Goal: Information Seeking & Learning: Learn about a topic

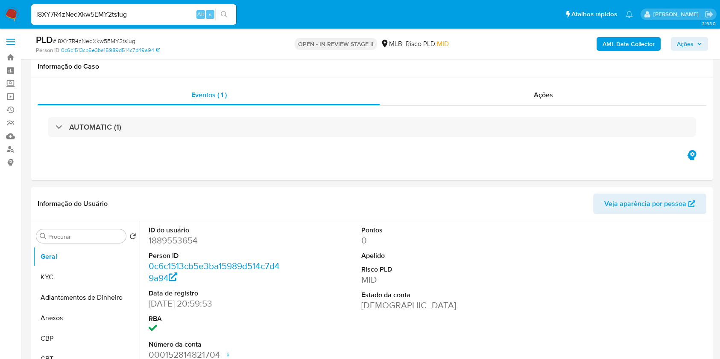
select select "10"
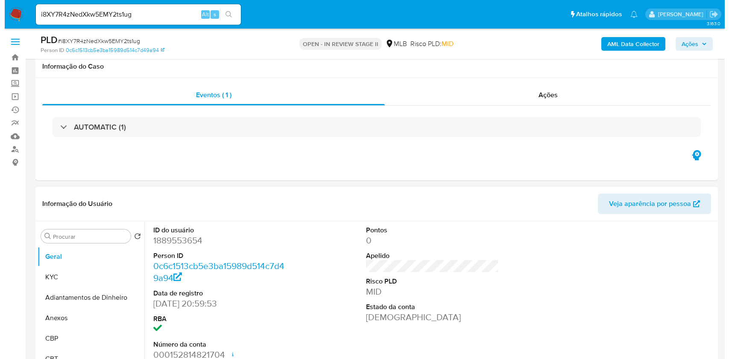
scroll to position [57, 0]
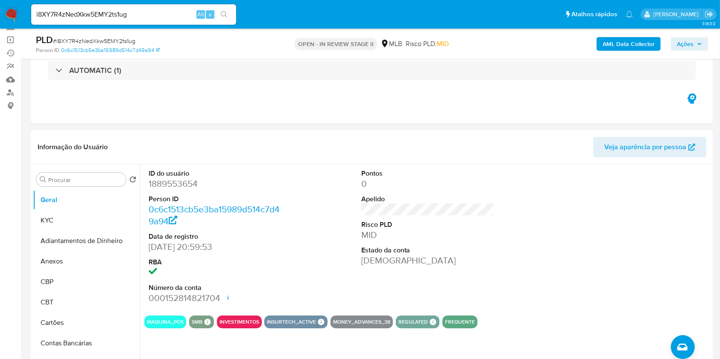
click at [114, 38] on span "# i8XY7R4zNedXkw5EMY2ts1ug" at bounding box center [94, 41] width 82 height 9
copy span "i8XY7R4zNedXkw5EMY2ts1ug"
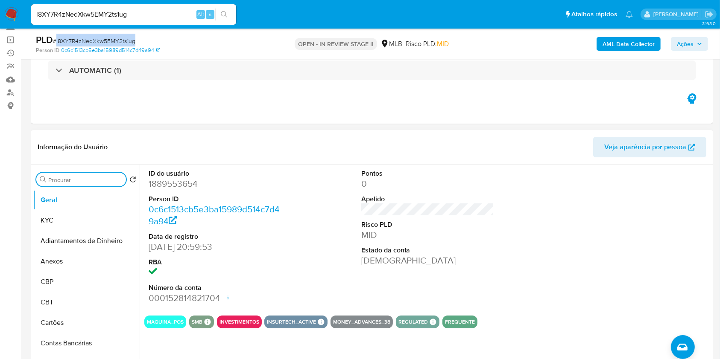
click at [87, 180] on input "Procurar" at bounding box center [85, 180] width 74 height 8
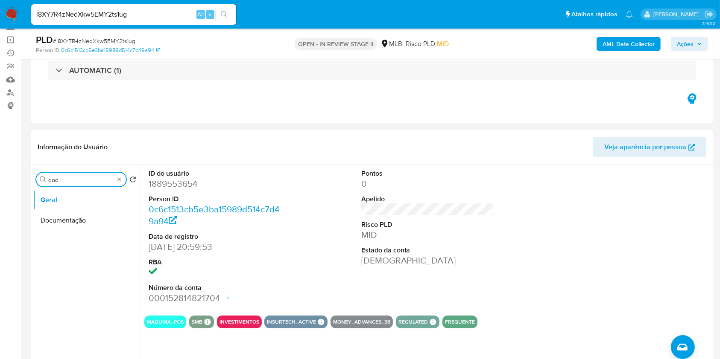
type input "doc"
drag, startPoint x: 81, startPoint y: 240, endPoint x: 78, endPoint y: 220, distance: 19.4
click at [80, 237] on ul "Geral Documentação" at bounding box center [86, 286] width 107 height 193
click at [78, 217] on button "Documentação" at bounding box center [86, 220] width 107 height 20
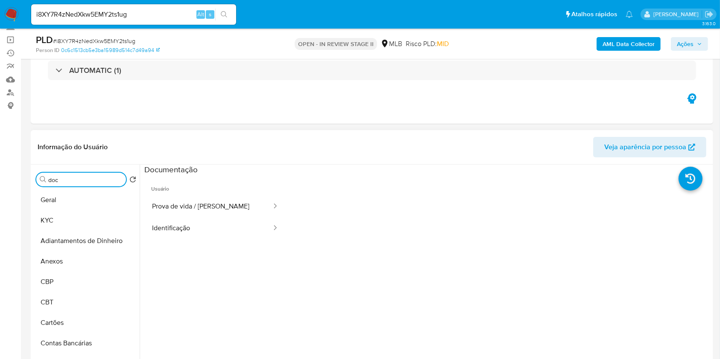
click at [119, 178] on input "doc" at bounding box center [85, 180] width 74 height 8
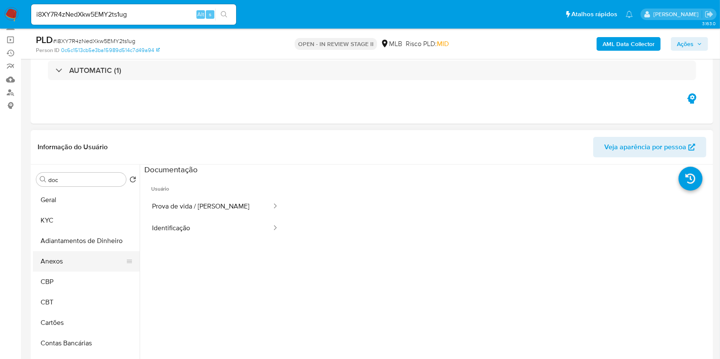
click at [82, 261] on button "Anexos" at bounding box center [83, 261] width 100 height 20
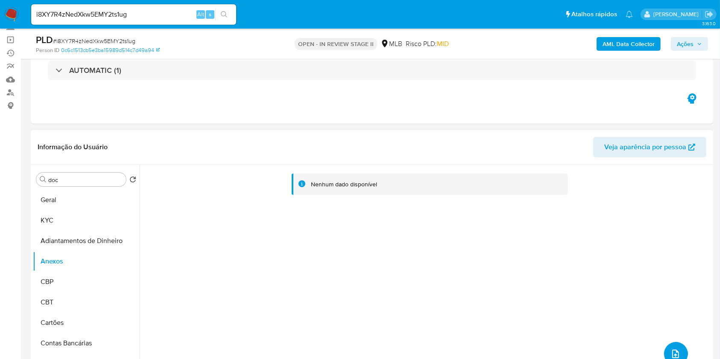
click at [677, 347] on button "upload-file" at bounding box center [676, 354] width 24 height 24
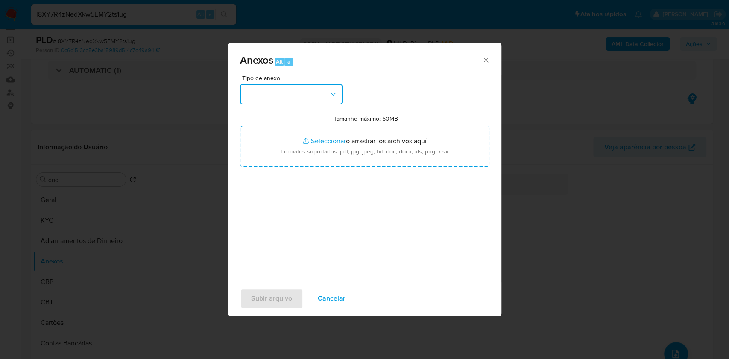
click at [324, 94] on button "button" at bounding box center [291, 94] width 102 height 20
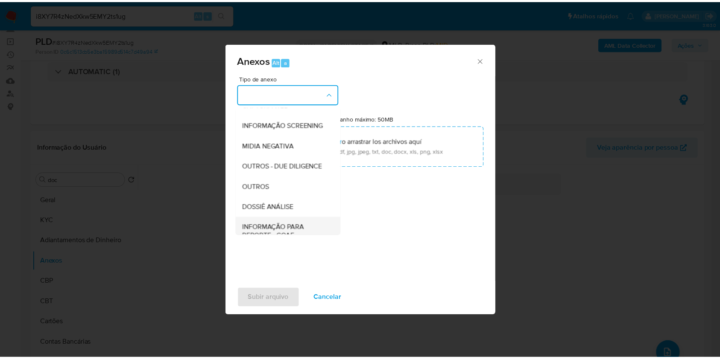
scroll to position [131, 0]
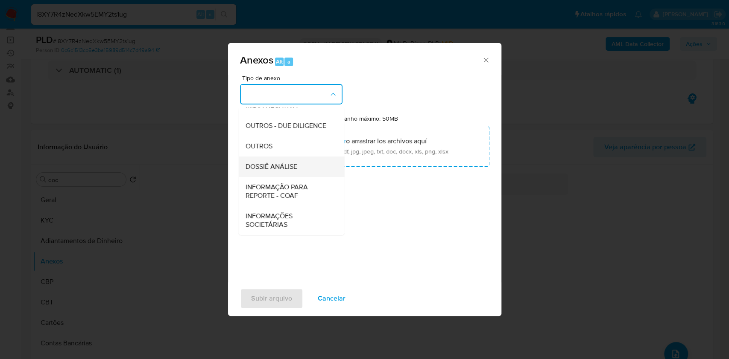
click at [286, 165] on span "DOSSIÊ ANÁLISE" at bounding box center [271, 167] width 52 height 9
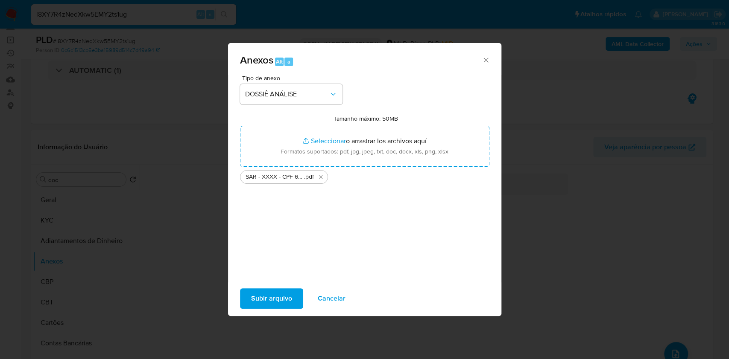
click at [275, 301] on span "Subir arquivo" at bounding box center [271, 298] width 41 height 19
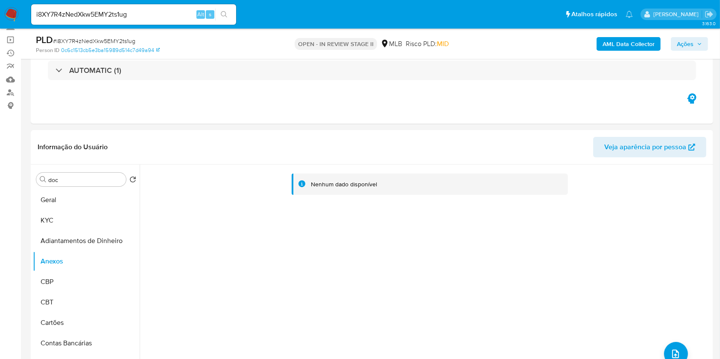
click at [623, 43] on b "AML Data Collector" at bounding box center [628, 44] width 52 height 14
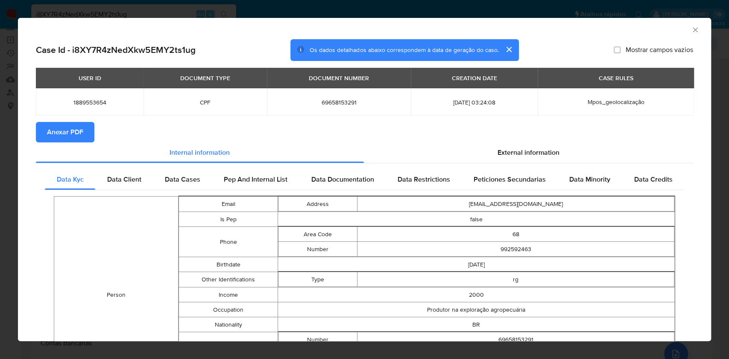
click at [94, 128] on section "Anexar PDF" at bounding box center [364, 132] width 657 height 20
click at [87, 131] on button "Anexar PDF" at bounding box center [65, 132] width 58 height 20
click at [691, 29] on div "AML Data Collector" at bounding box center [364, 28] width 693 height 21
click at [691, 29] on icon "Fechar a janela" at bounding box center [695, 30] width 9 height 9
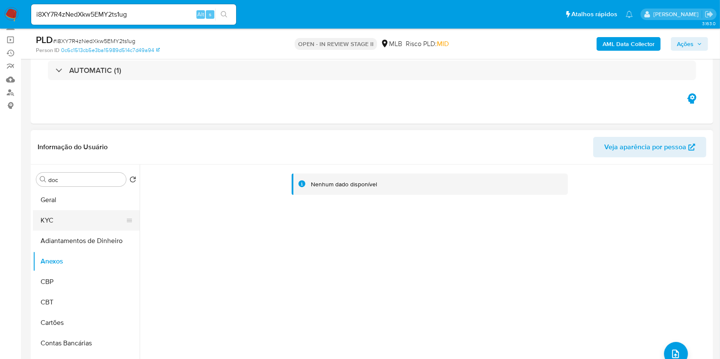
click at [87, 213] on button "KYC" at bounding box center [83, 220] width 100 height 20
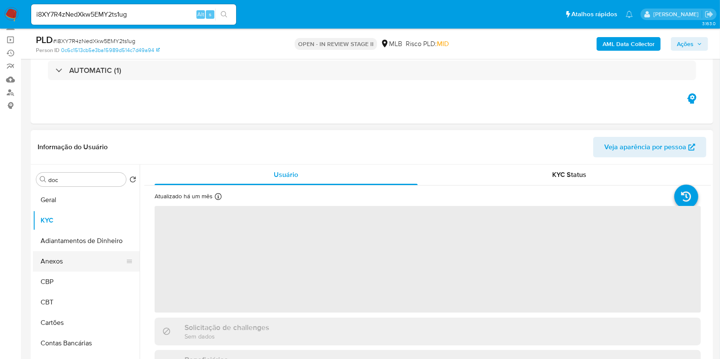
click at [90, 266] on button "Anexos" at bounding box center [83, 261] width 100 height 20
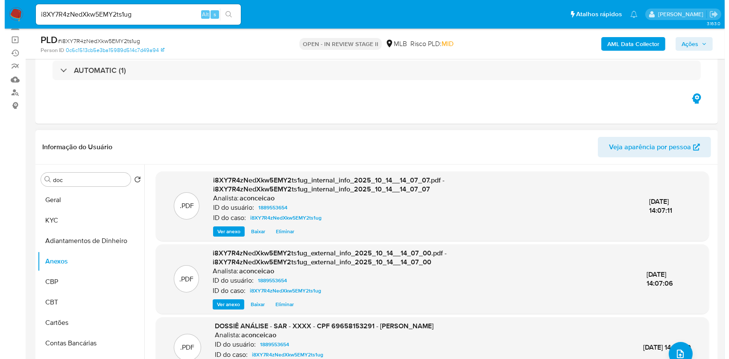
scroll to position [3, 0]
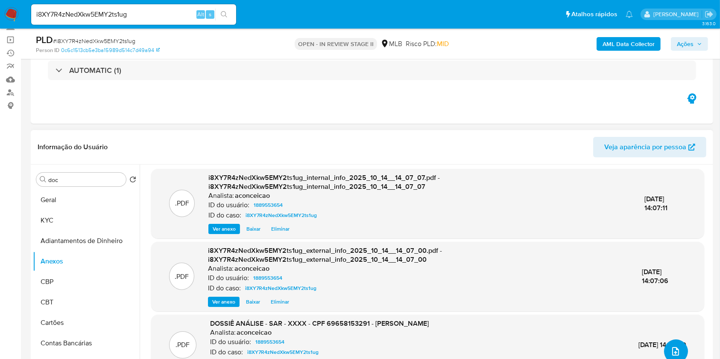
click at [678, 347] on button "upload-file" at bounding box center [676, 352] width 24 height 24
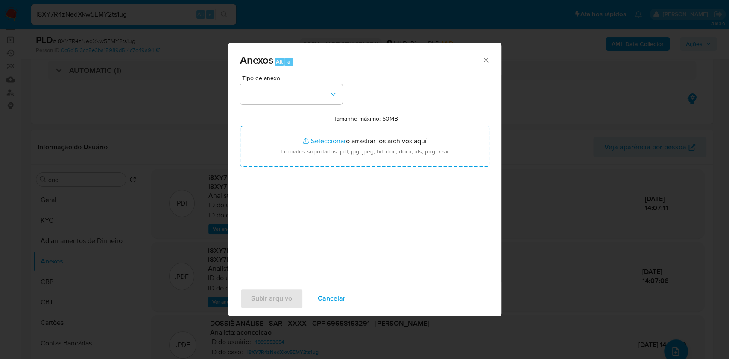
click at [270, 82] on div "Tipo de anexo" at bounding box center [291, 89] width 102 height 29
click at [283, 94] on button "button" at bounding box center [291, 94] width 102 height 20
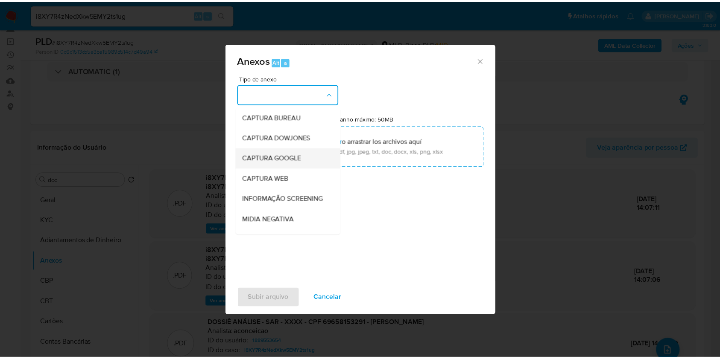
scroll to position [131, 0]
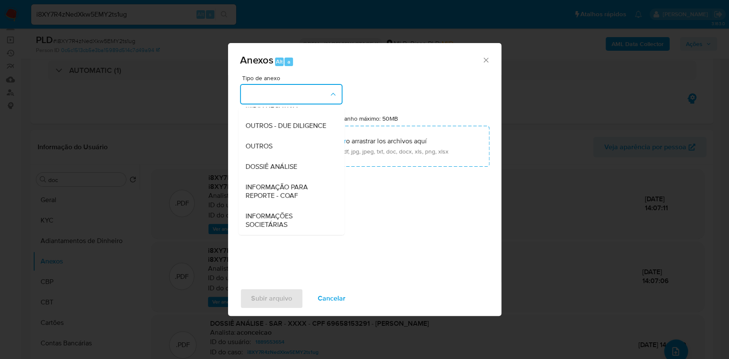
drag, startPoint x: 284, startPoint y: 164, endPoint x: 595, endPoint y: 15, distance: 344.7
click at [288, 163] on span "DOSSIÊ ANÁLISE" at bounding box center [271, 167] width 52 height 9
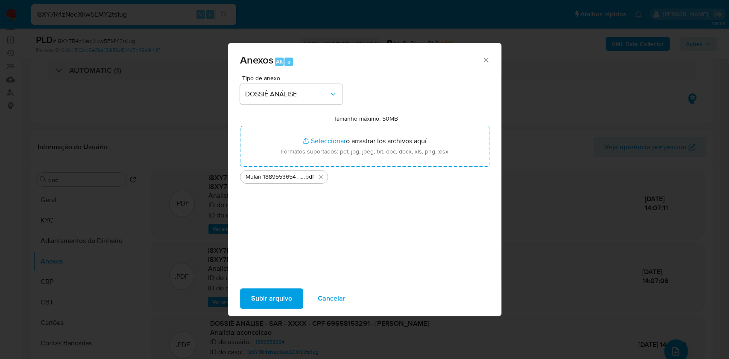
click at [278, 298] on span "Subir arquivo" at bounding box center [271, 298] width 41 height 19
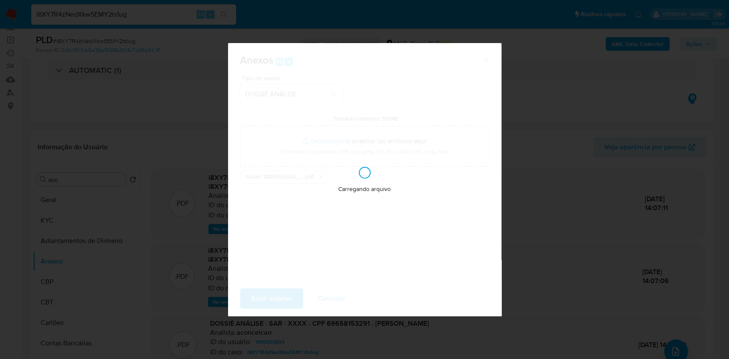
click at [518, 211] on div "Anexos Alt a Tipo de anexo DOSSIÊ ANÁLISE Tamanho máximo: 50MB Seleccionar arch…" at bounding box center [364, 179] width 729 height 359
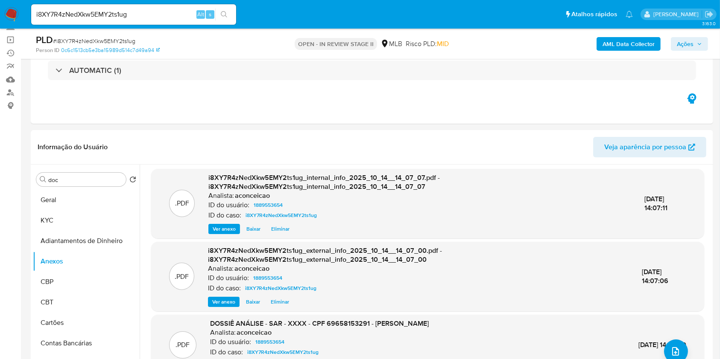
click at [687, 44] on span "Ações" at bounding box center [685, 44] width 17 height 14
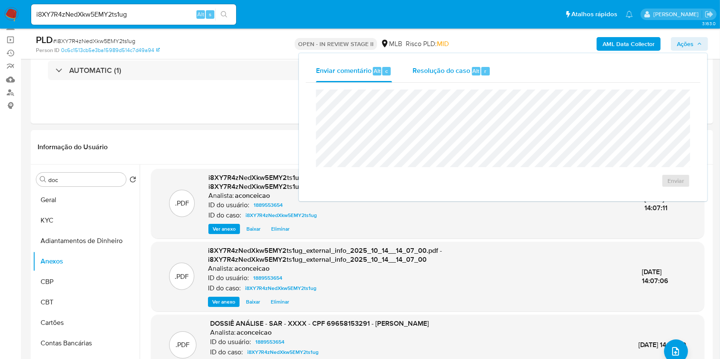
click at [485, 72] on span "r" at bounding box center [485, 71] width 2 height 8
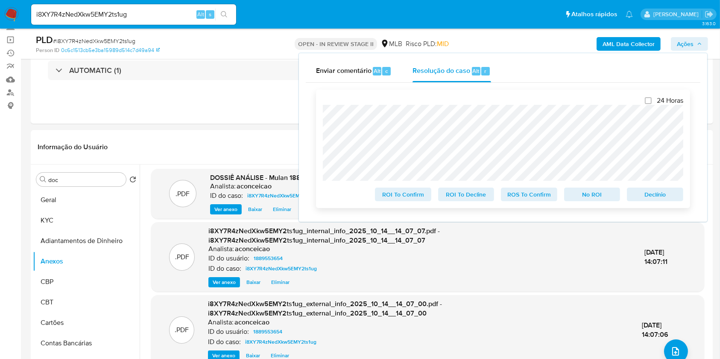
click at [512, 198] on span "ROS To Confirm" at bounding box center [529, 195] width 44 height 12
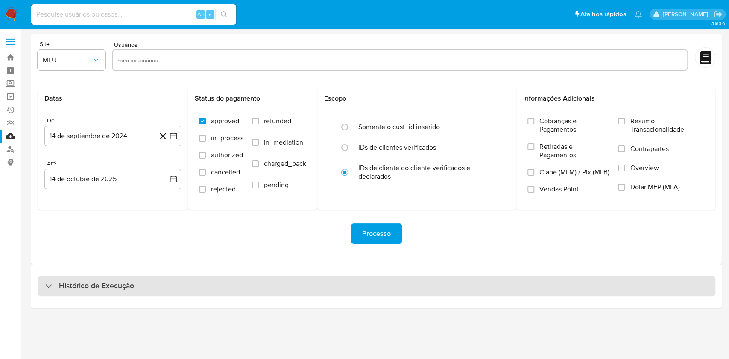
click at [341, 285] on div "Histórico de Execução" at bounding box center [377, 286] width 678 height 20
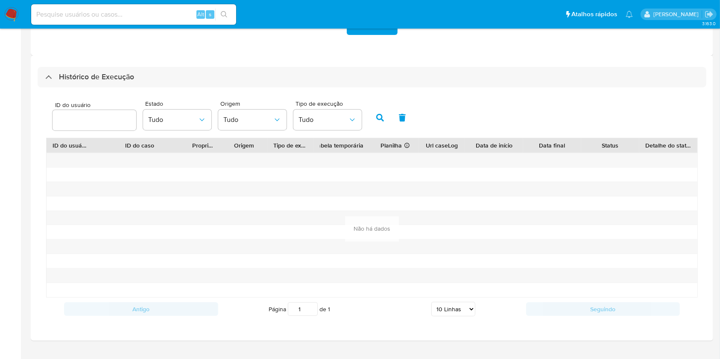
scroll to position [227, 0]
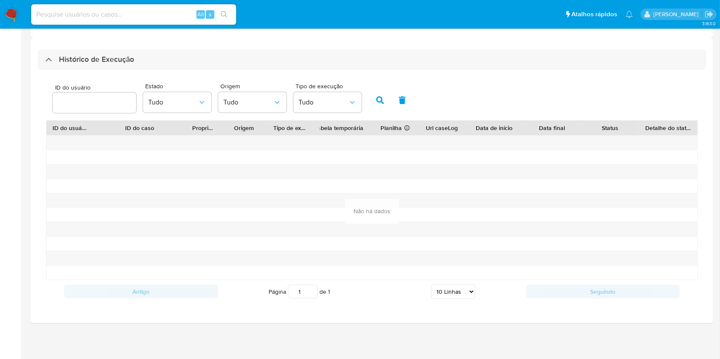
click at [465, 292] on select "5 Linhas 10 Linhas 20 Linhas 25 Linhas 50 Linhas 100 Linhas" at bounding box center [453, 292] width 44 height 15
select select "20"
click at [431, 299] on select "5 Linhas 10 Linhas 20 Linhas 25 Linhas 50 Linhas 100 Linhas" at bounding box center [453, 292] width 44 height 15
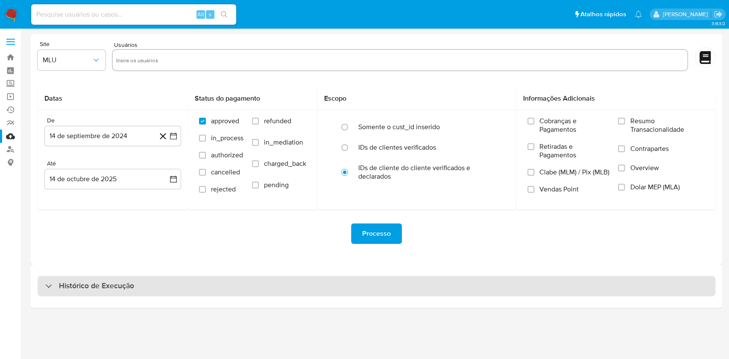
click at [456, 297] on div "Histórico de Execução" at bounding box center [376, 287] width 691 height 44
click at [351, 293] on div "Histórico de Execução" at bounding box center [377, 286] width 678 height 20
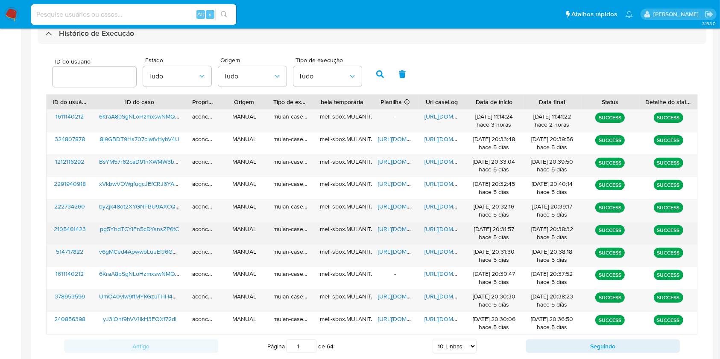
scroll to position [307, 0]
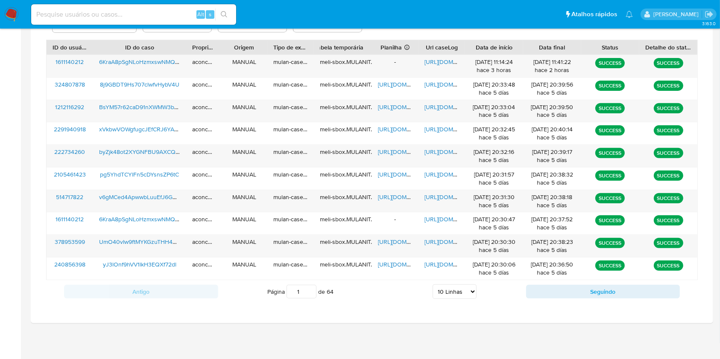
click at [468, 293] on select "5 Linhas 10 Linhas 20 Linhas 25 Linhas 50 Linhas 100 Linhas" at bounding box center [454, 292] width 44 height 15
click at [432, 285] on select "5 Linhas 10 Linhas 20 Linhas 25 Linhas 50 Linhas 100 Linhas" at bounding box center [454, 292] width 44 height 15
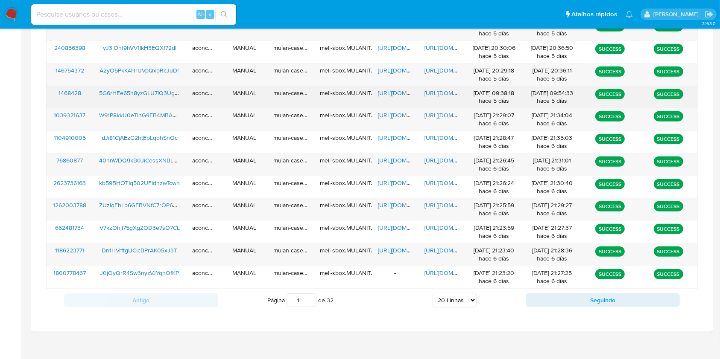
scroll to position [532, 0]
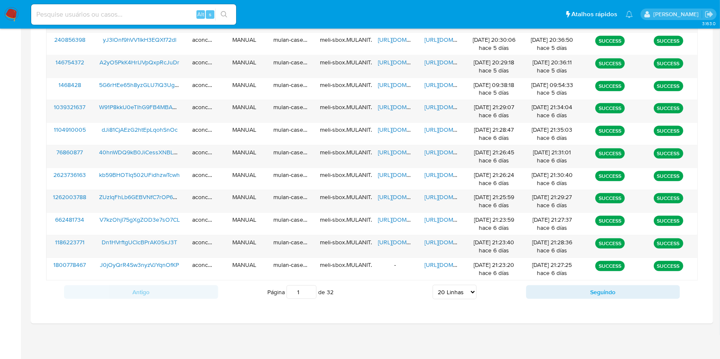
click at [470, 292] on select "5 Linhas 10 Linhas 20 Linhas 25 Linhas 50 Linhas 100 Linhas" at bounding box center [454, 292] width 44 height 15
click at [432, 285] on select "5 Linhas 10 Linhas 20 Linhas 25 Linhas 50 Linhas 100 Linhas" at bounding box center [454, 292] width 44 height 15
click at [464, 293] on select "5 Linhas 10 Linhas 20 Linhas 25 Linhas 50 Linhas 100 Linhas" at bounding box center [454, 292] width 44 height 15
select select "50"
click at [432, 285] on select "5 Linhas 10 Linhas 20 Linhas 25 Linhas 50 Linhas 100 Linhas" at bounding box center [454, 292] width 44 height 15
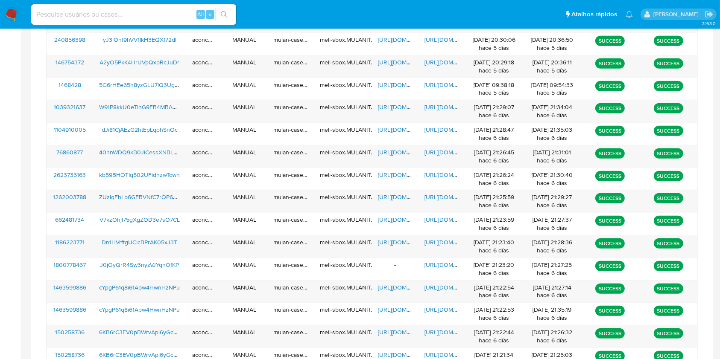
scroll to position [775, 0]
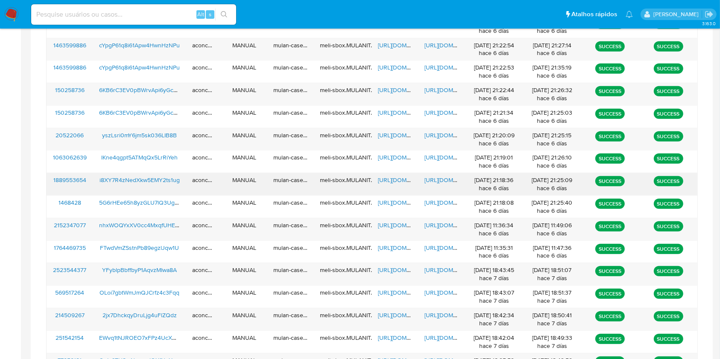
click at [401, 178] on span "https://docs.google.com/spreadsheets/d/1vW7xE4GBGpmud6A6AVHwpPaONY0adarPrKh8nN6…" at bounding box center [407, 180] width 59 height 9
click at [436, 183] on span "https://docs.google.com/document/d/1nM2GVN9jirZ_mtamqLejzkJnq5QgI8F1jr-HhJbtlFs…" at bounding box center [453, 180] width 59 height 9
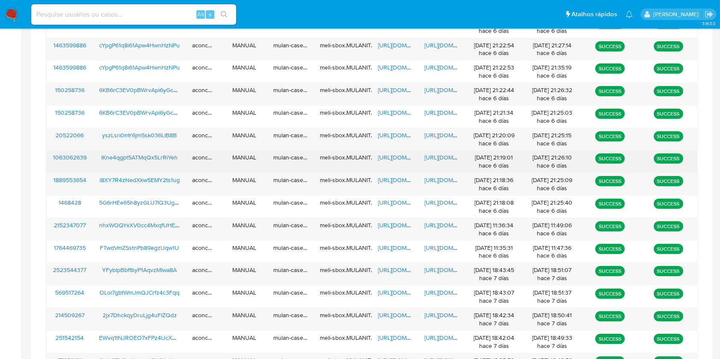
click at [389, 155] on span "https://docs.google.com/spreadsheets/d/13dPJJ9PhTQb0yzWoz1-ajSu8HQC00XcKEOmfiWq…" at bounding box center [407, 157] width 59 height 9
click at [428, 156] on span "https://docs.google.com/document/d/1fqQ3dubQUhhegBbfGvrmLLJVnT2b86gR42hbgAJJRM8…" at bounding box center [453, 157] width 59 height 9
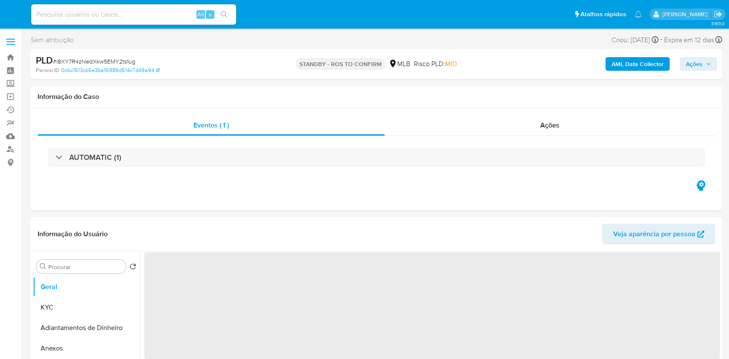
select select "10"
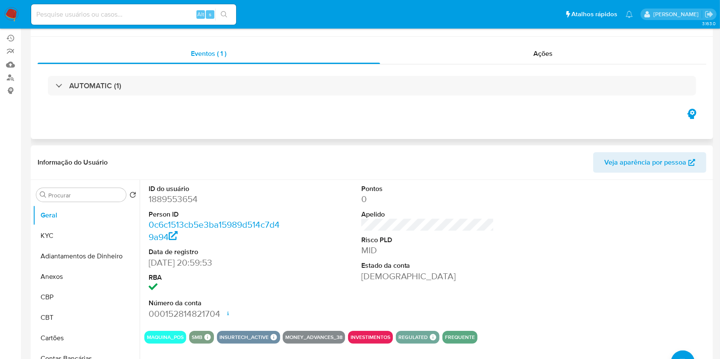
scroll to position [114, 0]
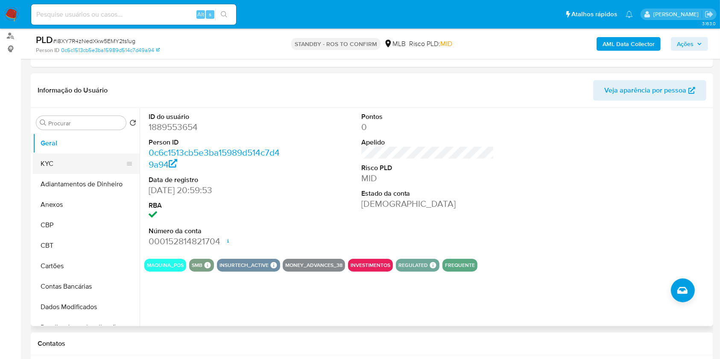
click at [82, 159] on button "KYC" at bounding box center [83, 164] width 100 height 20
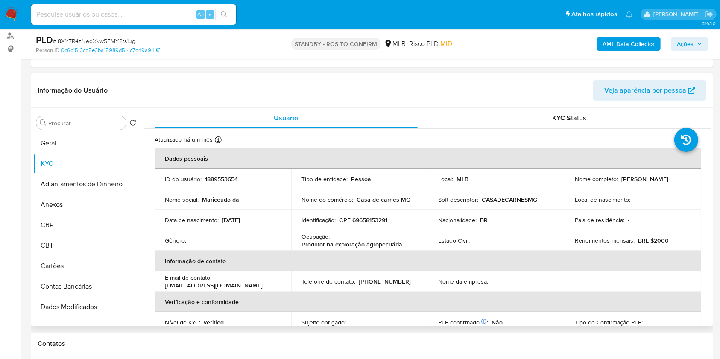
click at [391, 239] on div "Ocupação : Produtor na exploração agropecuária" at bounding box center [359, 240] width 116 height 15
copy div "Ocupação : Produtor na exploração agropecuária"
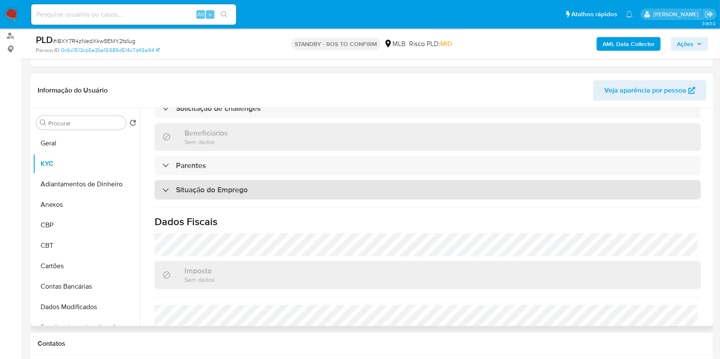
scroll to position [363, 0]
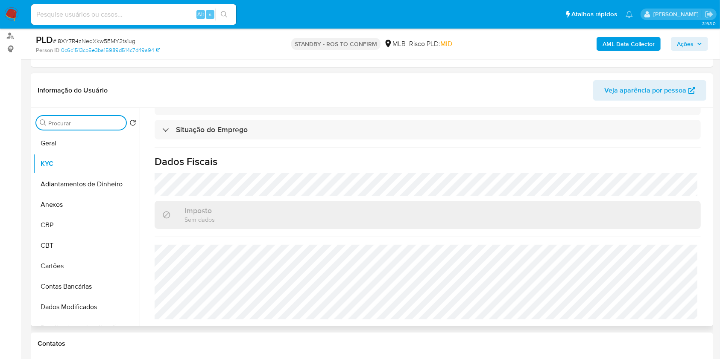
click at [91, 123] on input "Procurar" at bounding box center [85, 124] width 74 height 8
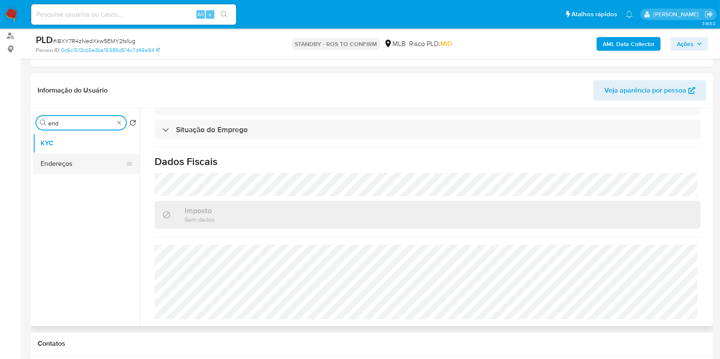
type input "end"
click at [75, 166] on button "Endereços" at bounding box center [83, 164] width 100 height 20
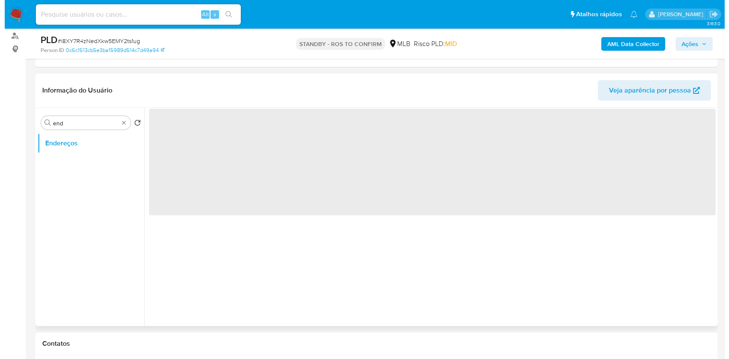
scroll to position [0, 0]
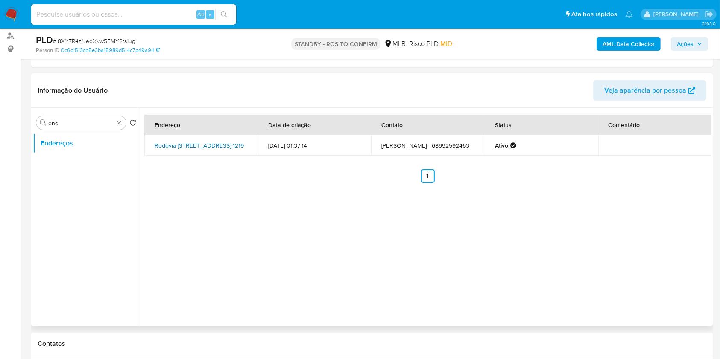
click at [213, 142] on link "Rodovia Transacreana 1219, Rio Branco, Acre, 69912120, Brasil 1219" at bounding box center [199, 145] width 89 height 9
click at [111, 127] on div "Procurar" at bounding box center [81, 123] width 90 height 14
click at [108, 126] on input "Procurar" at bounding box center [85, 124] width 74 height 8
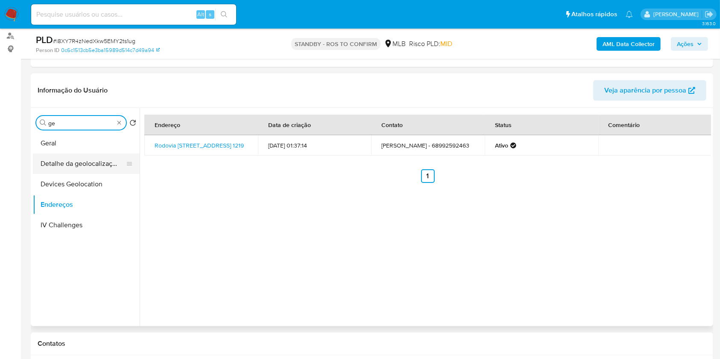
type input "ge"
click at [84, 160] on button "Detalhe da geolocalização" at bounding box center [83, 164] width 100 height 20
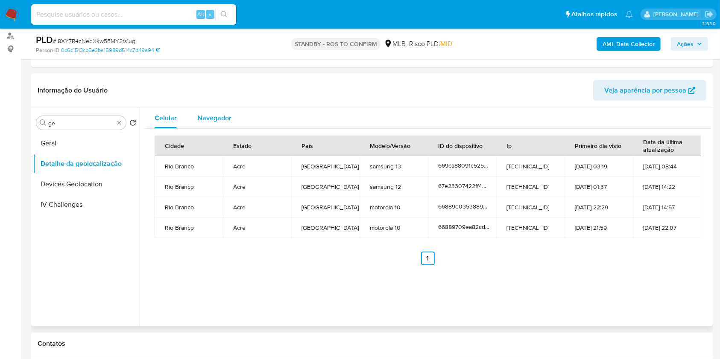
click at [213, 119] on span "Navegador" at bounding box center [214, 118] width 34 height 10
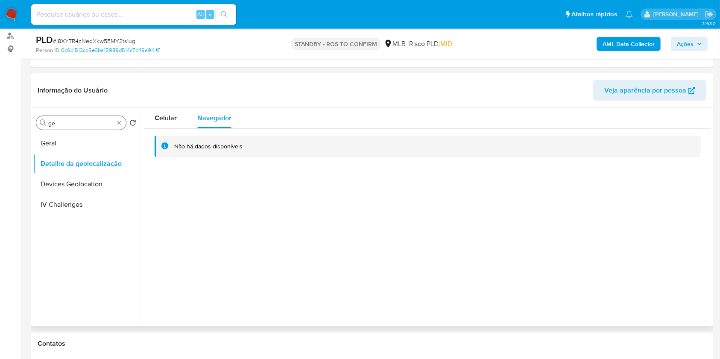
click at [123, 123] on div "Procurar ge" at bounding box center [81, 123] width 90 height 14
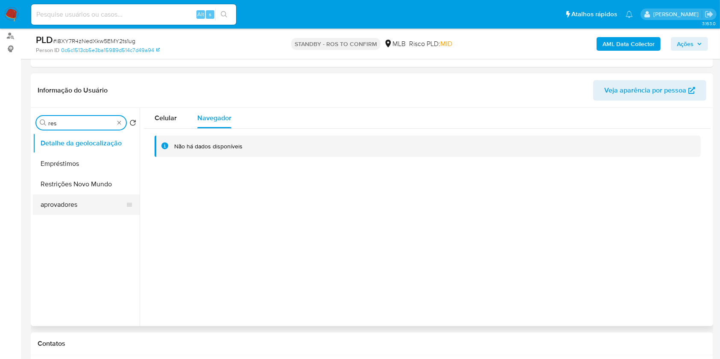
type input "res"
click at [89, 197] on button "aprovadores" at bounding box center [83, 205] width 100 height 20
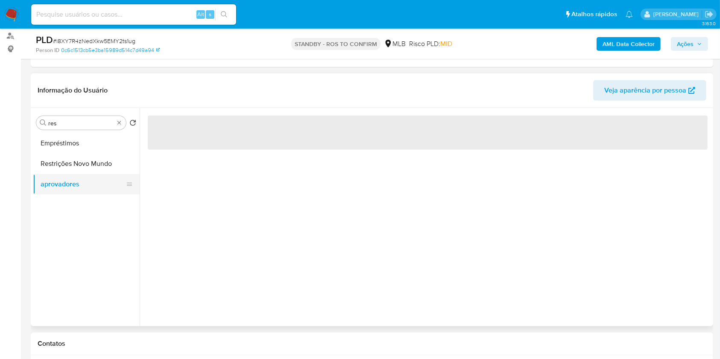
click at [87, 181] on button "aprovadores" at bounding box center [83, 184] width 100 height 20
click at [84, 162] on button "Restrições Novo Mundo" at bounding box center [83, 164] width 100 height 20
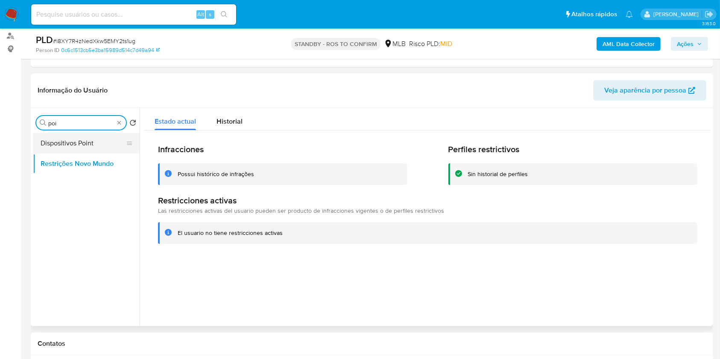
type input "poi"
click at [90, 144] on button "Dispositivos Point" at bounding box center [83, 143] width 100 height 20
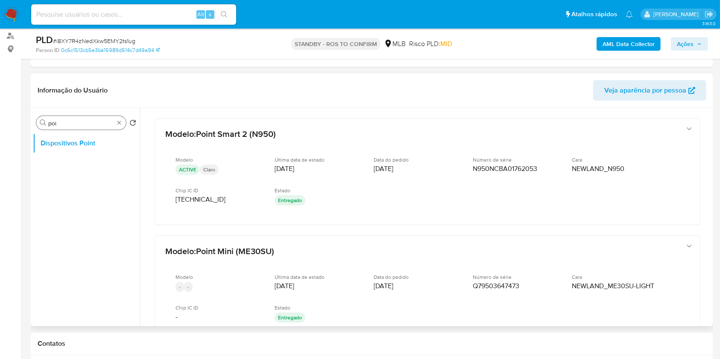
click at [115, 118] on div "Procurar poi" at bounding box center [81, 123] width 90 height 14
click at [116, 119] on div "Procurar poi" at bounding box center [81, 123] width 90 height 14
type input "doc"
click at [82, 166] on button "Documentação" at bounding box center [83, 164] width 100 height 20
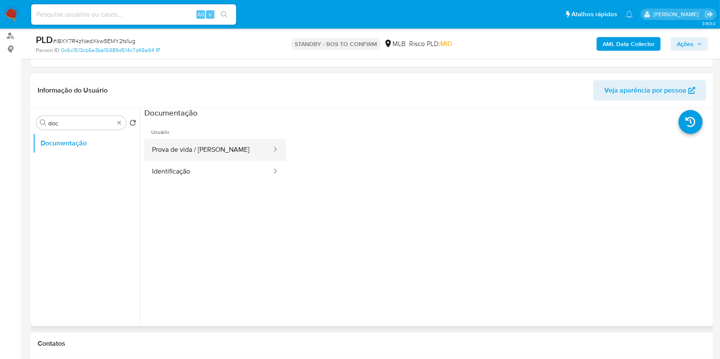
click at [198, 153] on button "Prova de vida / [PERSON_NAME]" at bounding box center [208, 150] width 128 height 22
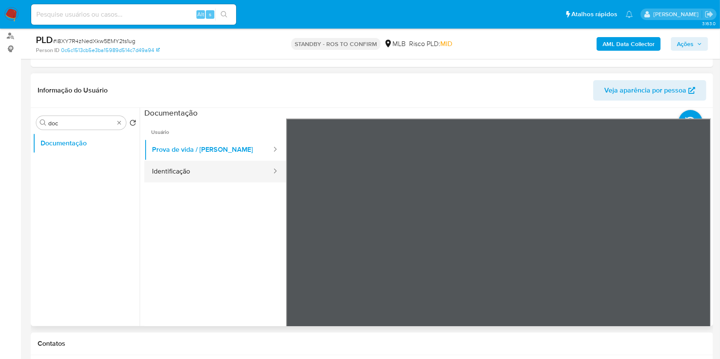
click at [199, 162] on button "Identificação" at bounding box center [208, 172] width 128 height 22
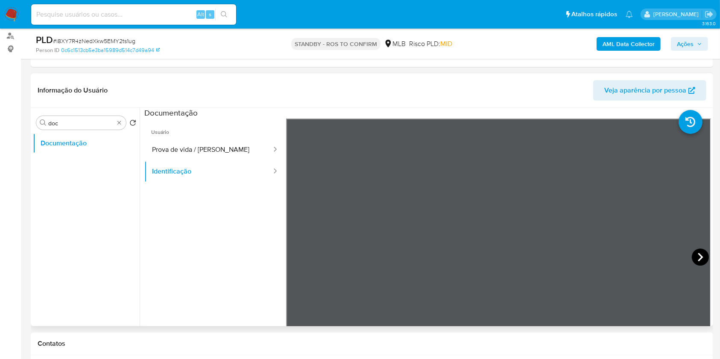
click at [692, 253] on icon at bounding box center [700, 257] width 17 height 17
click at [202, 150] on button "Prova de vida / Selfie" at bounding box center [208, 150] width 128 height 22
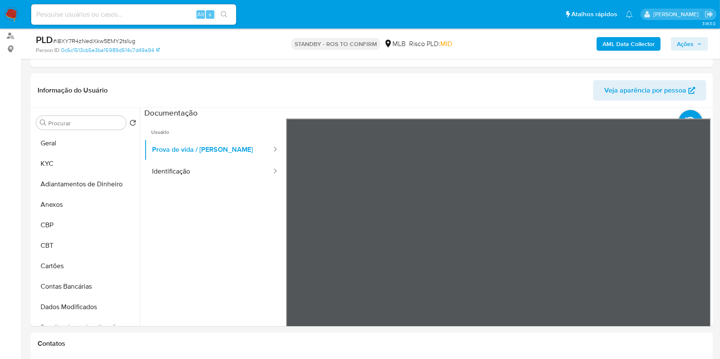
click at [626, 50] on b "AML Data Collector" at bounding box center [628, 44] width 52 height 14
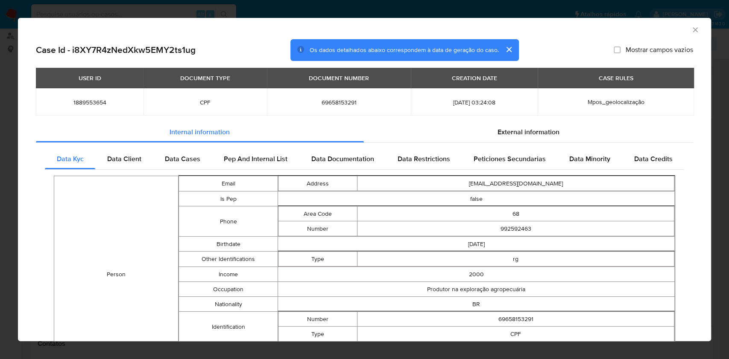
click at [691, 33] on icon "Fechar a janela" at bounding box center [695, 30] width 9 height 9
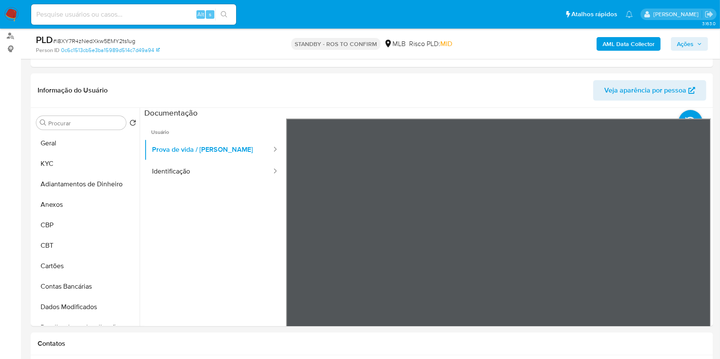
click at [611, 39] on b "AML Data Collector" at bounding box center [628, 44] width 52 height 14
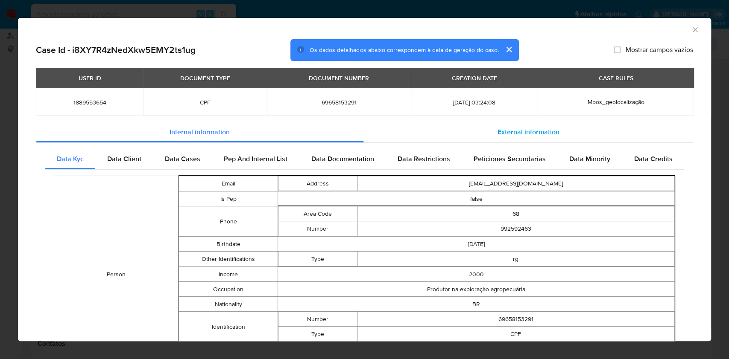
click at [505, 137] on div "External information" at bounding box center [529, 132] width 330 height 20
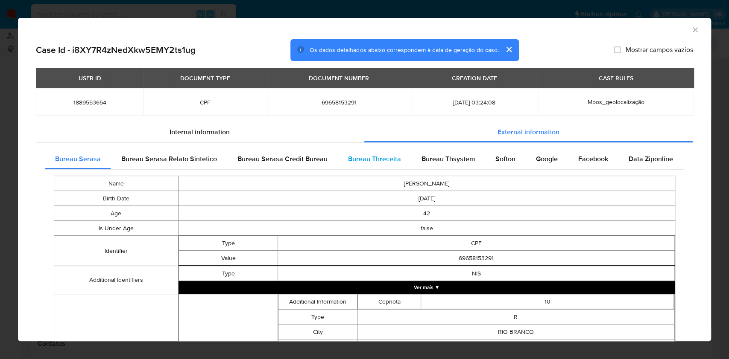
click at [381, 160] on span "Bureau Threceita" at bounding box center [374, 159] width 53 height 10
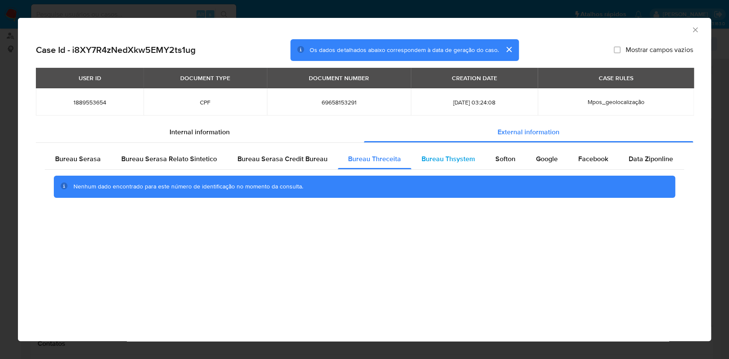
click at [454, 161] on span "Bureau Thsystem" at bounding box center [447, 159] width 53 height 10
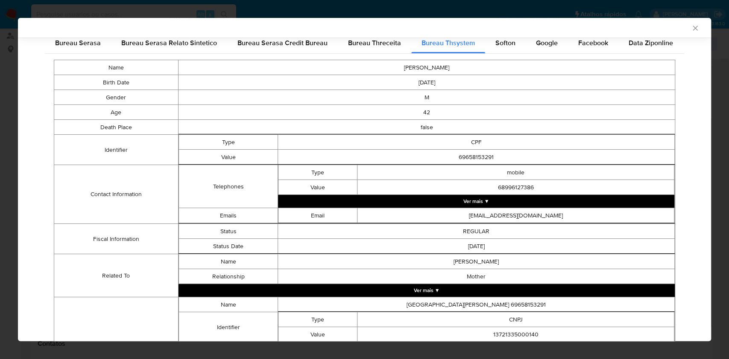
scroll to position [55, 0]
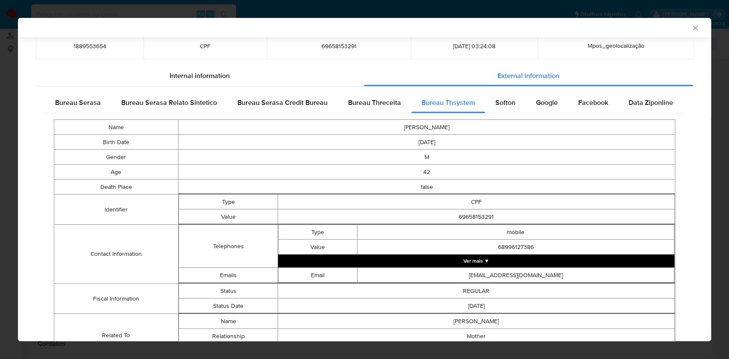
click at [463, 175] on td "42" at bounding box center [426, 172] width 497 height 15
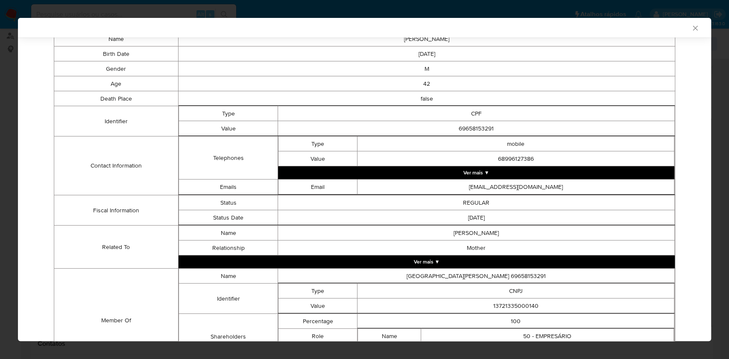
scroll to position [203, 0]
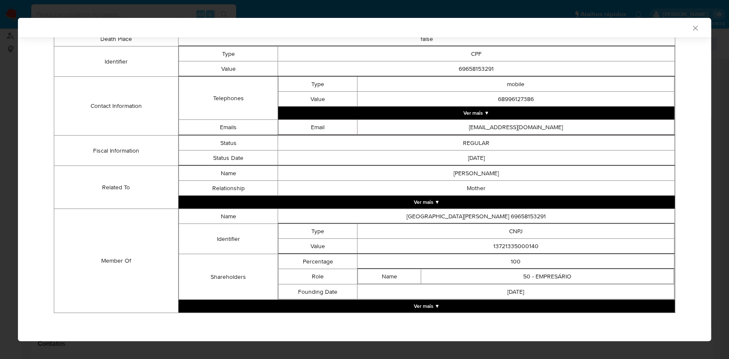
click at [463, 175] on td "LUCILIA MACIEL DA SILVA" at bounding box center [476, 173] width 397 height 15
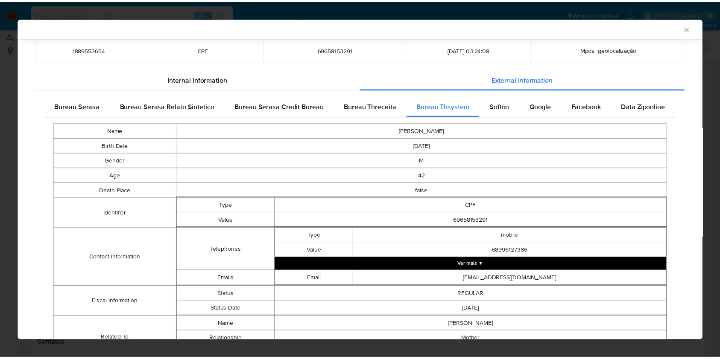
scroll to position [0, 0]
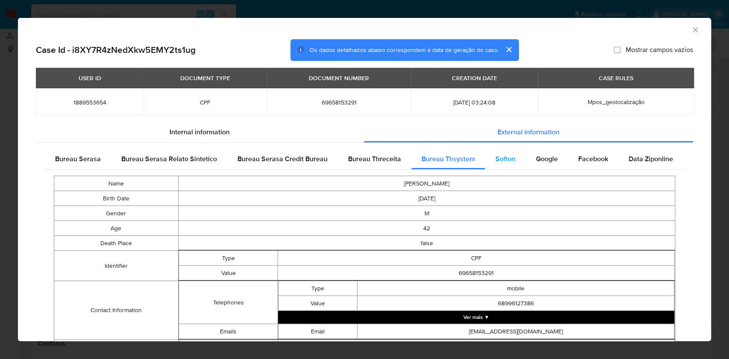
click at [496, 158] on span "Softon" at bounding box center [505, 159] width 20 height 10
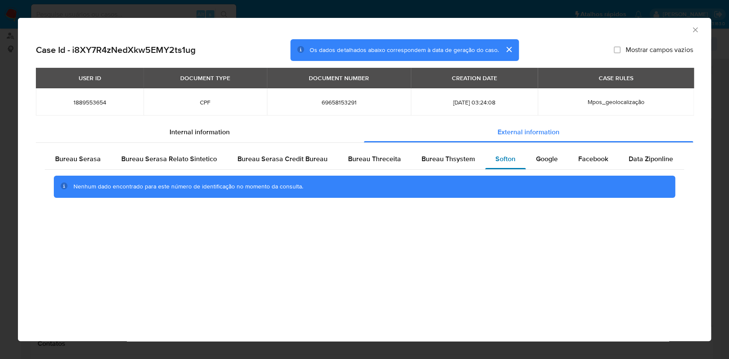
click at [496, 158] on span "Softon" at bounding box center [505, 159] width 20 height 10
click at [544, 161] on span "Google" at bounding box center [547, 159] width 22 height 10
click at [525, 188] on div "Nenhum dado encontrado para este número de identificação no momento da consulta." at bounding box center [363, 187] width 581 height 9
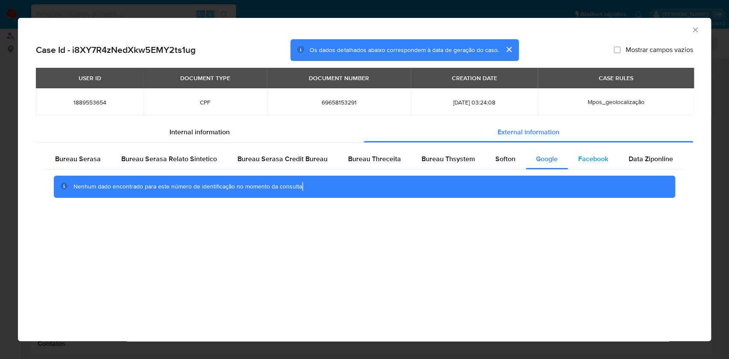
drag, startPoint x: 571, startPoint y: 167, endPoint x: 579, endPoint y: 157, distance: 12.8
click at [573, 164] on div "Facebook" at bounding box center [593, 159] width 50 height 20
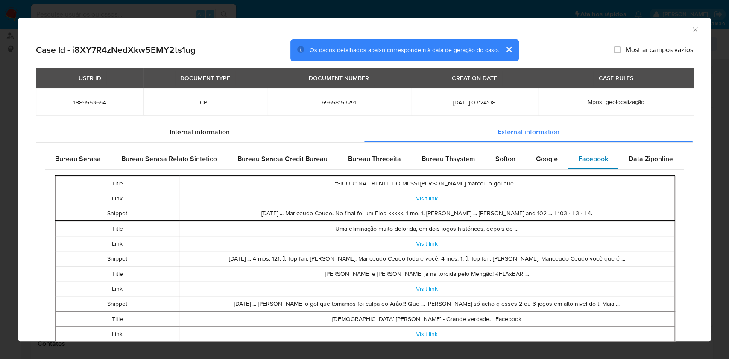
click at [579, 157] on span "Facebook" at bounding box center [593, 159] width 30 height 10
click at [634, 157] on span "Data Ziponline" at bounding box center [650, 159] width 44 height 10
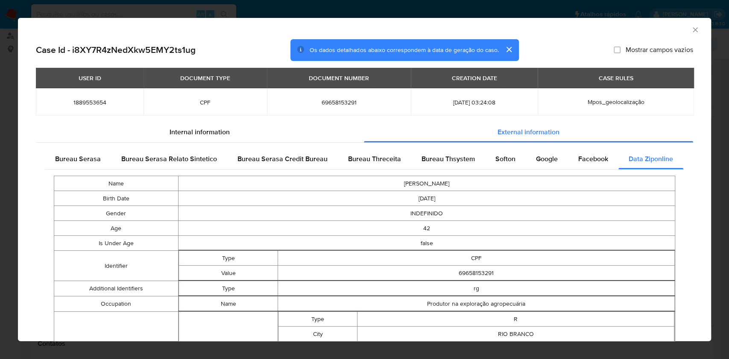
click at [457, 190] on td "MARICEUDO DA SILVA LIMA" at bounding box center [426, 183] width 497 height 15
click at [691, 27] on icon "Fechar a janela" at bounding box center [695, 30] width 9 height 9
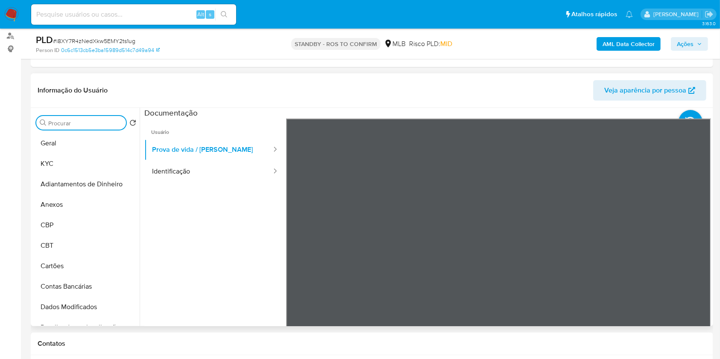
click at [106, 125] on input "Procurar" at bounding box center [85, 124] width 74 height 8
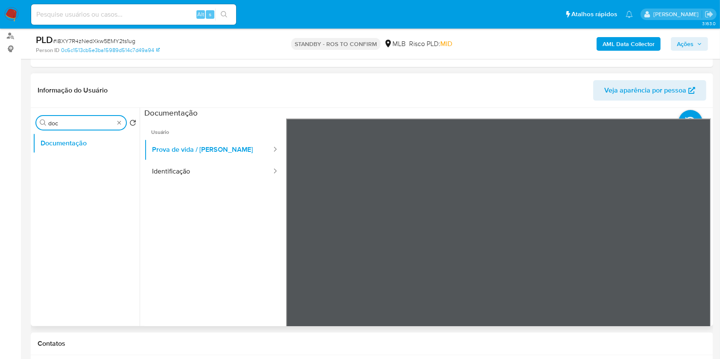
type input "doc"
drag, startPoint x: 106, startPoint y: 158, endPoint x: 96, endPoint y: 146, distance: 14.5
click at [106, 158] on ul "Documentação" at bounding box center [86, 229] width 107 height 193
click at [96, 146] on button "Documentação" at bounding box center [83, 143] width 100 height 20
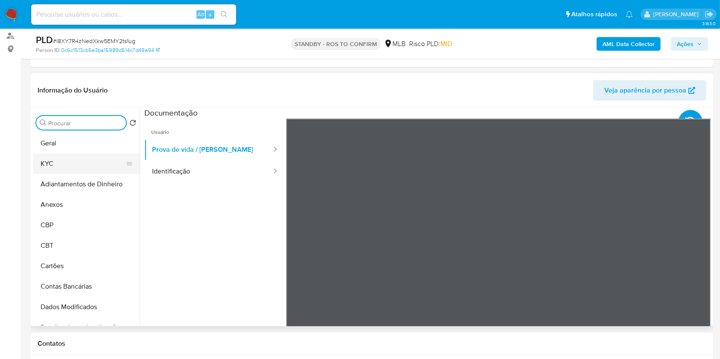
click at [91, 158] on button "KYC" at bounding box center [83, 164] width 100 height 20
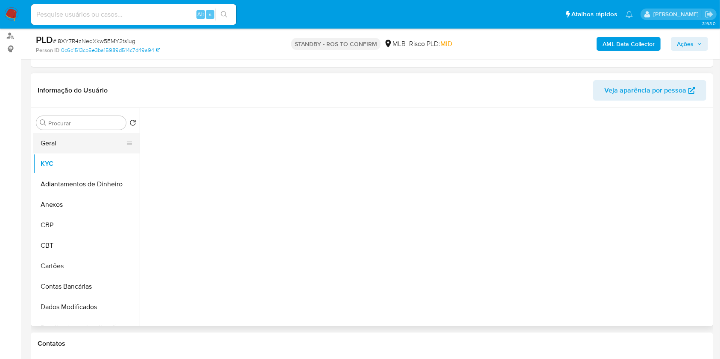
click at [84, 151] on button "Geral" at bounding box center [83, 143] width 100 height 20
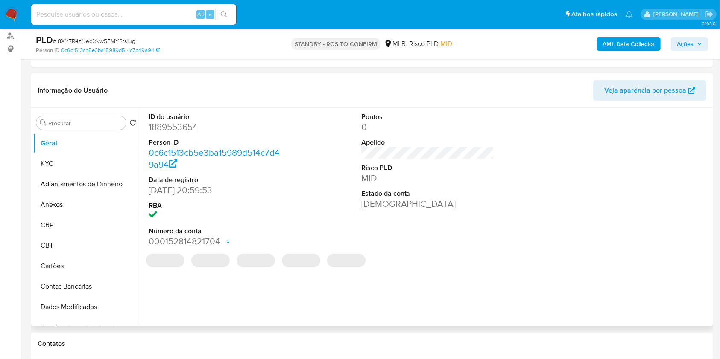
click at [187, 125] on dd "1889553654" at bounding box center [215, 127] width 133 height 12
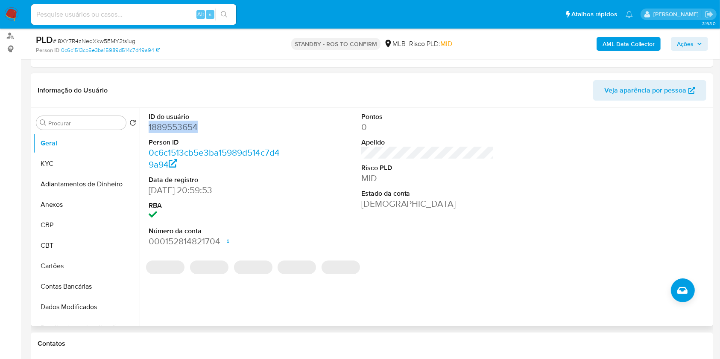
copy dd "1889553654"
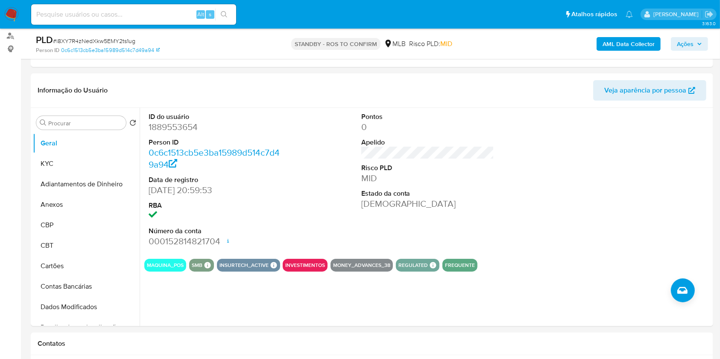
click at [149, 18] on input at bounding box center [133, 14] width 205 height 11
paste input "lKne4qgpt5ATMqQx5LrRiYeh"
type input "lKne4qgpt5ATMqQx5LrRiYeh"
click at [221, 16] on icon "search-icon" at bounding box center [224, 14] width 7 height 7
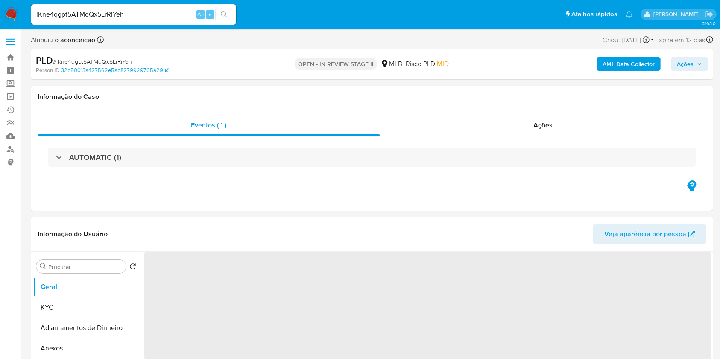
select select "10"
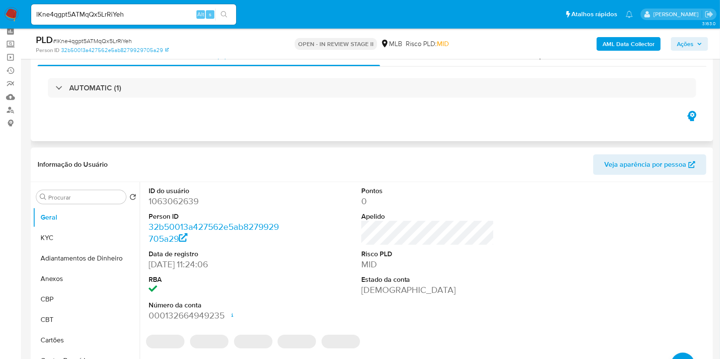
scroll to position [57, 0]
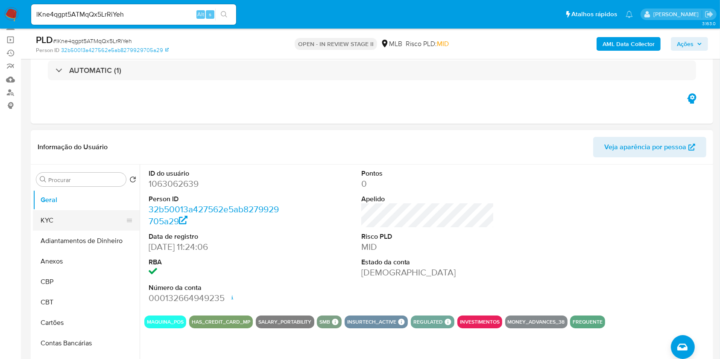
click at [80, 225] on button "KYC" at bounding box center [83, 220] width 100 height 20
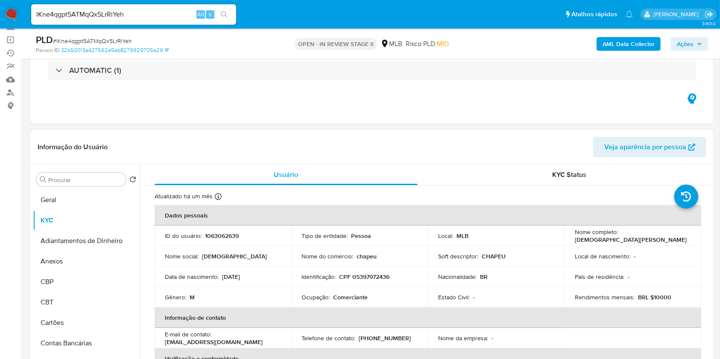
click at [366, 298] on div "Ocupação : Comerciante" at bounding box center [359, 298] width 116 height 8
click at [358, 295] on p "Comerciante" at bounding box center [350, 298] width 35 height 8
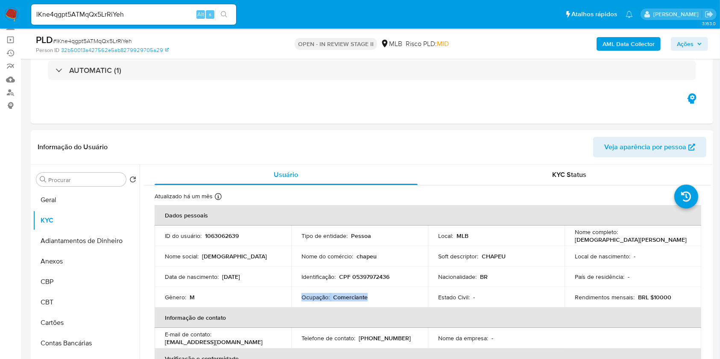
copy div "Ocupação : Comerciante"
click at [73, 179] on div "Procurar" at bounding box center [81, 180] width 90 height 14
click at [73, 179] on input "Procurar" at bounding box center [85, 180] width 74 height 8
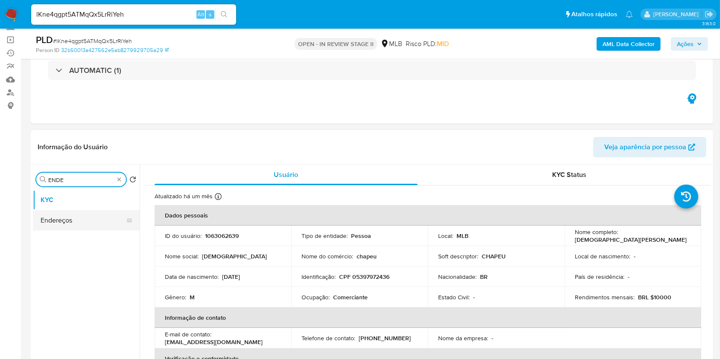
type input "ENDE"
click at [82, 220] on button "Endereços" at bounding box center [83, 220] width 100 height 20
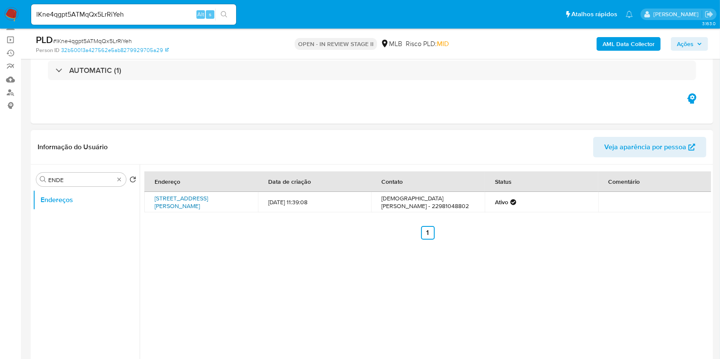
click at [208, 198] on link "Rua Saloni Carvalho 15, Búzios, Rio De Janeiro, 28954255, Brasil 15" at bounding box center [181, 202] width 53 height 16
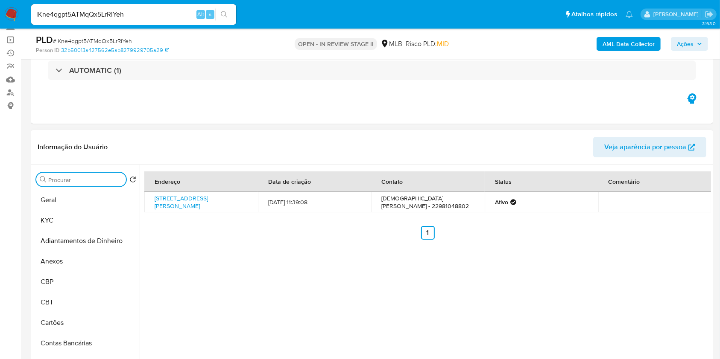
click at [115, 179] on input "Procurar" at bounding box center [85, 180] width 74 height 8
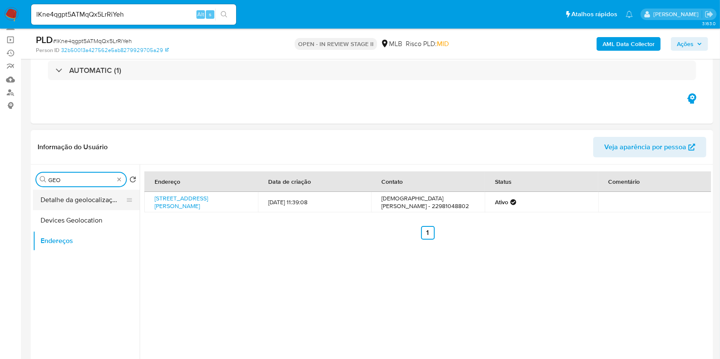
type input "GEO"
click at [108, 197] on button "Detalhe da geolocalização" at bounding box center [83, 200] width 100 height 20
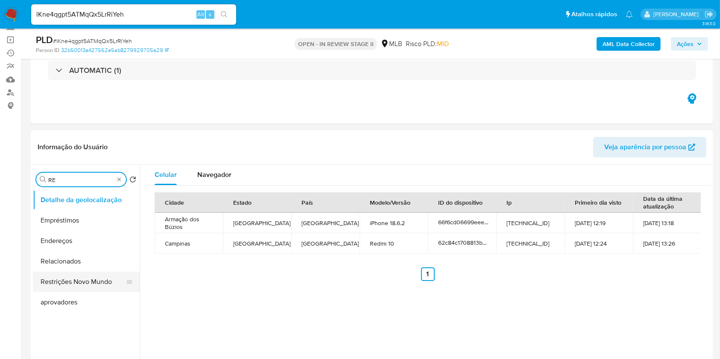
type input "RE"
click at [96, 279] on button "Restrições Novo Mundo" at bounding box center [83, 282] width 100 height 20
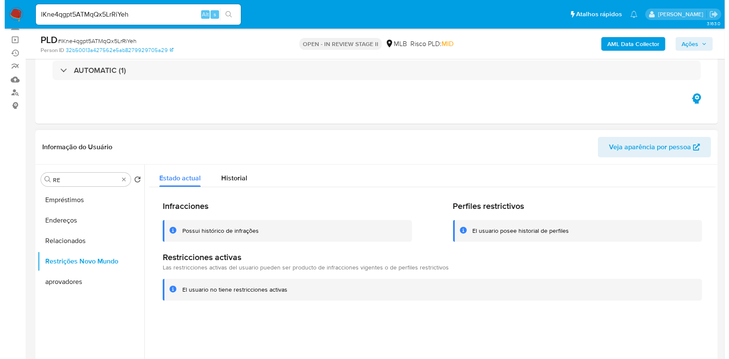
scroll to position [114, 0]
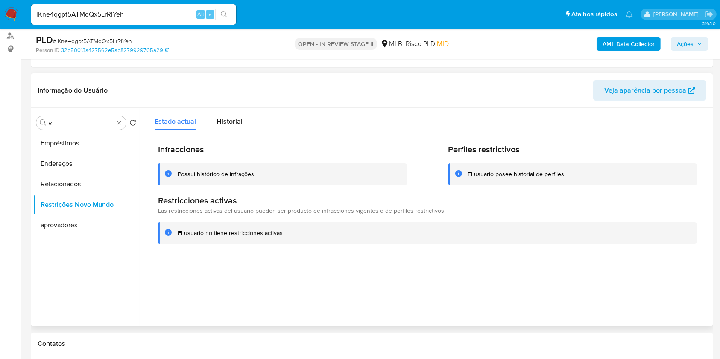
click at [279, 227] on div "El usuario no tiene restricciones activas" at bounding box center [427, 233] width 539 height 22
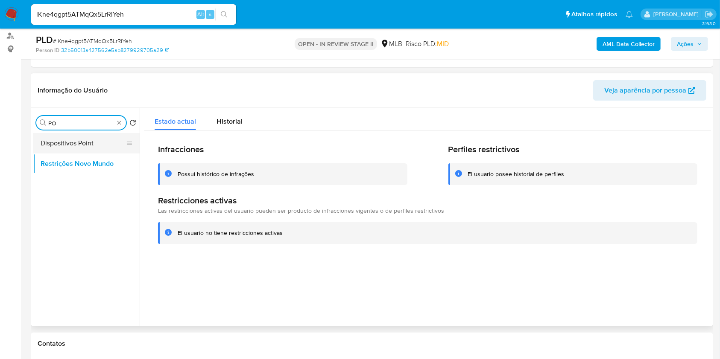
type input "PO"
click at [96, 140] on button "Dispositivos Point" at bounding box center [83, 143] width 100 height 20
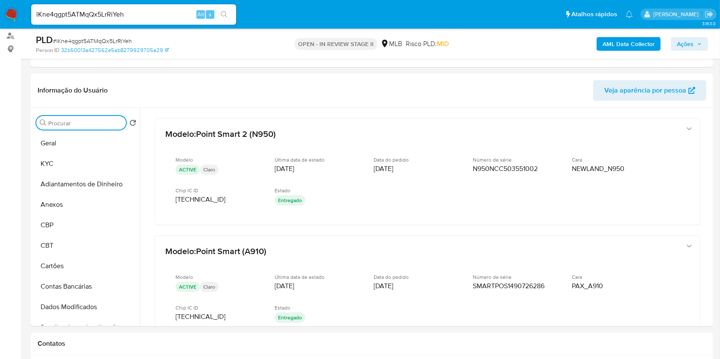
click at [113, 123] on input "Procurar" at bounding box center [85, 124] width 74 height 8
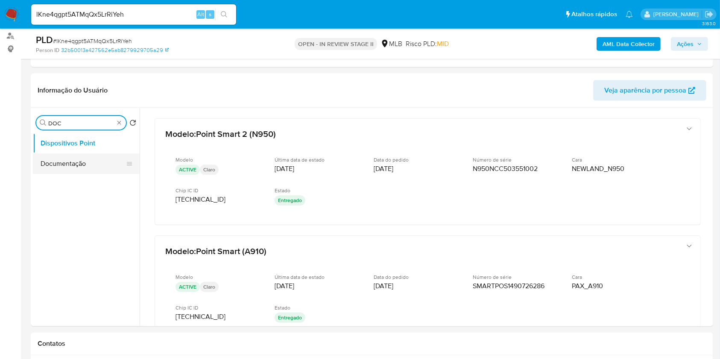
type input "DOC"
click at [91, 165] on button "Documentação" at bounding box center [83, 164] width 100 height 20
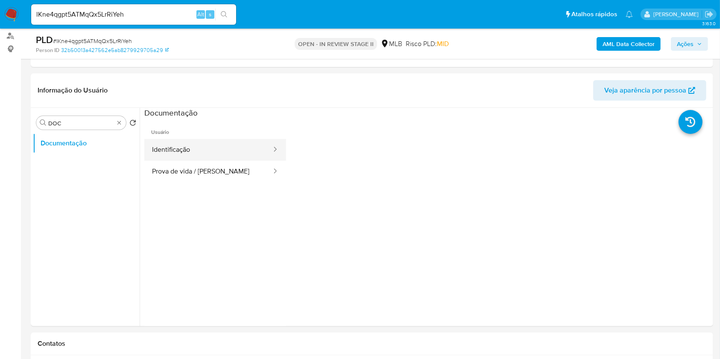
click at [207, 142] on button "Identificação" at bounding box center [208, 150] width 128 height 22
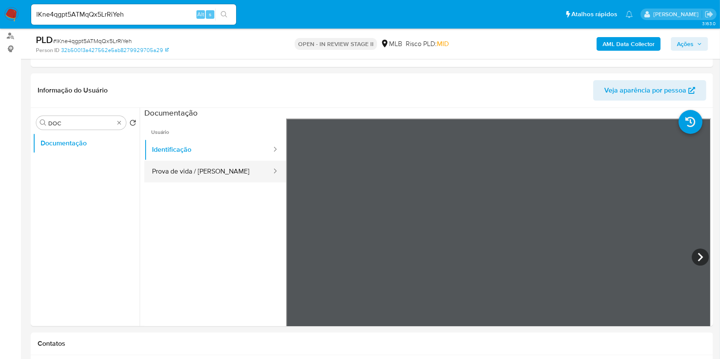
click at [193, 164] on button "Prova de vida / Selfie" at bounding box center [208, 172] width 128 height 22
click at [597, 40] on button "AML Data Collector" at bounding box center [628, 44] width 64 height 14
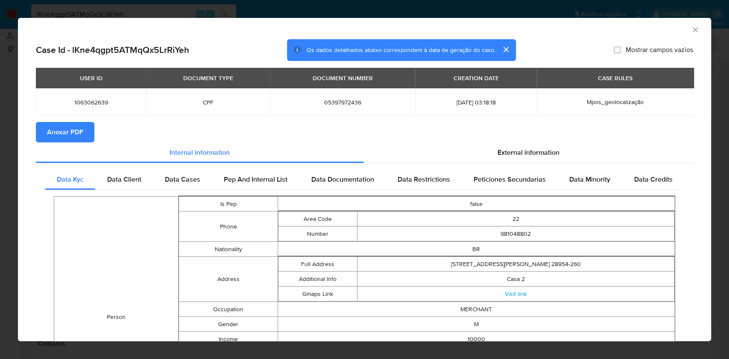
click at [60, 132] on span "Anexar PDF" at bounding box center [65, 132] width 36 height 19
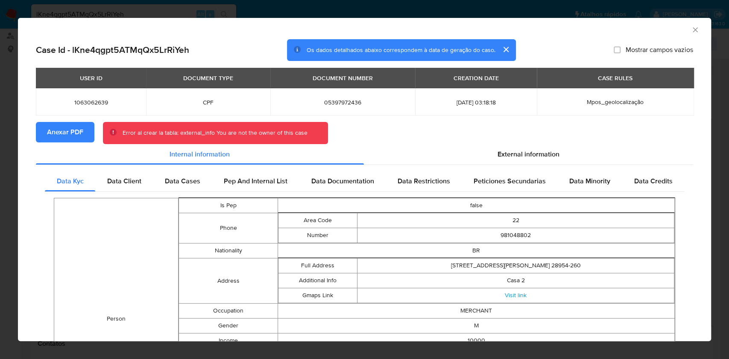
click at [77, 132] on span "Anexar PDF" at bounding box center [65, 132] width 36 height 19
click at [680, 30] on div "AML Data Collector" at bounding box center [357, 28] width 667 height 9
click at [691, 32] on icon "Fechar a janela" at bounding box center [695, 30] width 9 height 9
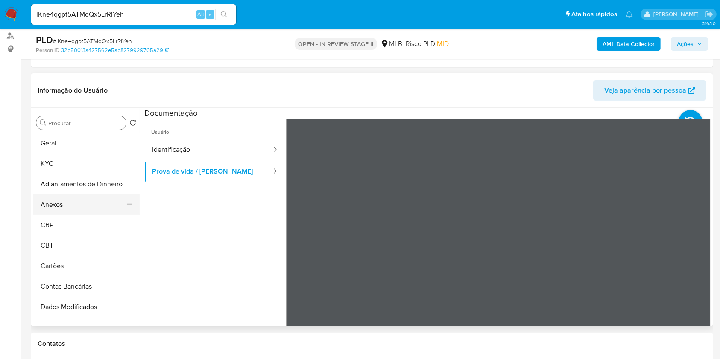
click at [81, 204] on button "Anexos" at bounding box center [83, 205] width 100 height 20
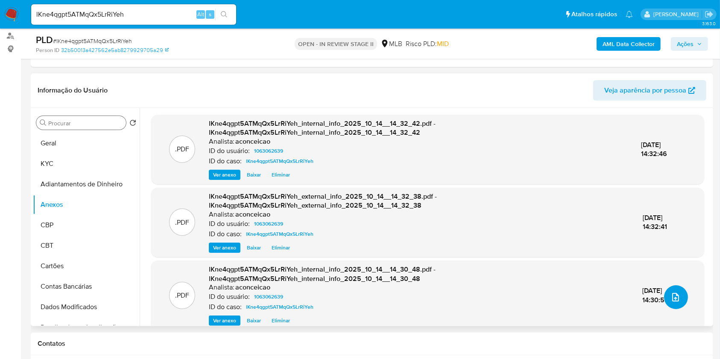
click at [672, 296] on icon "upload-file" at bounding box center [675, 297] width 10 height 10
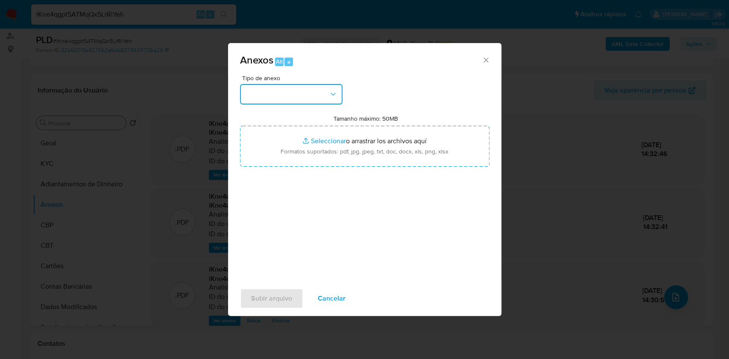
click at [325, 91] on button "button" at bounding box center [291, 94] width 102 height 20
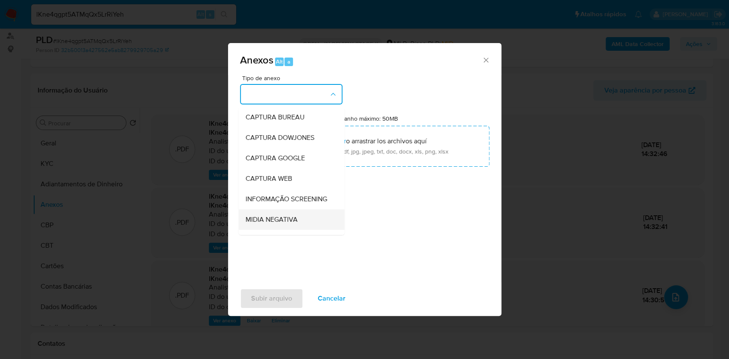
scroll to position [131, 0]
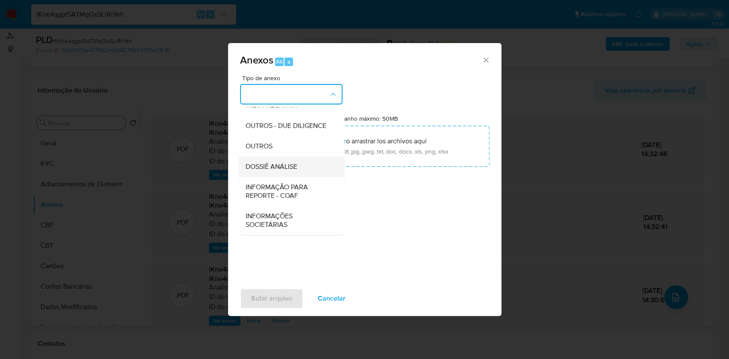
click at [292, 163] on span "DOSSIÊ ANÁLISE" at bounding box center [271, 167] width 52 height 9
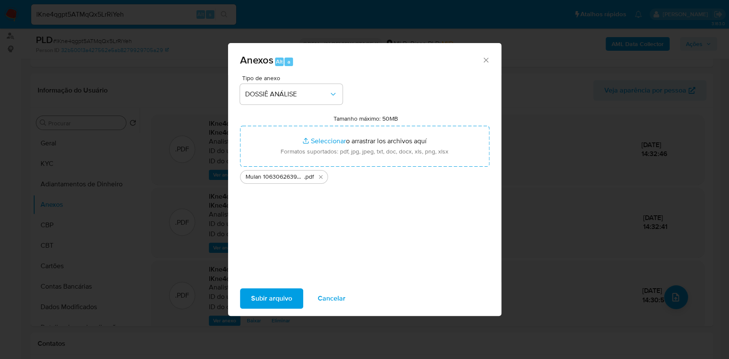
click at [272, 298] on span "Subir arquivo" at bounding box center [271, 298] width 41 height 19
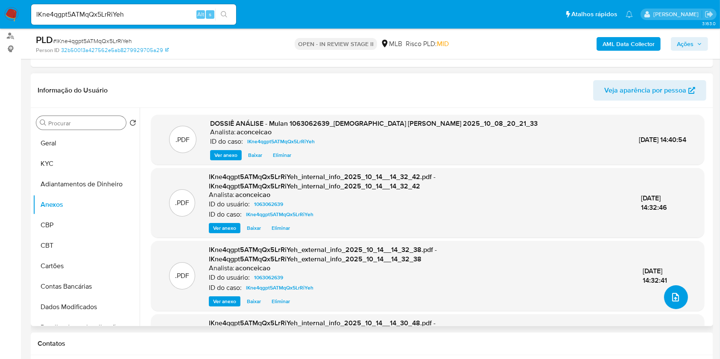
click at [675, 299] on icon "upload-file" at bounding box center [675, 297] width 10 height 10
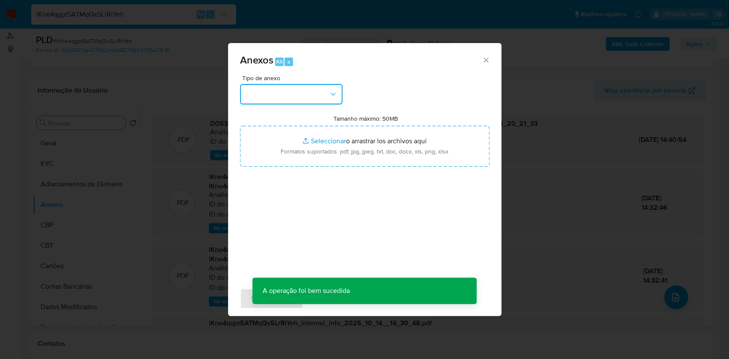
click at [330, 87] on button "button" at bounding box center [291, 94] width 102 height 20
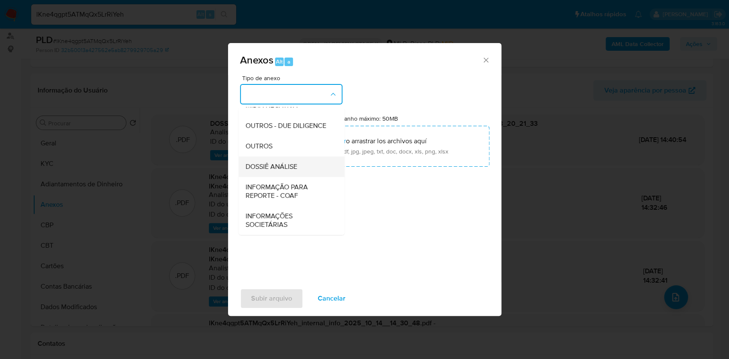
click at [290, 165] on span "DOSSIÊ ANÁLISE" at bounding box center [271, 167] width 52 height 9
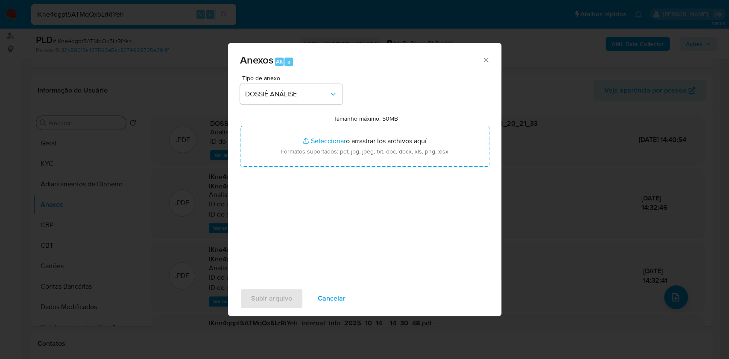
click at [338, 298] on span "Cancelar" at bounding box center [332, 298] width 28 height 19
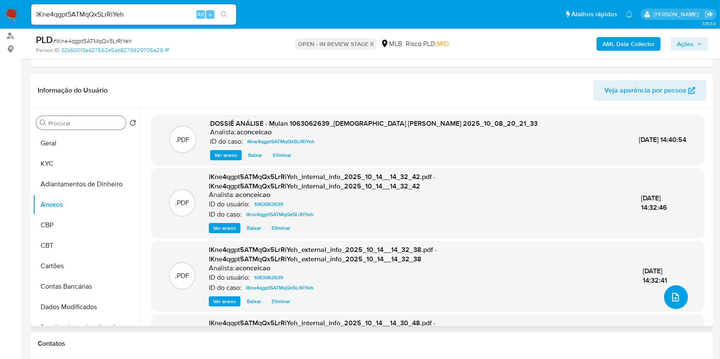
click at [681, 299] on button "upload-file" at bounding box center [676, 298] width 24 height 24
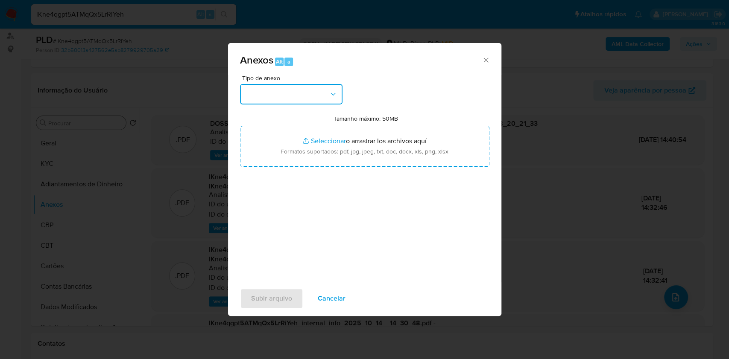
click at [307, 89] on button "button" at bounding box center [291, 94] width 102 height 20
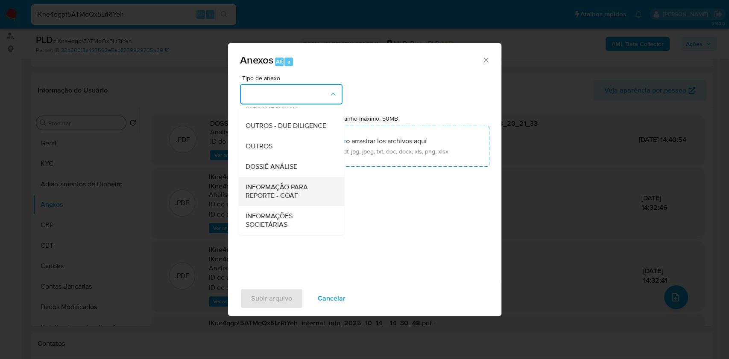
click at [285, 190] on span "INFORMAÇÃO PARA REPORTE - COAF" at bounding box center [288, 191] width 87 height 17
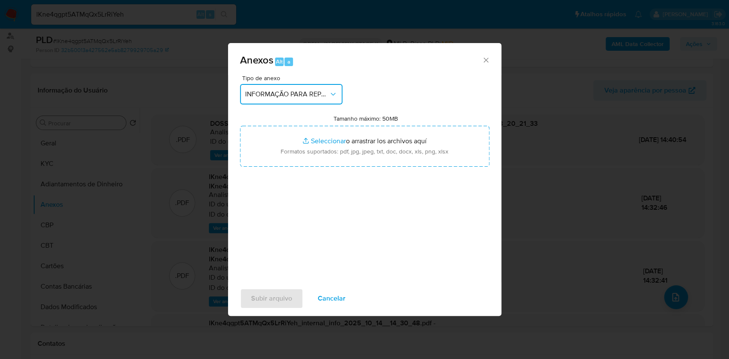
click at [329, 96] on icon "button" at bounding box center [333, 94] width 9 height 9
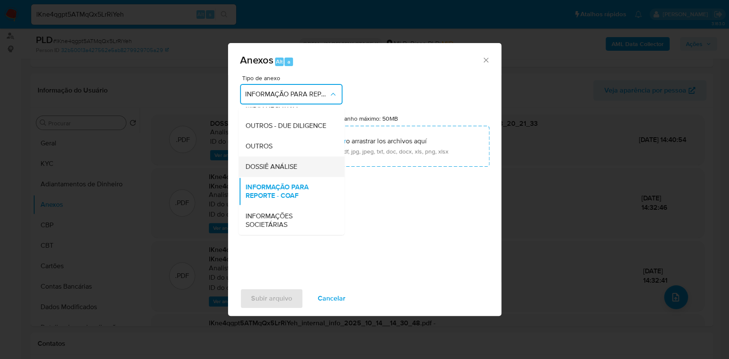
click at [295, 173] on div "DOSSIÊ ANÁLISE" at bounding box center [288, 167] width 87 height 20
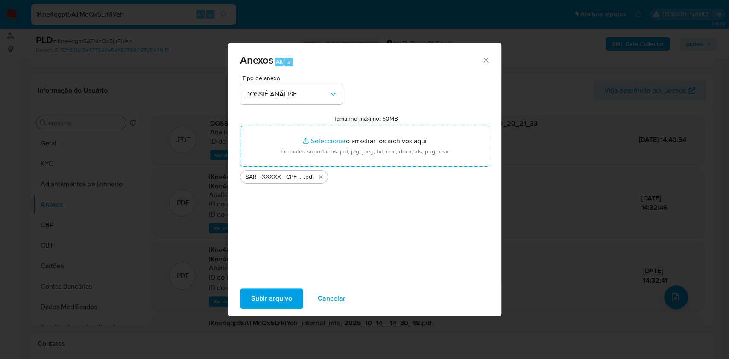
click at [283, 301] on span "Subir arquivo" at bounding box center [271, 298] width 41 height 19
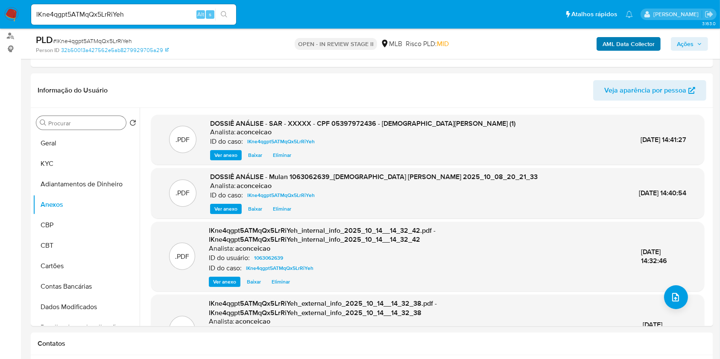
drag, startPoint x: 684, startPoint y: 44, endPoint x: 657, endPoint y: 50, distance: 28.0
click at [684, 44] on span "Ações" at bounding box center [685, 44] width 17 height 14
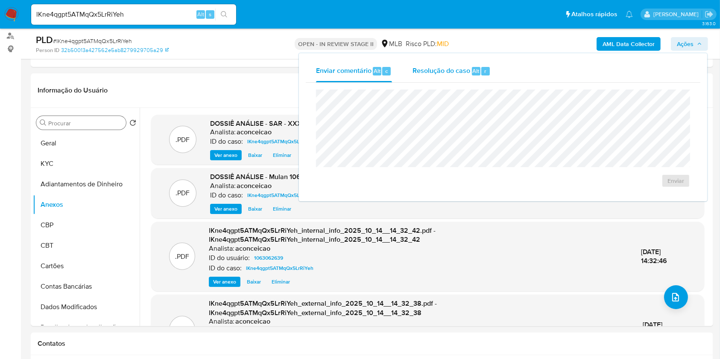
click at [450, 75] on span "Resolução do caso" at bounding box center [441, 71] width 58 height 10
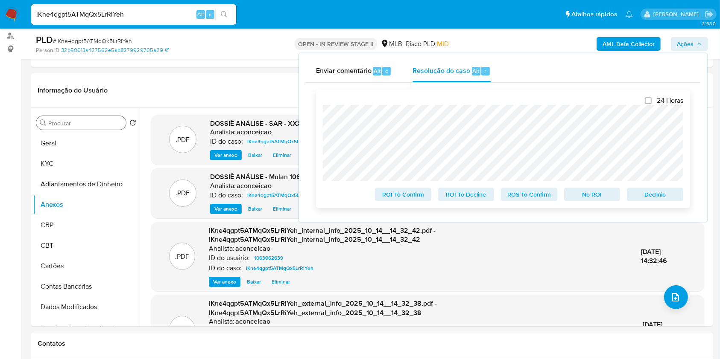
click at [541, 193] on span "ROS To Confirm" at bounding box center [529, 195] width 44 height 12
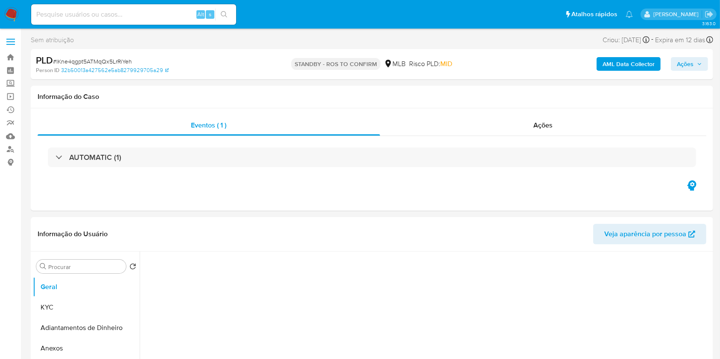
select select "10"
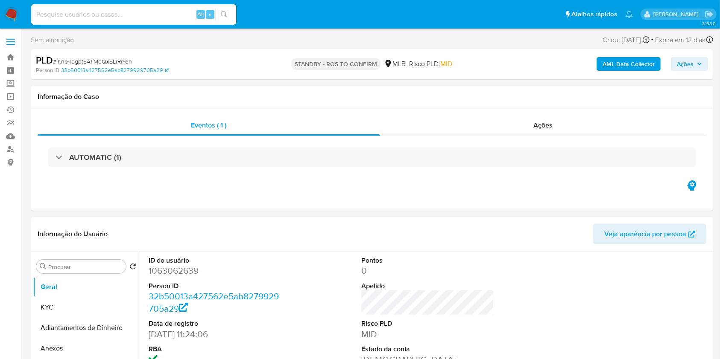
click at [132, 10] on input at bounding box center [133, 14] width 205 height 11
paste input "yszLsri0mY6jm5sk036LIB8B"
type input "yszLsri0mY6jm5sk036LIB8B"
click at [215, 11] on button "search-icon" at bounding box center [224, 15] width 18 height 12
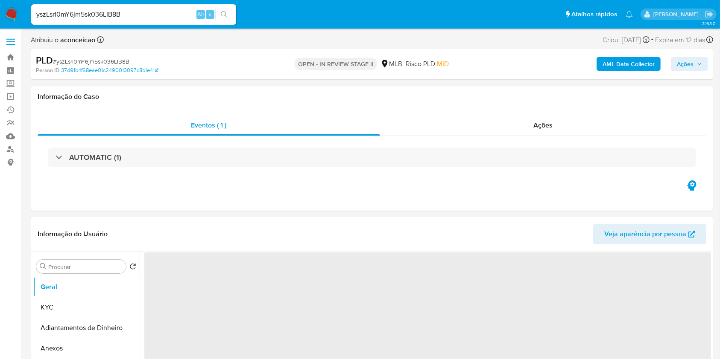
select select "10"
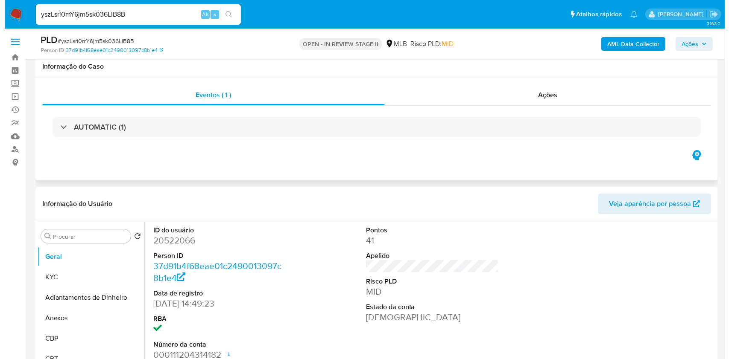
scroll to position [114, 0]
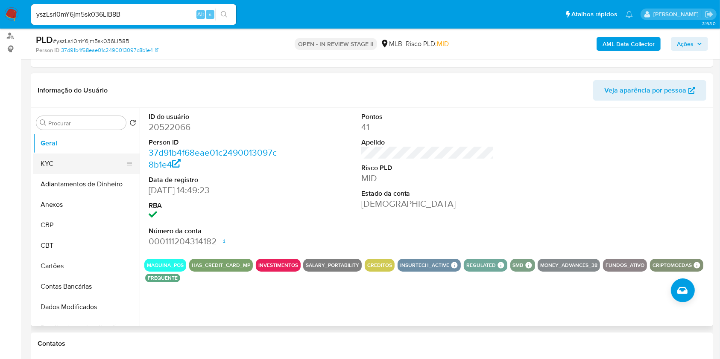
click at [90, 159] on button "KYC" at bounding box center [83, 164] width 100 height 20
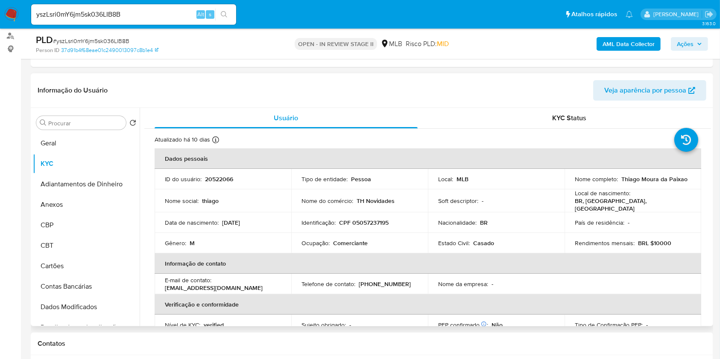
click at [349, 240] on p "Comerciante" at bounding box center [350, 244] width 35 height 8
copy div "Ocupação : Comerciante"
click at [349, 240] on p "Comerciante" at bounding box center [350, 244] width 35 height 8
click at [84, 124] on input "Procurar" at bounding box center [85, 124] width 74 height 8
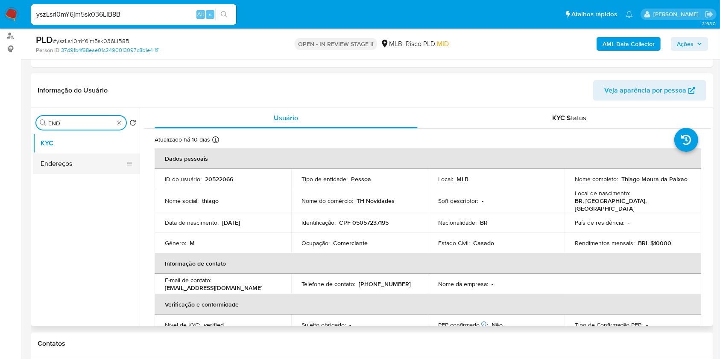
type input "END"
click at [90, 157] on button "Endereços" at bounding box center [83, 164] width 100 height 20
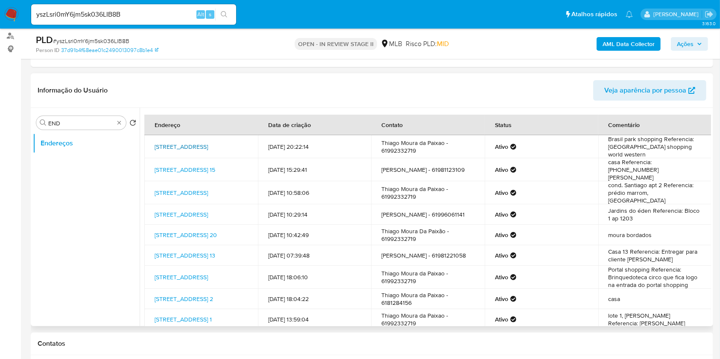
click at [199, 149] on link "[STREET_ADDRESS]" at bounding box center [181, 147] width 53 height 9
click at [191, 169] on link "[STREET_ADDRESS] 15" at bounding box center [185, 170] width 61 height 9
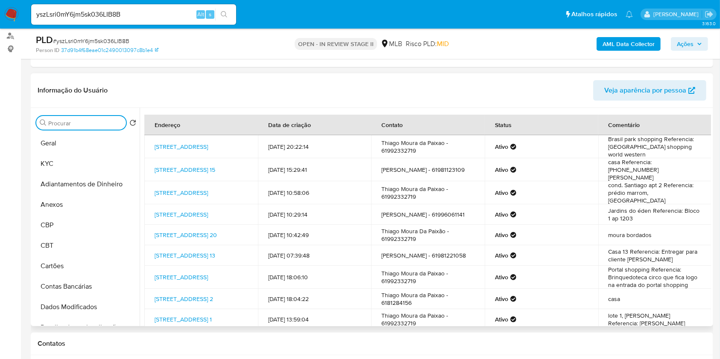
click at [95, 120] on input "Procurar" at bounding box center [85, 124] width 74 height 8
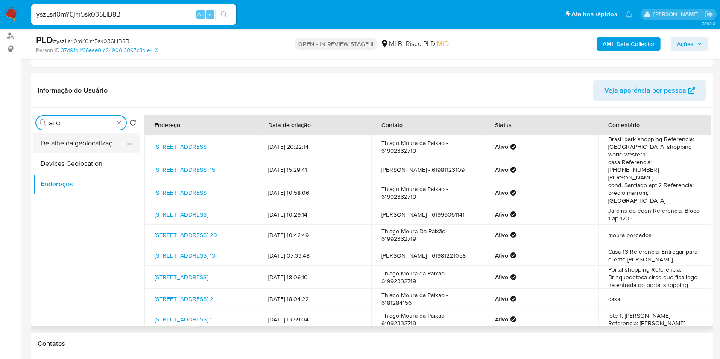
type input "GEO"
click at [102, 143] on button "Detalhe da geolocalização" at bounding box center [83, 143] width 100 height 20
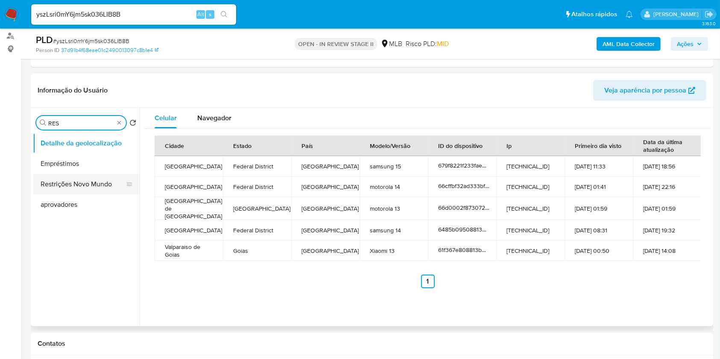
type input "RES"
click at [90, 179] on button "Restrições Novo Mundo" at bounding box center [83, 184] width 100 height 20
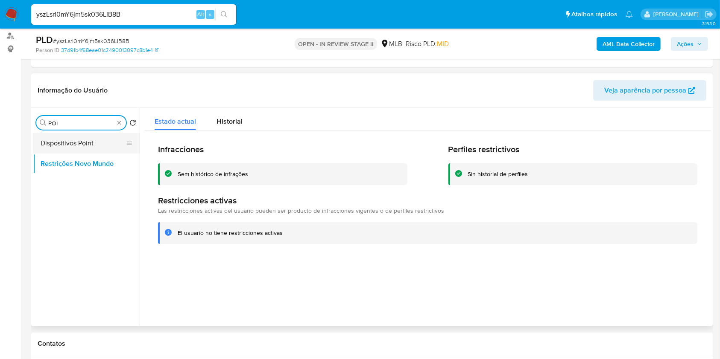
type input "POI"
click at [96, 143] on button "Dispositivos Point" at bounding box center [83, 143] width 100 height 20
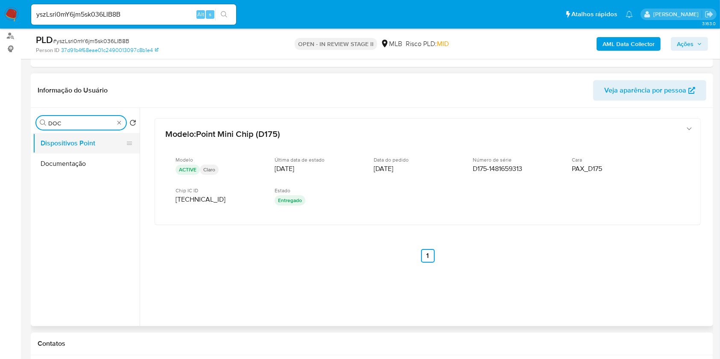
type input "DOC"
click at [109, 152] on button "Dispositivos Point" at bounding box center [83, 143] width 100 height 20
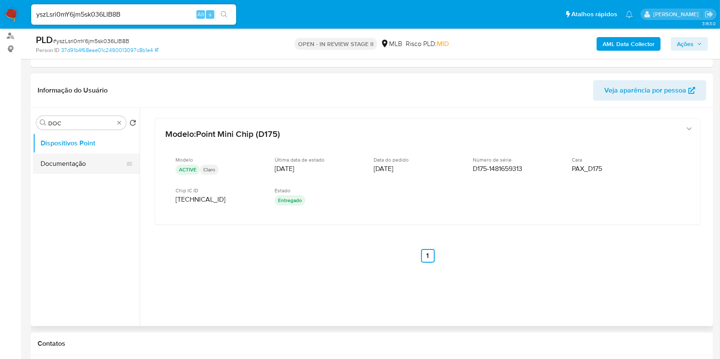
click at [105, 163] on button "Documentação" at bounding box center [83, 164] width 100 height 20
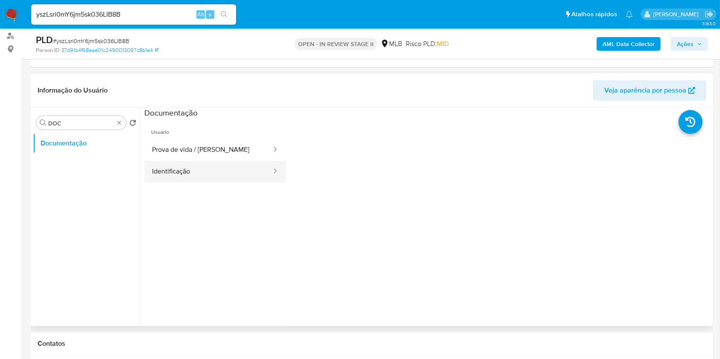
click at [229, 165] on button "Identificação" at bounding box center [208, 172] width 128 height 22
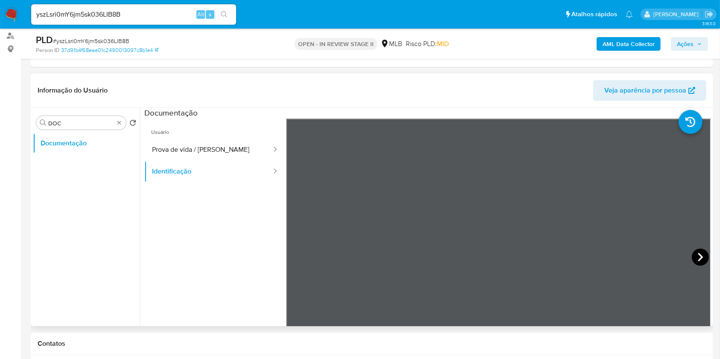
click at [692, 258] on icon at bounding box center [700, 257] width 17 height 17
click at [237, 146] on button "Prova de vida / Selfie" at bounding box center [208, 150] width 128 height 22
click at [641, 40] on b "AML Data Collector" at bounding box center [628, 44] width 52 height 14
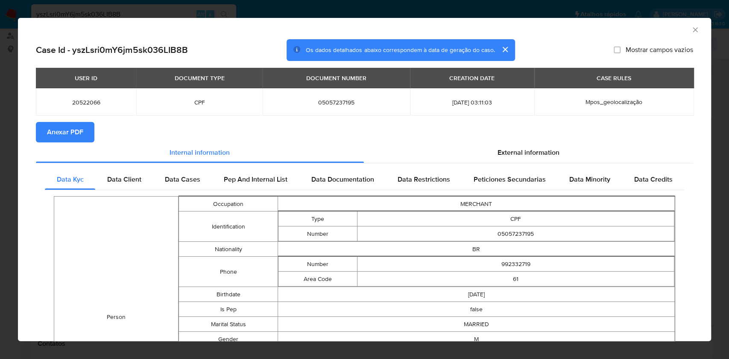
click at [691, 30] on icon "Fechar a janela" at bounding box center [695, 30] width 9 height 9
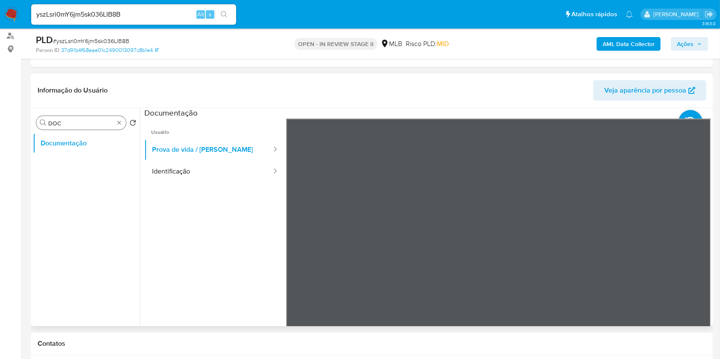
click at [114, 121] on div "Procurar DOC" at bounding box center [81, 123] width 90 height 14
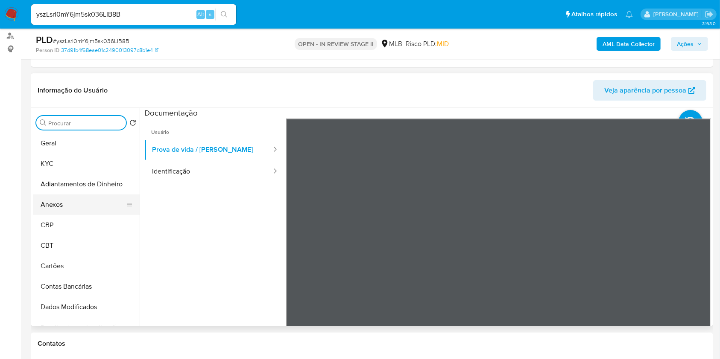
click at [75, 205] on button "Anexos" at bounding box center [83, 205] width 100 height 20
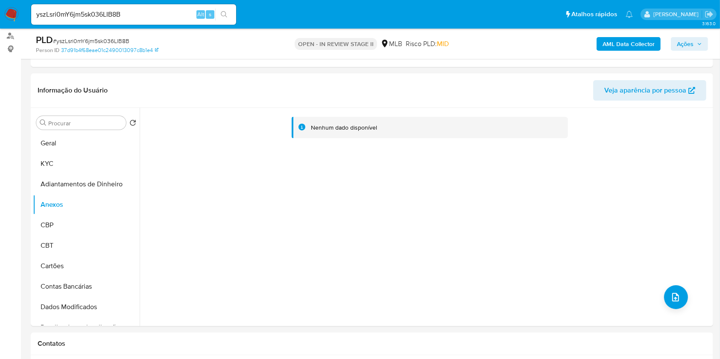
click at [647, 44] on b "AML Data Collector" at bounding box center [628, 44] width 52 height 14
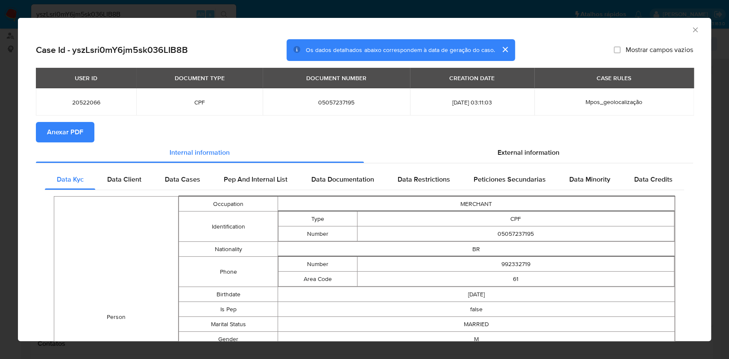
click at [691, 32] on icon "Fechar a janela" at bounding box center [695, 30] width 9 height 9
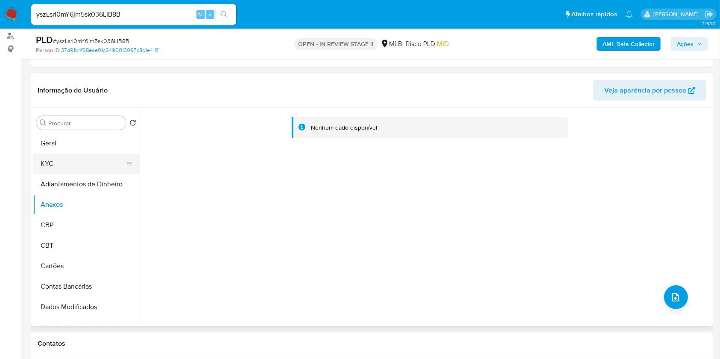
click at [82, 166] on button "KYC" at bounding box center [83, 164] width 100 height 20
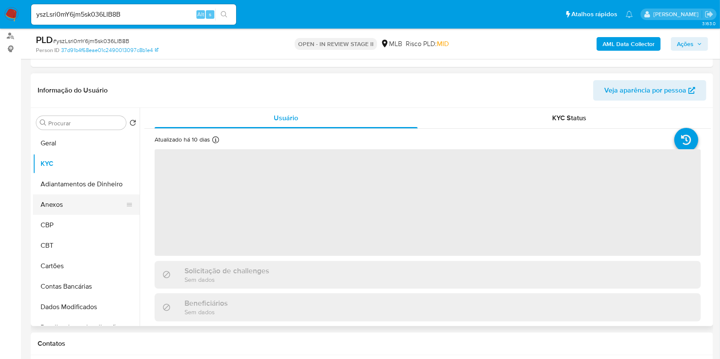
click at [82, 208] on button "Anexos" at bounding box center [83, 205] width 100 height 20
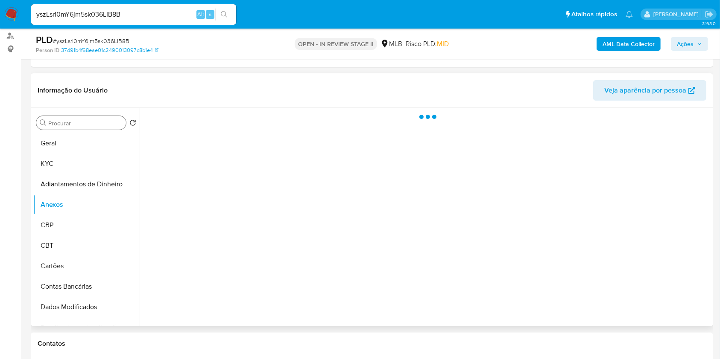
click at [102, 124] on input "Procurar" at bounding box center [85, 124] width 74 height 8
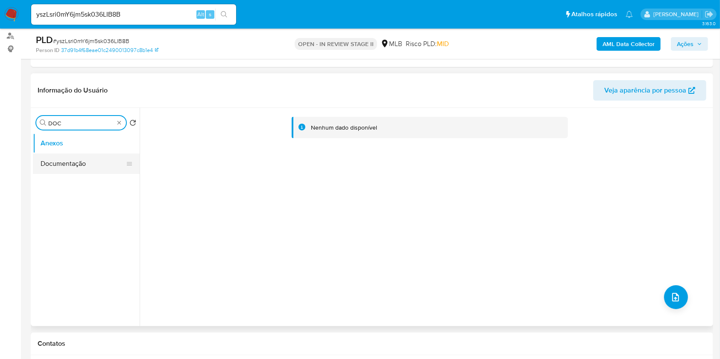
type input "DOC"
click at [82, 163] on button "Documentação" at bounding box center [83, 164] width 100 height 20
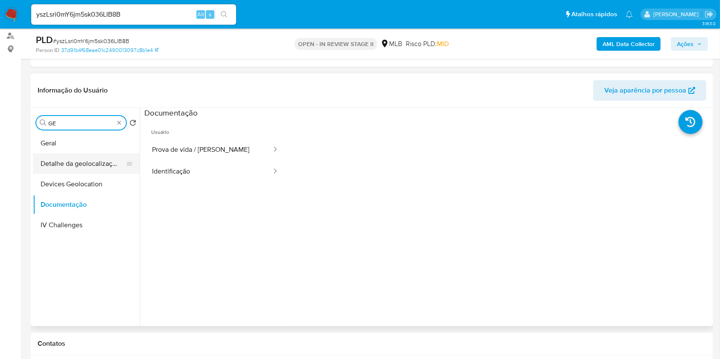
type input "GE"
click at [95, 164] on button "Detalhe da geolocalização" at bounding box center [83, 164] width 100 height 20
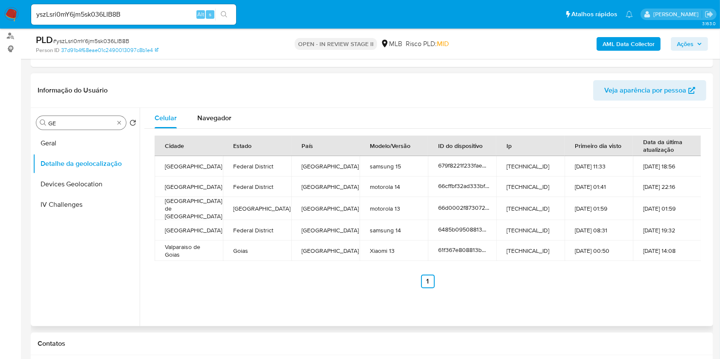
click at [120, 126] on div "Procurar GE" at bounding box center [81, 123] width 90 height 14
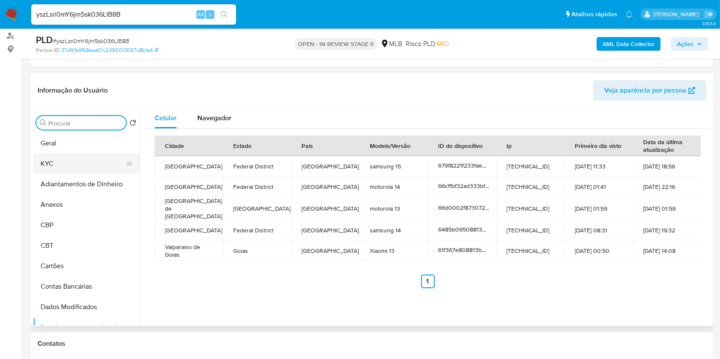
click at [73, 161] on button "KYC" at bounding box center [83, 164] width 100 height 20
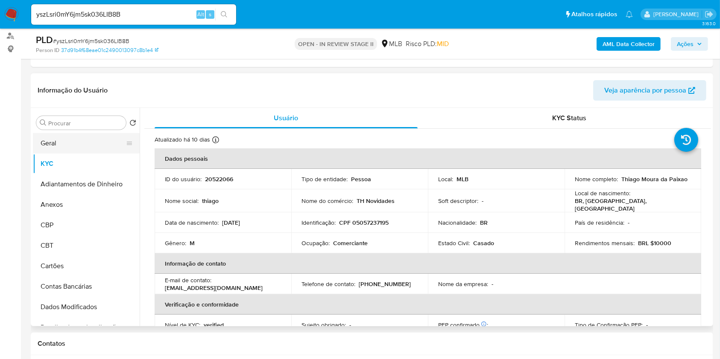
click at [88, 149] on button "Geral" at bounding box center [83, 143] width 100 height 20
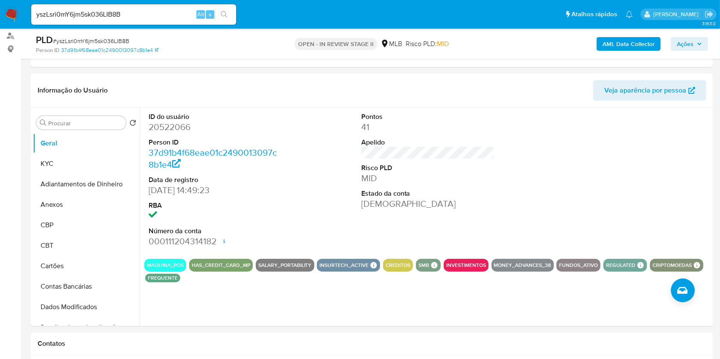
click at [608, 40] on b "AML Data Collector" at bounding box center [628, 44] width 52 height 14
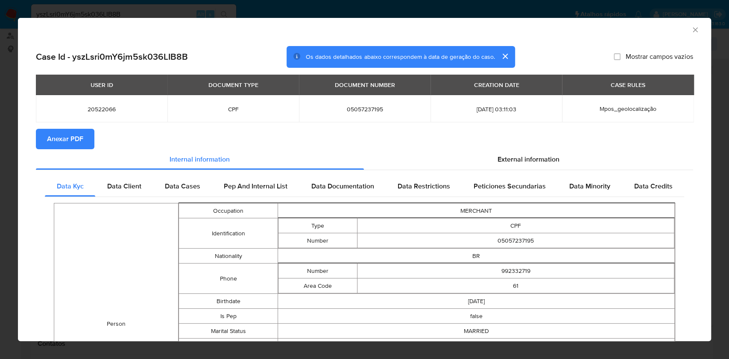
click at [58, 145] on span "Anexar PDF" at bounding box center [65, 139] width 36 height 19
click at [681, 31] on div "AML Data Collector" at bounding box center [364, 28] width 693 height 21
click at [691, 29] on icon "Fechar a janela" at bounding box center [695, 30] width 9 height 9
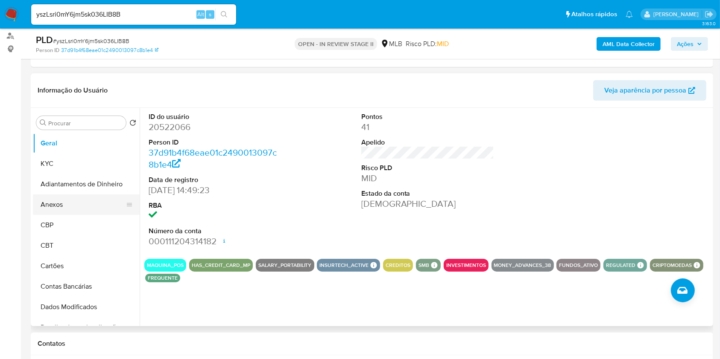
click at [79, 207] on button "Anexos" at bounding box center [83, 205] width 100 height 20
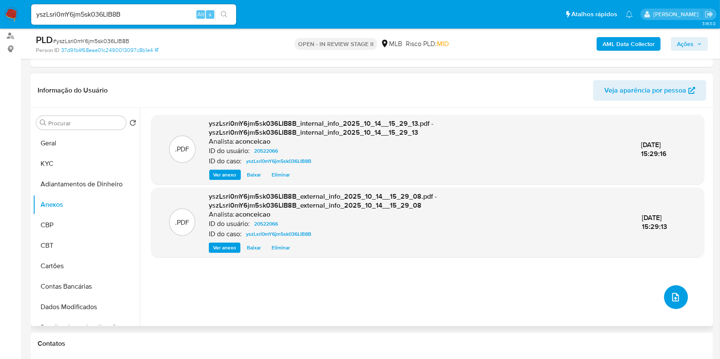
click at [681, 295] on button "upload-file" at bounding box center [676, 298] width 24 height 24
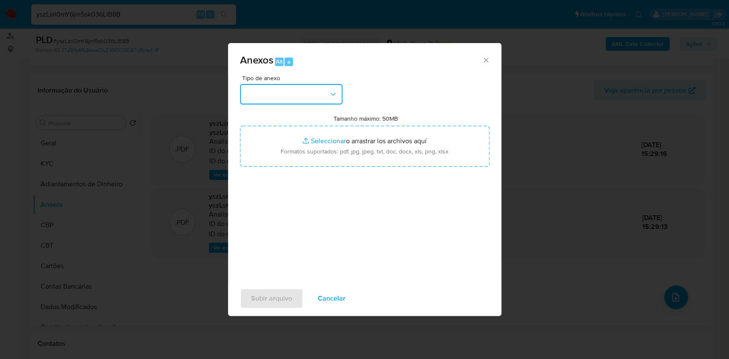
click at [296, 94] on button "button" at bounding box center [291, 94] width 102 height 20
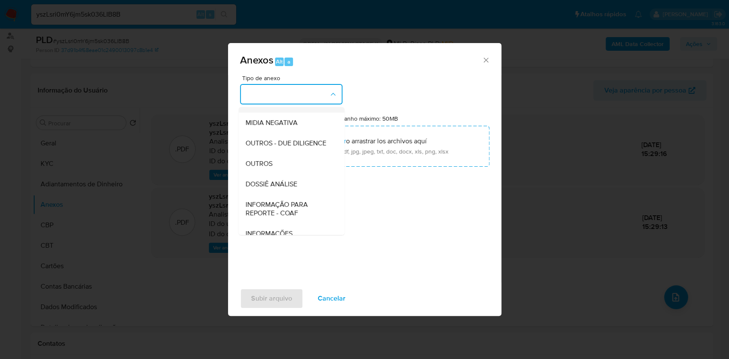
scroll to position [131, 0]
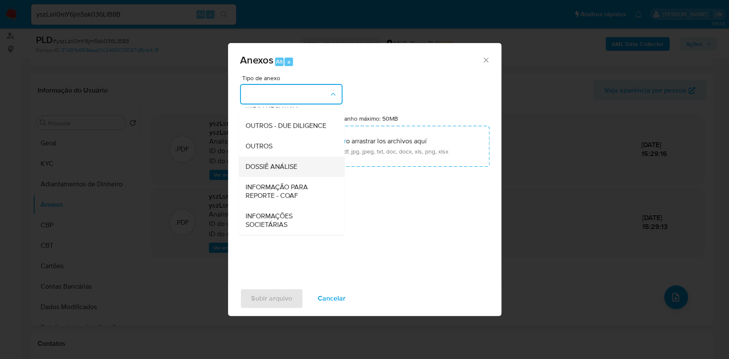
click at [292, 167] on span "DOSSIÊ ANÁLISE" at bounding box center [271, 167] width 52 height 9
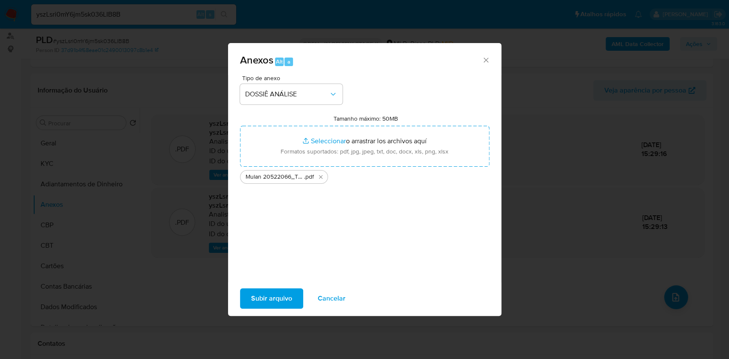
click at [277, 297] on span "Subir arquivo" at bounding box center [271, 298] width 41 height 19
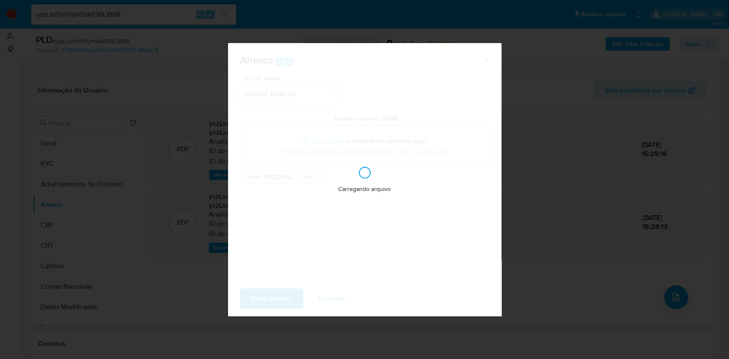
click at [557, 248] on div "Anexos Alt a Tipo de anexo DOSSIÊ ANÁLISE Tamanho máximo: 50MB Seleccionar arch…" at bounding box center [364, 179] width 729 height 359
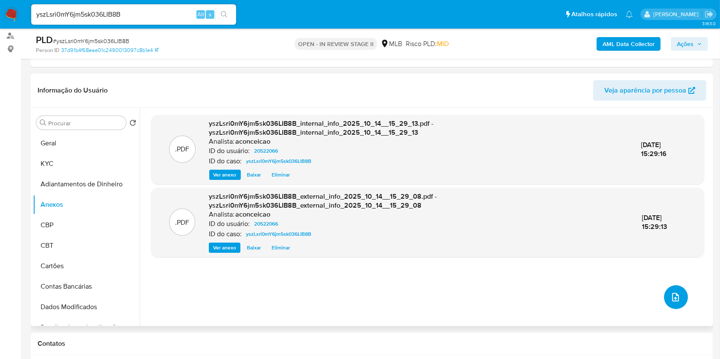
click at [672, 295] on icon "upload-file" at bounding box center [675, 297] width 10 height 10
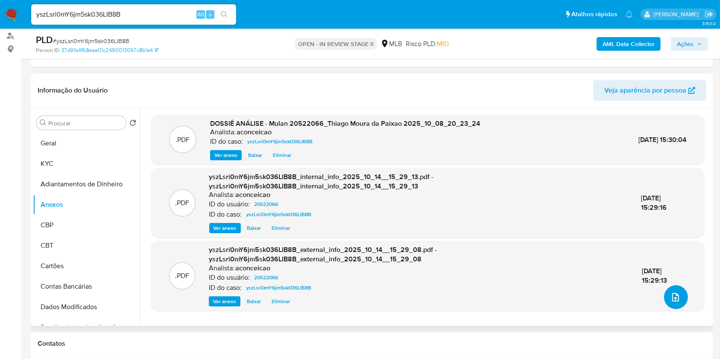
click at [671, 296] on icon "upload-file" at bounding box center [675, 297] width 10 height 10
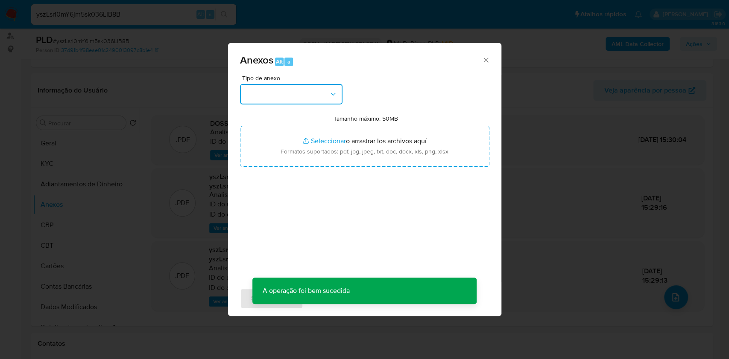
drag, startPoint x: 282, startPoint y: 94, endPoint x: 278, endPoint y: 103, distance: 9.4
click at [280, 95] on button "button" at bounding box center [291, 94] width 102 height 20
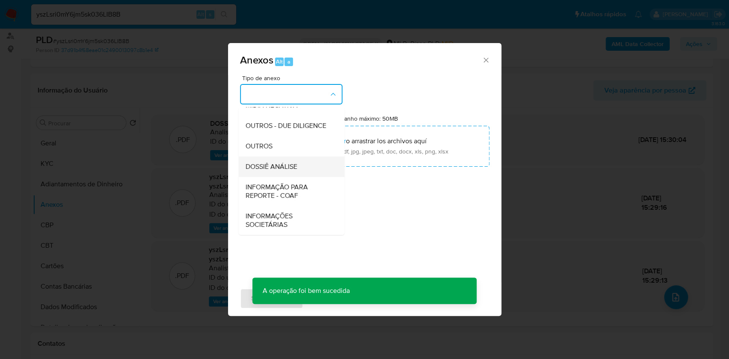
click at [289, 164] on span "DOSSIÊ ANÁLISE" at bounding box center [271, 167] width 52 height 9
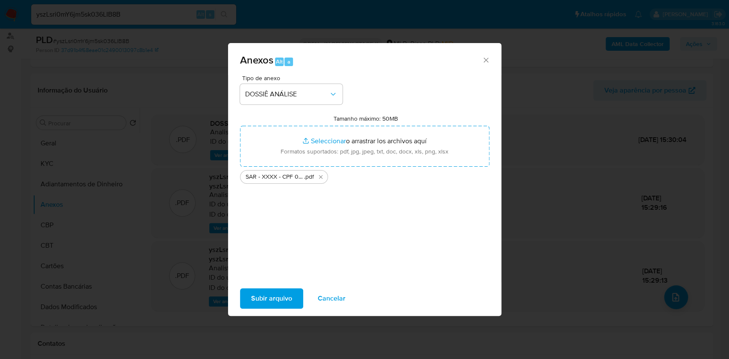
click at [291, 299] on button "Subir arquivo" at bounding box center [271, 299] width 63 height 20
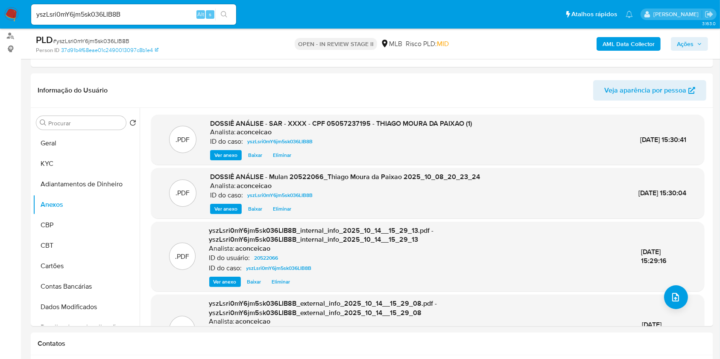
click at [691, 39] on span "Ações" at bounding box center [685, 44] width 17 height 14
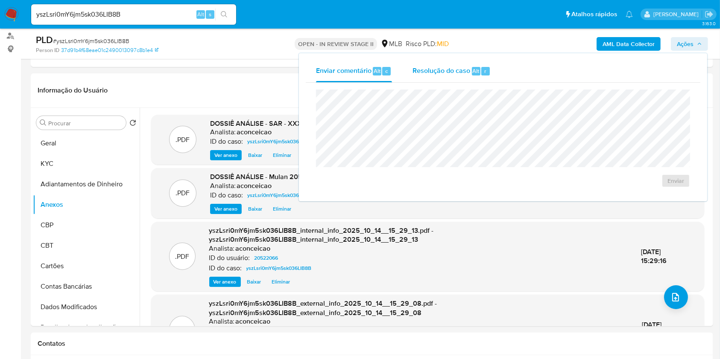
click at [465, 75] on span "Resolução do caso" at bounding box center [441, 71] width 58 height 10
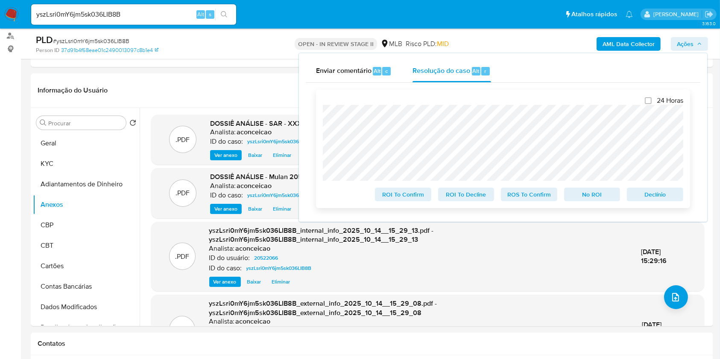
drag, startPoint x: 534, startPoint y: 191, endPoint x: 536, endPoint y: 186, distance: 5.6
click at [533, 192] on span "ROS To Confirm" at bounding box center [529, 195] width 44 height 12
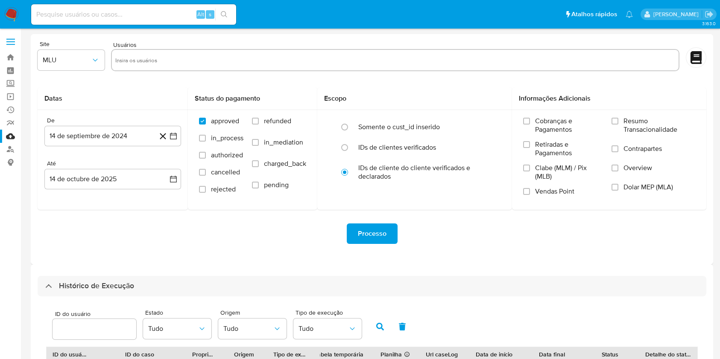
select select "50"
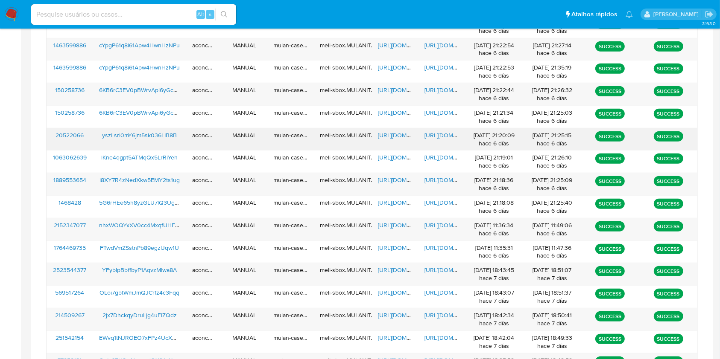
click at [394, 136] on span "[URL][DOMAIN_NAME]" at bounding box center [407, 135] width 59 height 9
click at [441, 133] on span "[URL][DOMAIN_NAME]" at bounding box center [453, 135] width 59 height 9
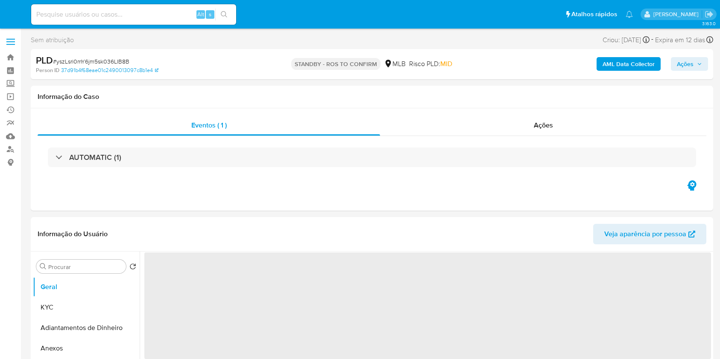
select select "10"
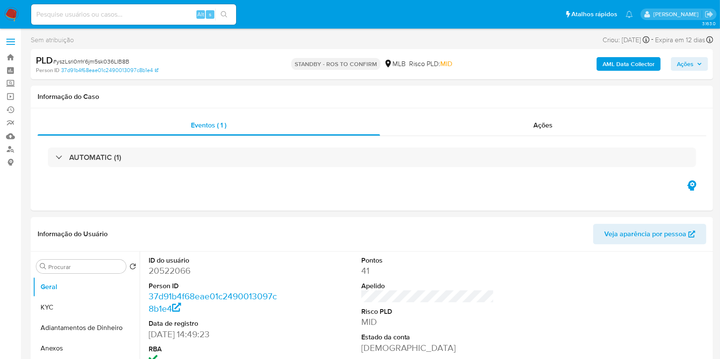
click at [133, 15] on input at bounding box center [133, 14] width 205 height 11
paste input "5G6rHEe65h8yzGLU7lQ3Ug4c"
type input "5G6rHEe65h8yzGLU7lQ3Ug4c"
click at [226, 13] on icon "search-icon" at bounding box center [224, 14] width 7 height 7
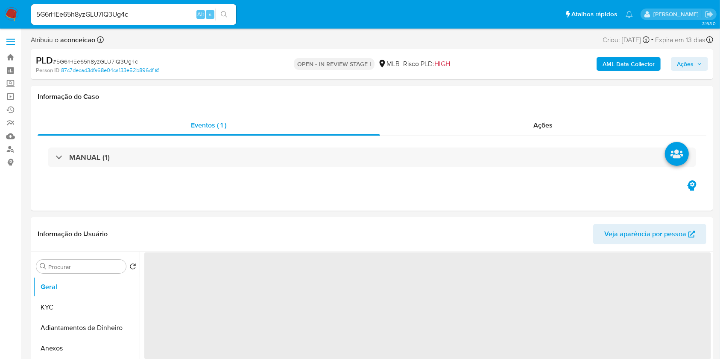
select select "10"
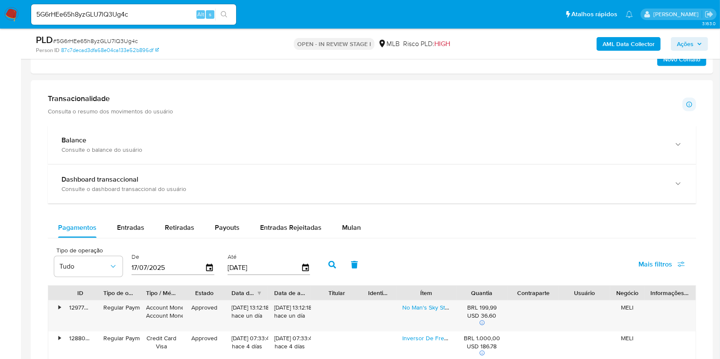
scroll to position [512, 0]
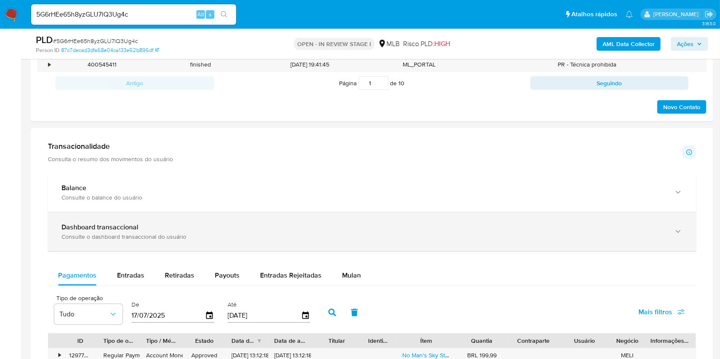
click at [161, 231] on div "Dashboard transaccional" at bounding box center [363, 227] width 604 height 9
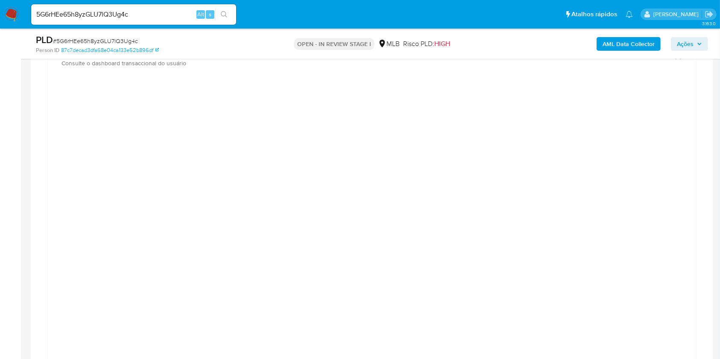
scroll to position [683, 0]
click at [151, 12] on input "5G6rHEe65h8yzGLU7lQ3Ug4c" at bounding box center [133, 14] width 205 height 11
paste input "6KB6rC3EV0pBWrvApi6yGcmZ"
click at [151, 12] on input "6KB6rC3EV0pBWrvApi6yGcmZ" at bounding box center [133, 14] width 205 height 11
type input "6KB6rC3EV0pBWrvApi6yGcmZ"
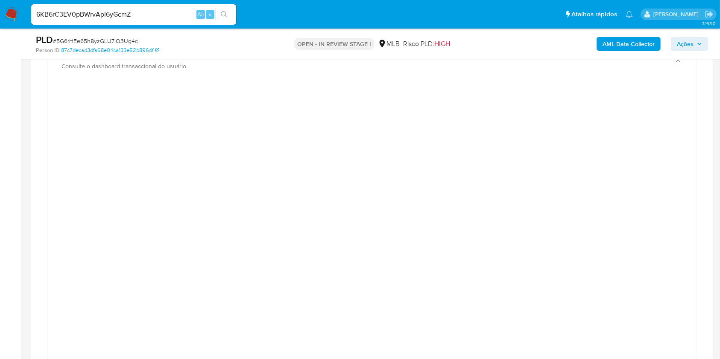
click at [226, 16] on icon "search-icon" at bounding box center [224, 14] width 6 height 6
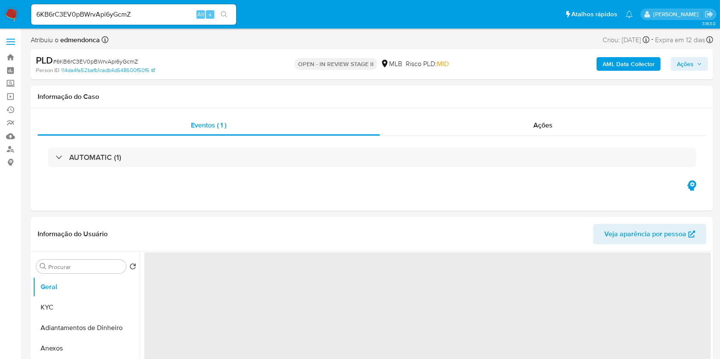
select select "10"
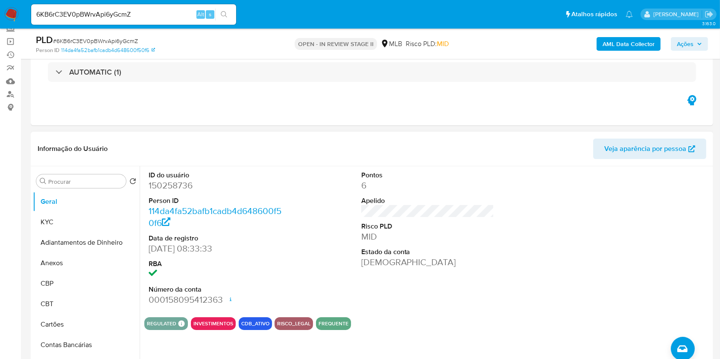
scroll to position [57, 0]
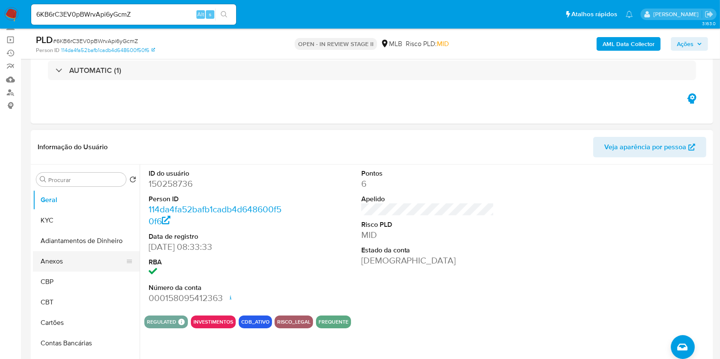
click at [95, 263] on button "Anexos" at bounding box center [83, 261] width 100 height 20
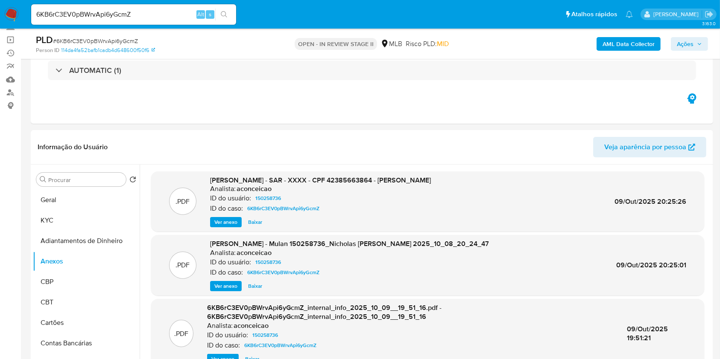
click at [680, 39] on span "Ações" at bounding box center [685, 44] width 17 height 14
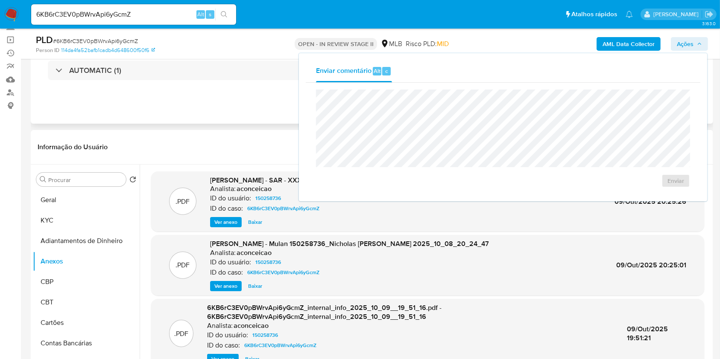
drag, startPoint x: 195, startPoint y: 119, endPoint x: 213, endPoint y: 114, distance: 18.4
click at [196, 119] on div "Eventos ( 1 ) Ações AUTOMATIC (1)" at bounding box center [372, 72] width 682 height 102
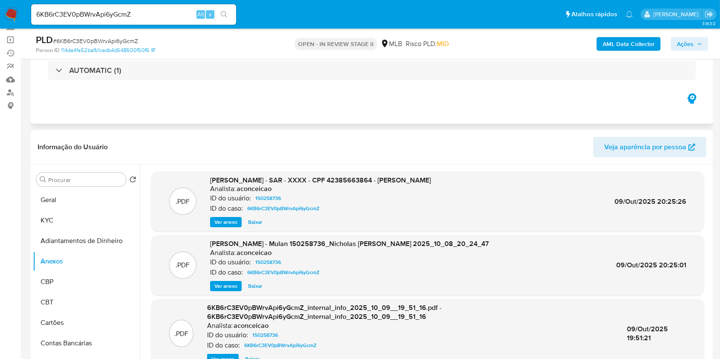
scroll to position [0, 0]
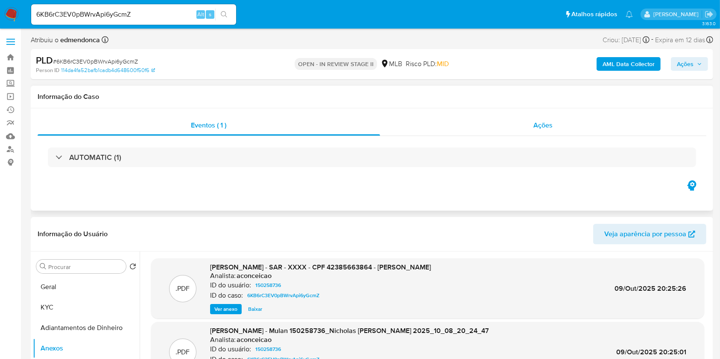
click at [545, 129] on span "Ações" at bounding box center [543, 125] width 19 height 10
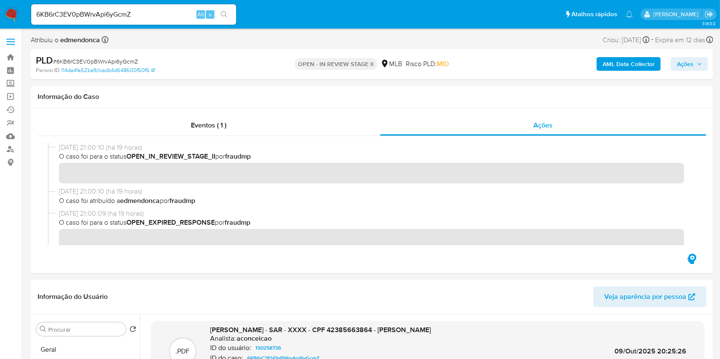
drag, startPoint x: 690, startPoint y: 61, endPoint x: 660, endPoint y: 71, distance: 32.4
click at [690, 61] on span "Ações" at bounding box center [685, 64] width 17 height 14
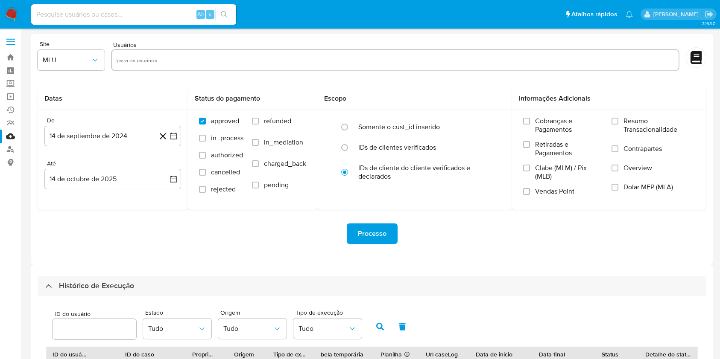
select select "50"
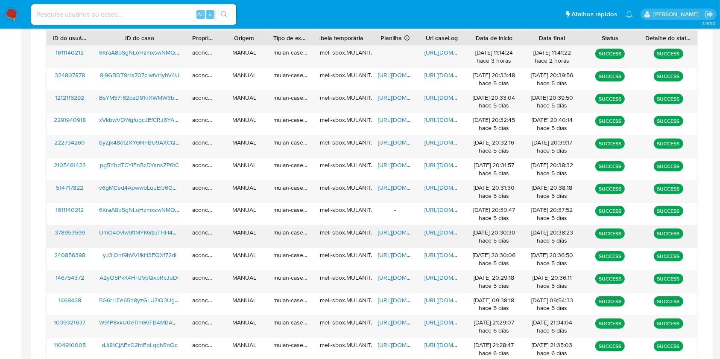
scroll to position [324, 0]
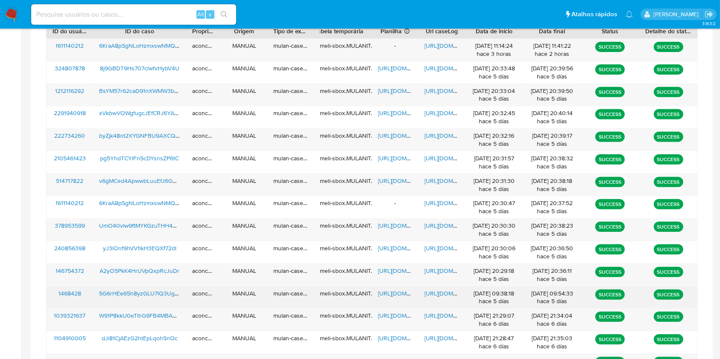
click at [394, 292] on span "[URL][DOMAIN_NAME]" at bounding box center [407, 293] width 59 height 9
click at [447, 292] on span "[URL][DOMAIN_NAME]" at bounding box center [453, 293] width 59 height 9
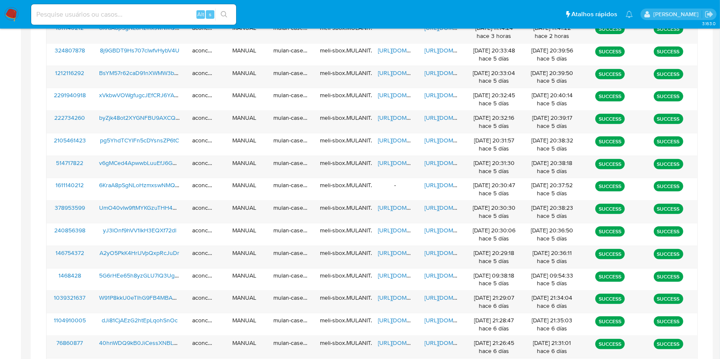
scroll to position [685, 0]
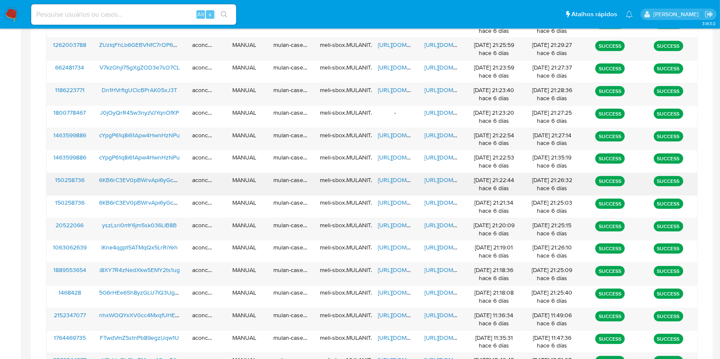
click at [393, 178] on span "[URL][DOMAIN_NAME]" at bounding box center [407, 180] width 59 height 9
click at [437, 181] on span "[URL][DOMAIN_NAME]" at bounding box center [453, 180] width 59 height 9
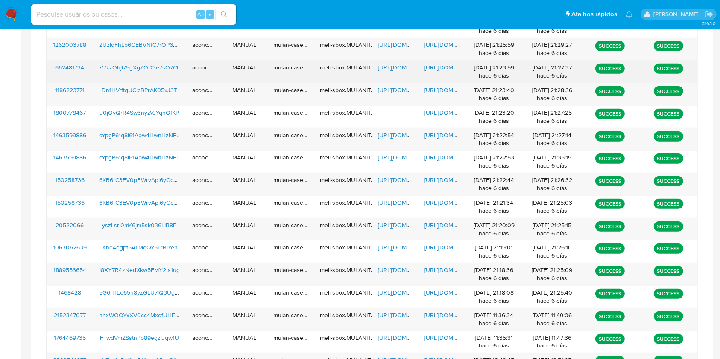
click at [390, 69] on span "[URL][DOMAIN_NAME]" at bounding box center [407, 67] width 59 height 9
click at [436, 65] on span "[URL][DOMAIN_NAME]" at bounding box center [453, 67] width 59 height 9
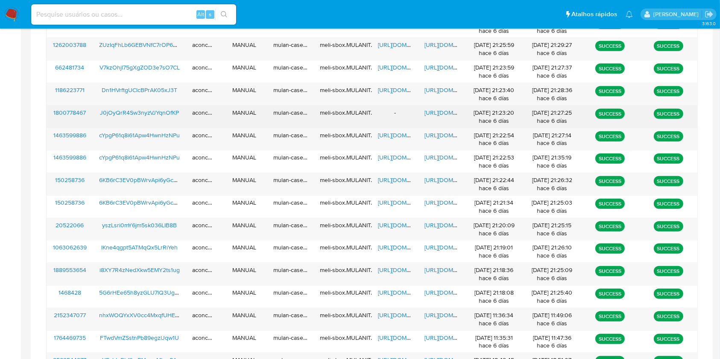
click at [438, 109] on span "[URL][DOMAIN_NAME]" at bounding box center [453, 112] width 59 height 9
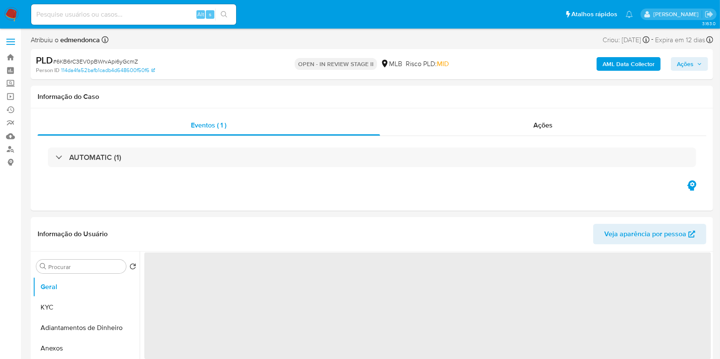
select select "10"
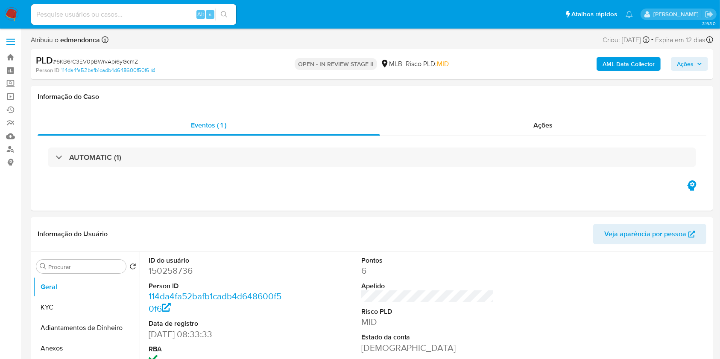
click at [682, 66] on span "Ações" at bounding box center [685, 64] width 17 height 14
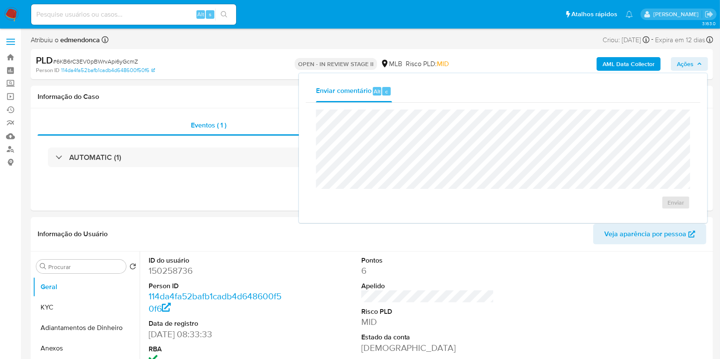
click at [552, 67] on div "AML Data Collector Ações Enviar comentário Alt c Enviar" at bounding box center [597, 64] width 222 height 20
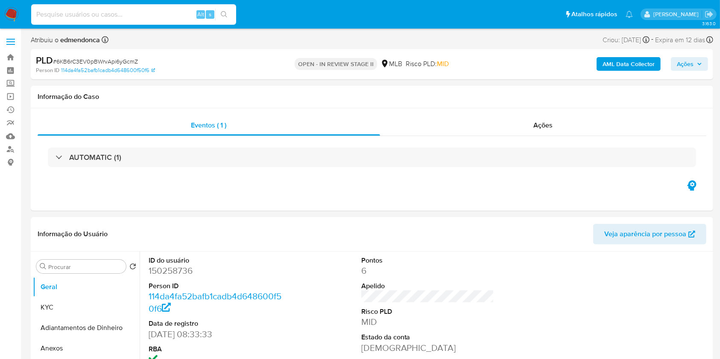
click at [109, 15] on input at bounding box center [133, 14] width 205 height 11
paste input "V7kzOhjl75gXgZOD3e7sO7CL"
type input "V7kzOhjl75gXgZOD3e7sO7CL"
click at [227, 11] on button "search-icon" at bounding box center [224, 15] width 18 height 12
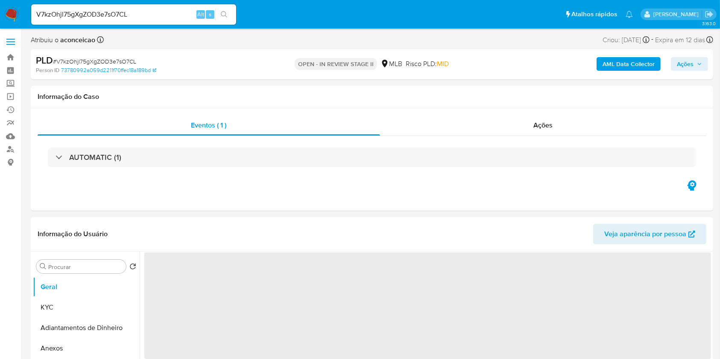
select select "10"
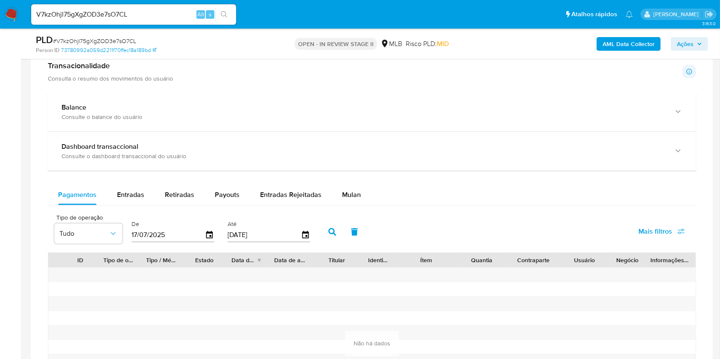
scroll to position [549, 0]
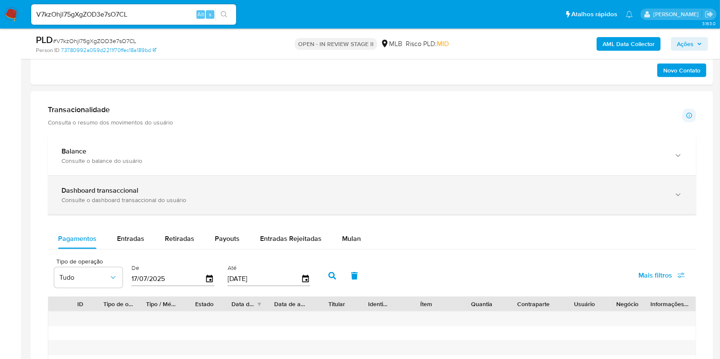
click at [145, 189] on div "Dashboard transaccional" at bounding box center [363, 191] width 604 height 9
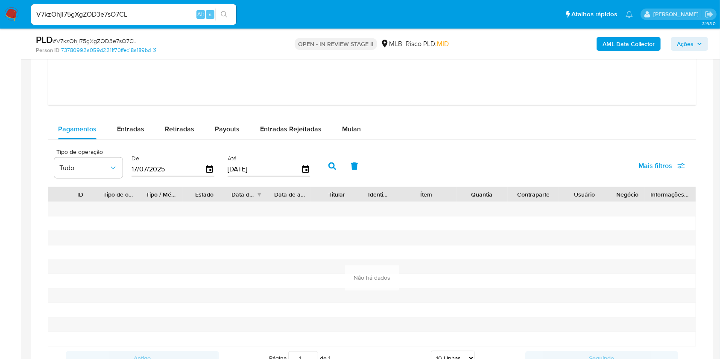
scroll to position [1061, 0]
click at [338, 127] on button "Mulan" at bounding box center [351, 128] width 39 height 20
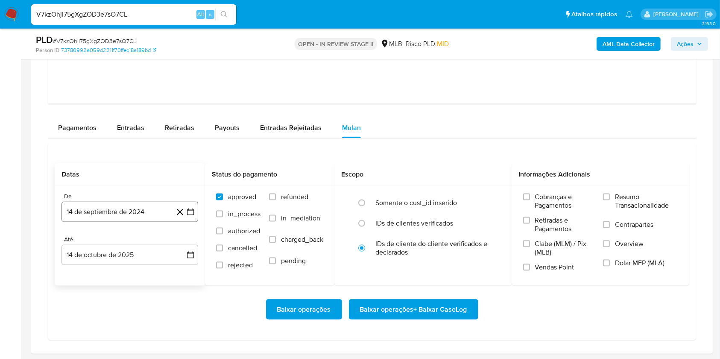
click at [129, 215] on button "14 de septiembre de 2024" at bounding box center [129, 212] width 137 height 20
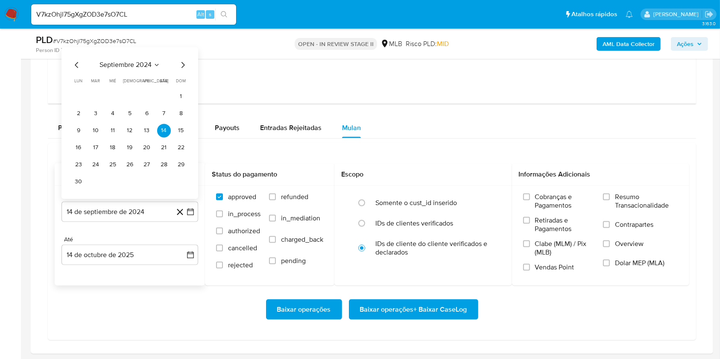
click at [76, 64] on icon "Mes anterior" at bounding box center [77, 65] width 10 height 10
click at [76, 64] on div "agosto 2024 agosto 2024 lun lunes mar martes mié miércoles jue jueves vie viern…" at bounding box center [129, 131] width 137 height 135
click at [149, 80] on icon "Seleccionar mes y año" at bounding box center [150, 82] width 7 height 7
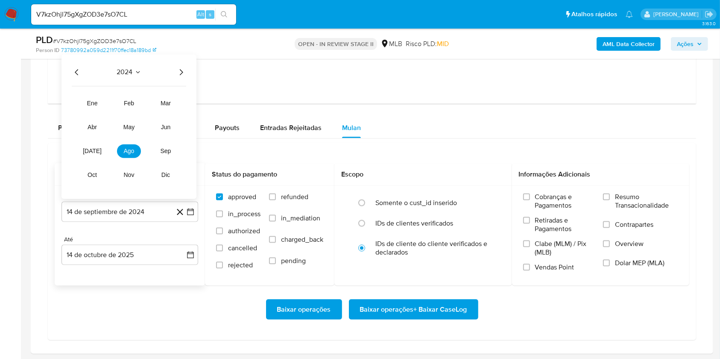
click at [182, 73] on icon "Año siguiente" at bounding box center [181, 72] width 10 height 10
click at [120, 107] on button "feb" at bounding box center [129, 104] width 24 height 14
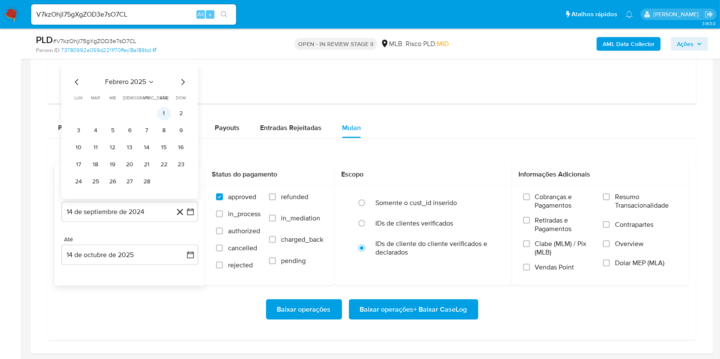
click at [158, 118] on td "1" at bounding box center [164, 114] width 14 height 14
click at [159, 116] on button "1" at bounding box center [164, 114] width 14 height 14
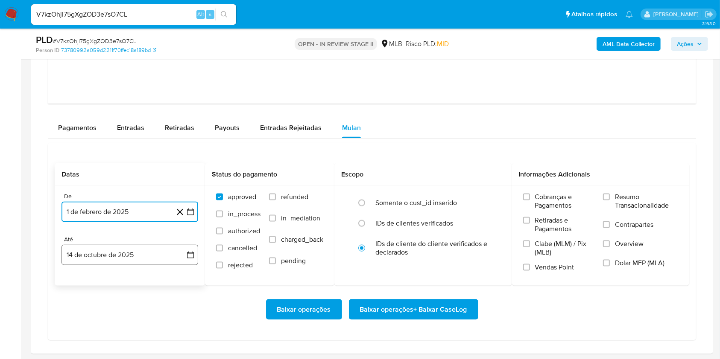
click at [128, 264] on button "14 de octubre de 2025" at bounding box center [129, 255] width 137 height 20
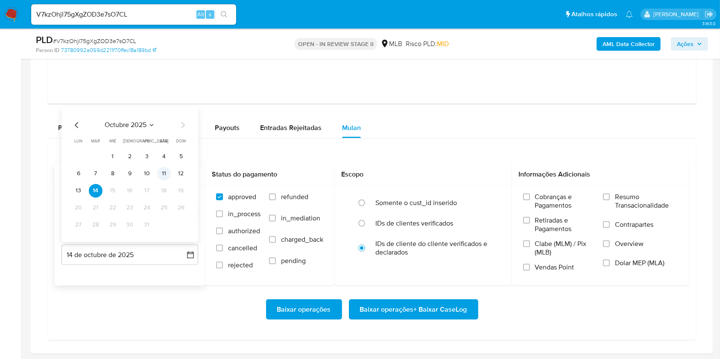
click at [160, 175] on button "11" at bounding box center [164, 174] width 14 height 14
click at [611, 192] on div "Cobranças e Pagamentos Retiradas e Pagamentos Clabe (MLM) / Pix (MLB) Vendas Po…" at bounding box center [601, 235] width 178 height 99
click at [606, 199] on input "Resumo Transacionalidade" at bounding box center [606, 197] width 7 height 7
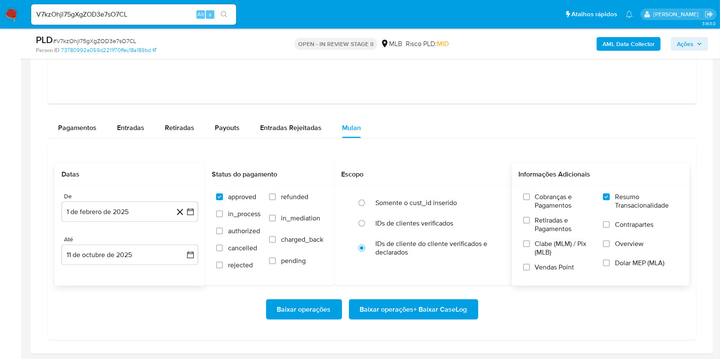
click at [456, 306] on span "Baixar operações + Baixar CaseLog" at bounding box center [413, 310] width 107 height 19
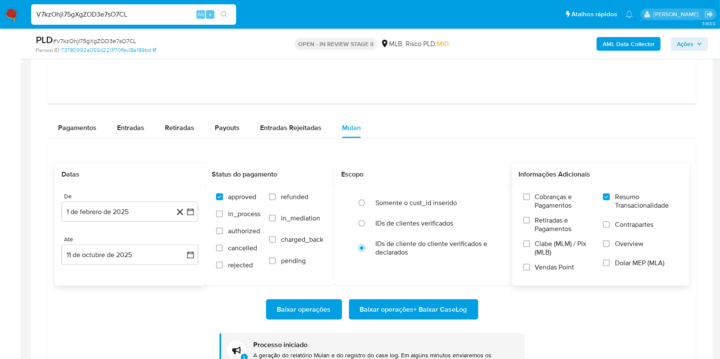
click at [146, 16] on input "V7kzOhjl75gXgZOD3e7sO7CL" at bounding box center [133, 14] width 205 height 11
paste input "J0jOyQrR4Sw3nyzVJYqnOfKP"
type input "J0jOyQrR4Sw3nyzVJYqnOfKP"
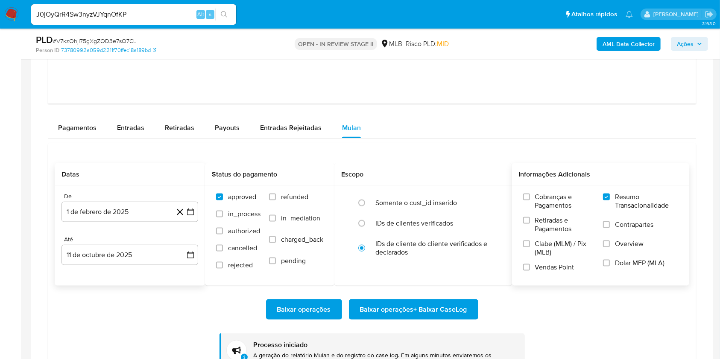
click at [227, 14] on icon "search-icon" at bounding box center [224, 14] width 7 height 7
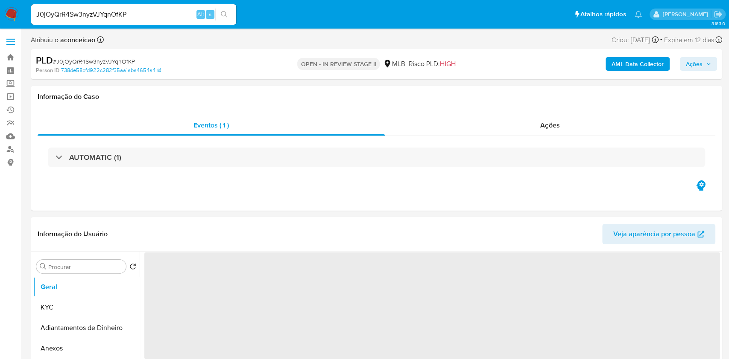
select select "10"
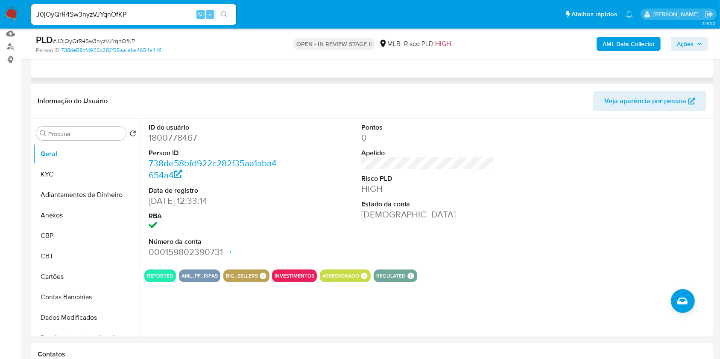
scroll to position [114, 0]
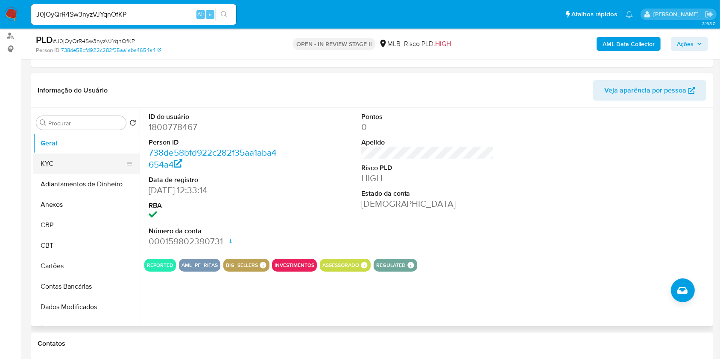
click at [78, 160] on button "KYC" at bounding box center [83, 164] width 100 height 20
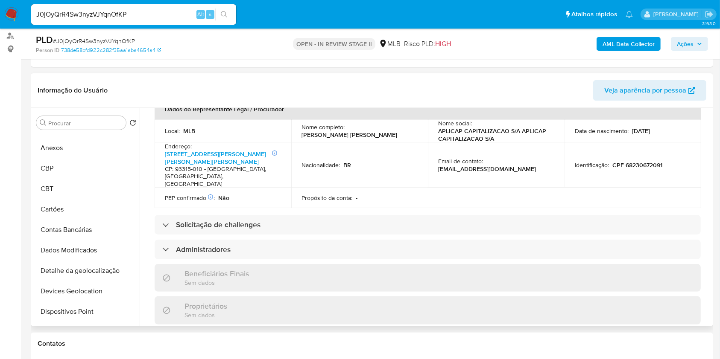
scroll to position [260, 0]
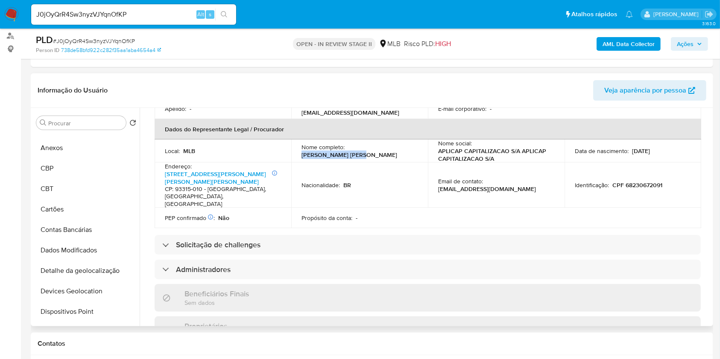
copy p "Marcio Jose Fritsch"
drag, startPoint x: 348, startPoint y: 145, endPoint x: 407, endPoint y: 137, distance: 60.3
click at [407, 140] on td "Nome completo : Marcio Jose Fritsch" at bounding box center [359, 151] width 137 height 23
drag, startPoint x: 336, startPoint y: 181, endPoint x: 340, endPoint y: 179, distance: 4.5
click at [336, 181] on td "Nacionalidade : BR" at bounding box center [359, 186] width 137 height 46
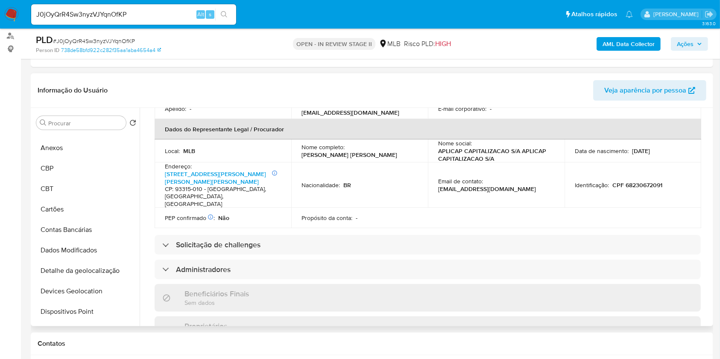
click at [639, 181] on p "CPF 68230672091" at bounding box center [637, 185] width 50 height 8
copy p "68230672091"
click at [81, 122] on input "Procurar" at bounding box center [85, 124] width 74 height 8
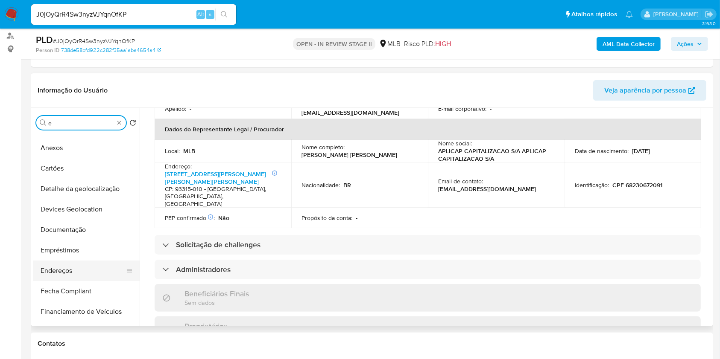
type input "e"
click at [92, 265] on button "Endereços" at bounding box center [83, 271] width 100 height 20
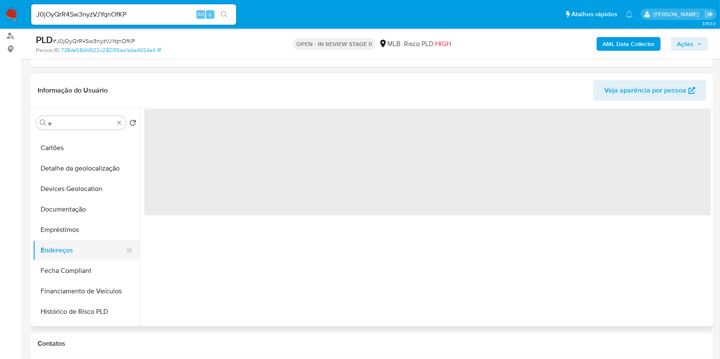
scroll to position [36, 0]
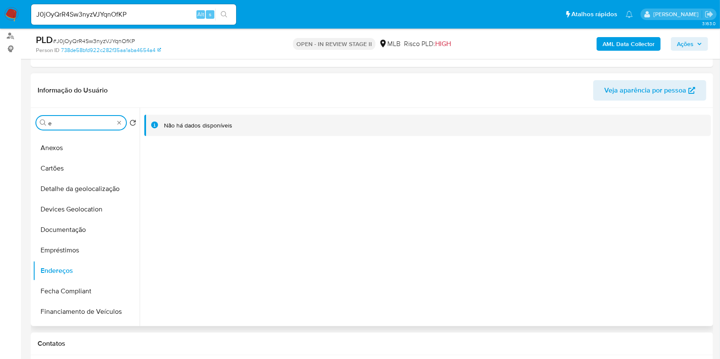
click at [113, 121] on input "e" at bounding box center [81, 124] width 66 height 8
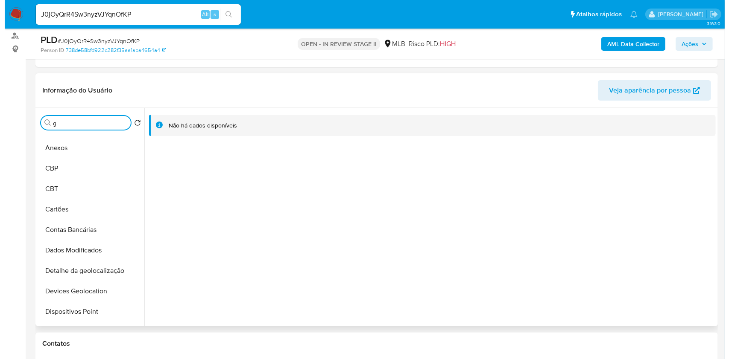
scroll to position [0, 0]
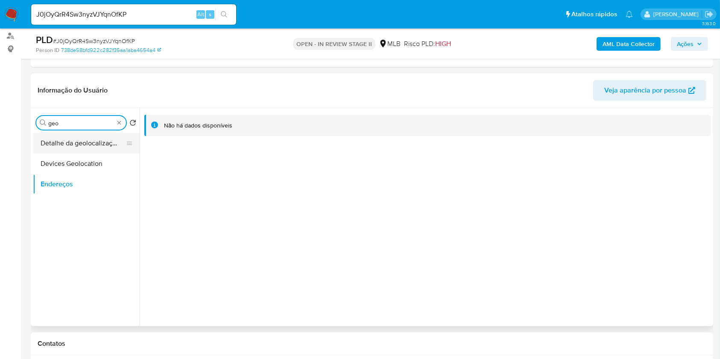
type input "geo"
click at [100, 145] on button "Detalhe da geolocalização" at bounding box center [83, 143] width 100 height 20
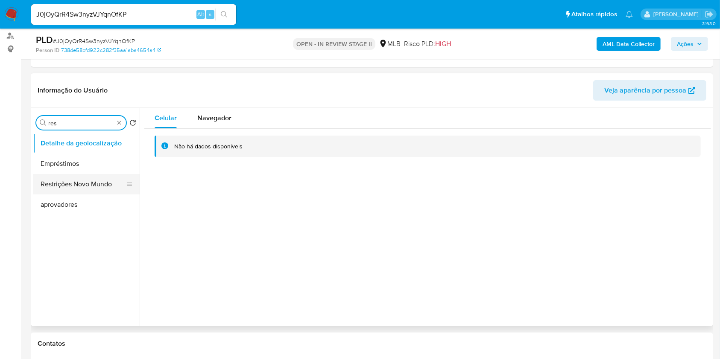
type input "res"
click at [85, 181] on button "Restrições Novo Mundo" at bounding box center [83, 184] width 100 height 20
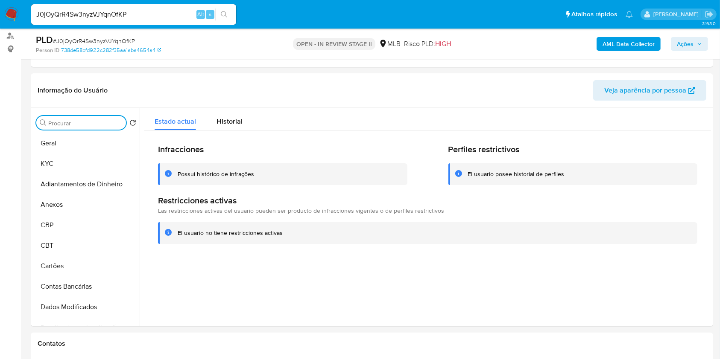
click at [118, 123] on input "Procurar" at bounding box center [85, 124] width 74 height 8
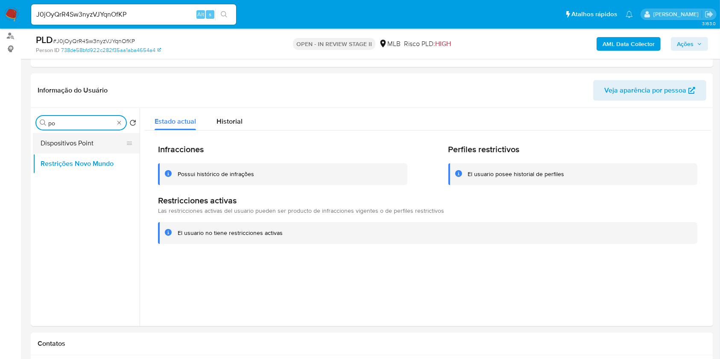
type input "po"
click at [101, 146] on button "Dispositivos Point" at bounding box center [83, 143] width 100 height 20
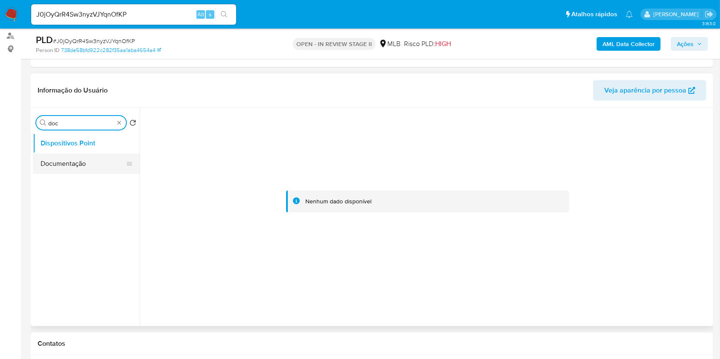
type input "doc"
click at [85, 161] on button "Documentação" at bounding box center [83, 164] width 100 height 20
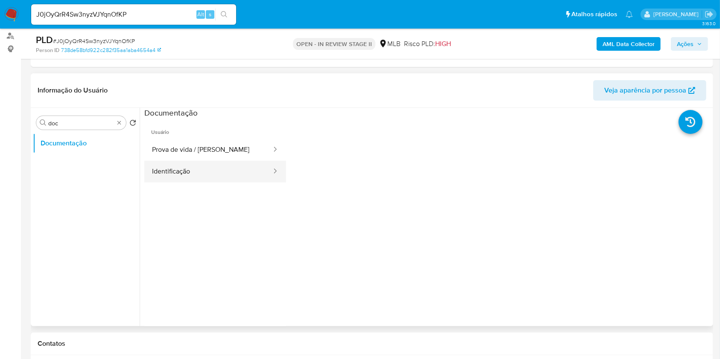
click at [210, 172] on button "Identificação" at bounding box center [208, 172] width 128 height 22
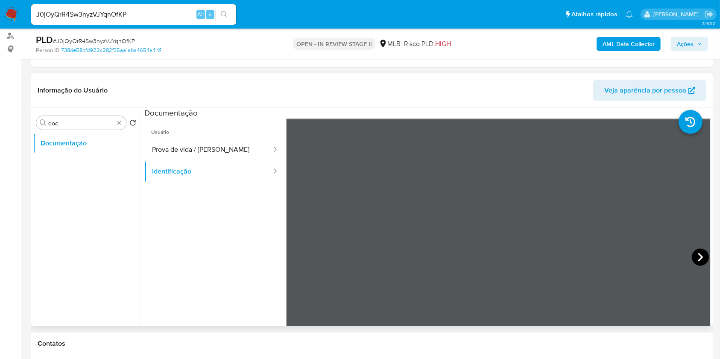
click at [693, 255] on icon at bounding box center [700, 257] width 17 height 17
click at [232, 161] on button "Identificação" at bounding box center [208, 172] width 128 height 22
click at [224, 152] on button "Prova de vida / Selfie" at bounding box center [208, 150] width 128 height 22
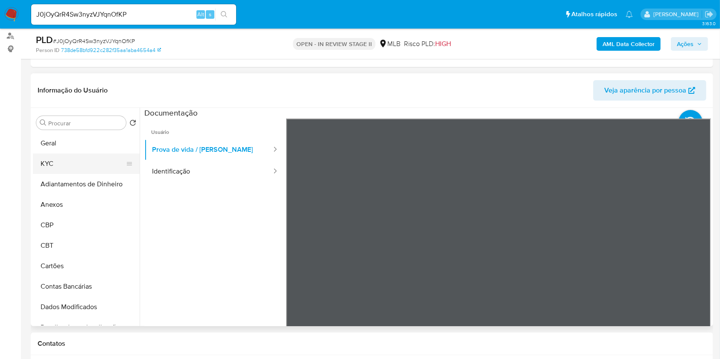
click at [107, 157] on button "KYC" at bounding box center [83, 164] width 100 height 20
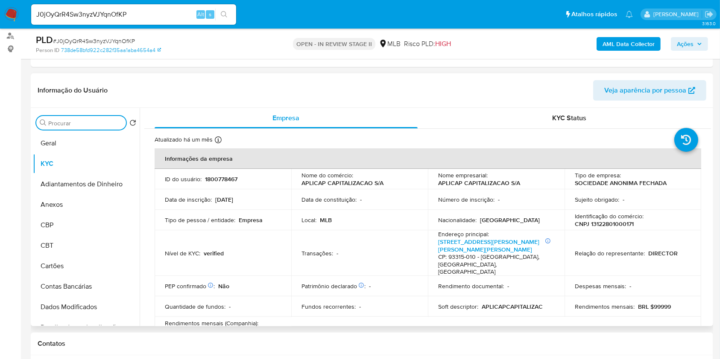
click at [86, 120] on input "Procurar" at bounding box center [85, 124] width 74 height 8
click at [632, 40] on b "AML Data Collector" at bounding box center [628, 44] width 52 height 14
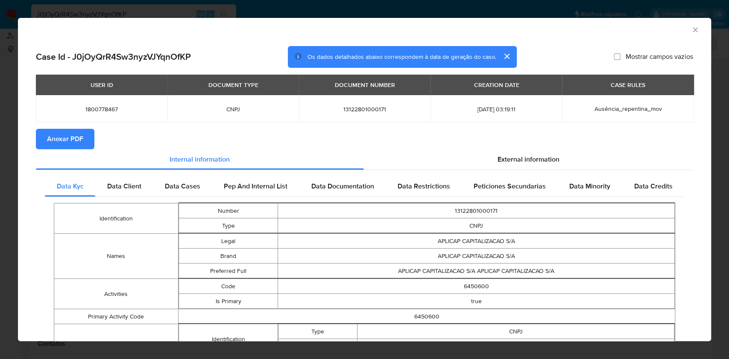
click at [81, 135] on span "Anexar PDF" at bounding box center [65, 139] width 36 height 19
click at [411, 184] on span "Data Restrictions" at bounding box center [423, 186] width 53 height 10
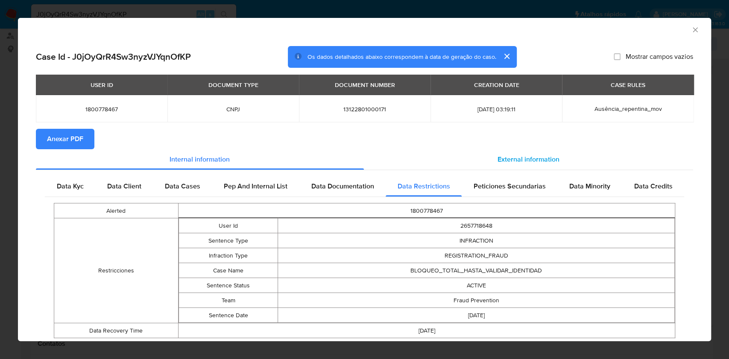
click at [499, 161] on span "External information" at bounding box center [528, 160] width 62 height 10
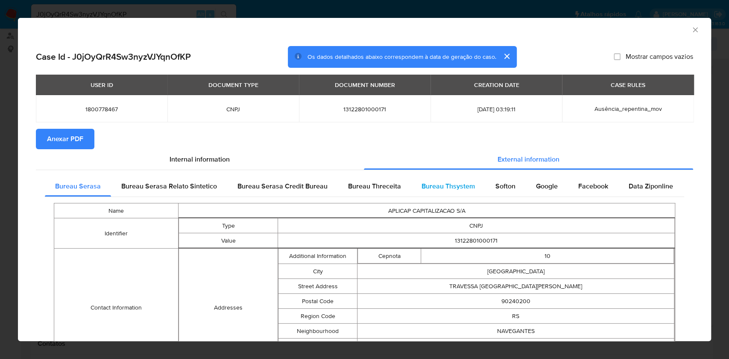
click at [445, 178] on div "Bureau Thsystem" at bounding box center [448, 186] width 74 height 20
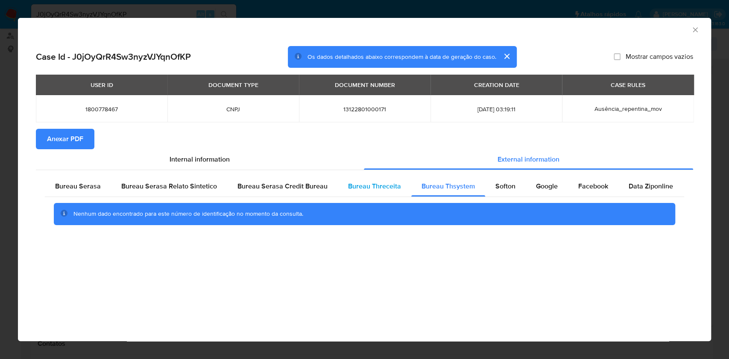
click at [386, 190] on span "Bureau Threceita" at bounding box center [374, 186] width 53 height 10
click at [295, 180] on div "Bureau Serasa Credit Bureau" at bounding box center [282, 186] width 111 height 20
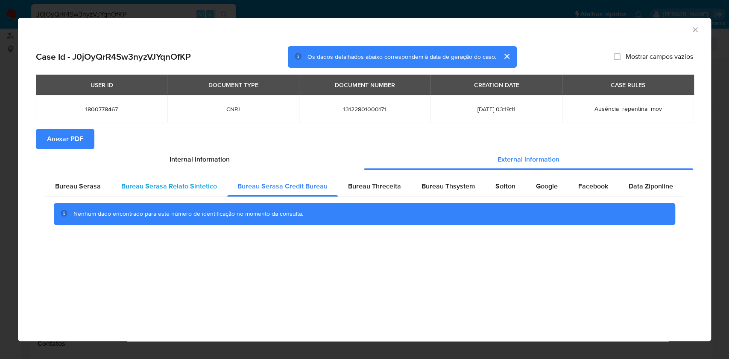
drag, startPoint x: 200, startPoint y: 184, endPoint x: 129, endPoint y: 183, distance: 71.3
click at [199, 185] on span "Bureau Serasa Relato Sintetico" at bounding box center [169, 186] width 96 height 10
drag, startPoint x: 83, startPoint y: 184, endPoint x: 92, endPoint y: 183, distance: 9.0
click at [83, 184] on span "Bureau Serasa" at bounding box center [78, 186] width 46 height 10
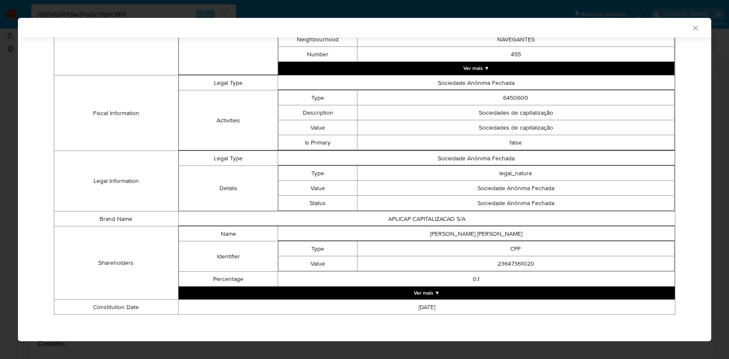
scroll to position [292, 0]
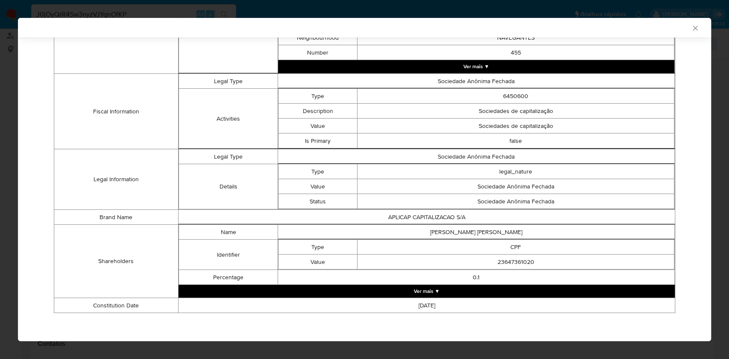
click at [461, 293] on button "Ver mais ▼" at bounding box center [426, 291] width 496 height 13
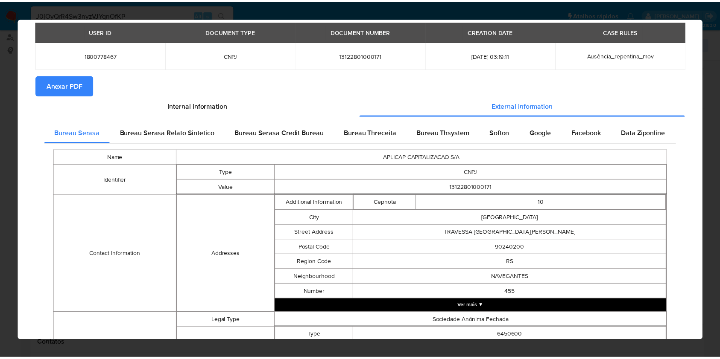
scroll to position [0, 0]
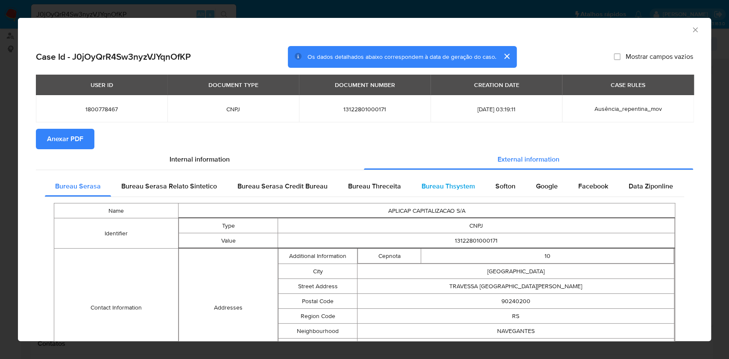
click at [438, 188] on span "Bureau Thsystem" at bounding box center [447, 186] width 53 height 10
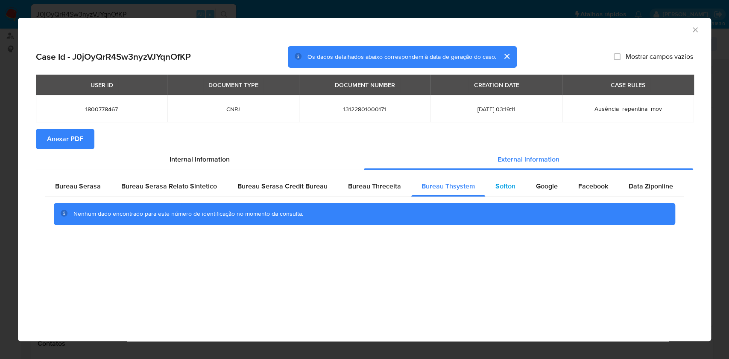
drag, startPoint x: 470, startPoint y: 184, endPoint x: 480, endPoint y: 181, distance: 10.5
click at [471, 184] on div "Bureau Thsystem" at bounding box center [448, 186] width 74 height 20
drag, startPoint x: 480, startPoint y: 181, endPoint x: 490, endPoint y: 184, distance: 10.3
click at [485, 181] on div "Softon" at bounding box center [505, 186] width 41 height 20
click at [495, 184] on span "Softon" at bounding box center [505, 186] width 20 height 10
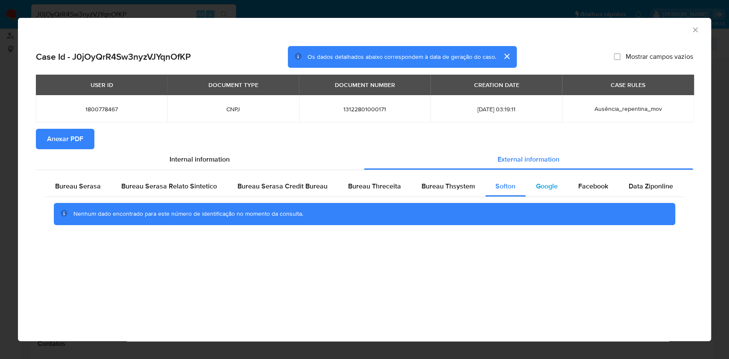
drag, startPoint x: 520, startPoint y: 184, endPoint x: 532, endPoint y: 186, distance: 12.1
click at [523, 184] on div "Bureau Serasa Bureau Serasa Relato Sintetico Bureau Serasa Credit Bureau Bureau…" at bounding box center [364, 186] width 639 height 20
click at [537, 187] on span "Google" at bounding box center [547, 186] width 22 height 10
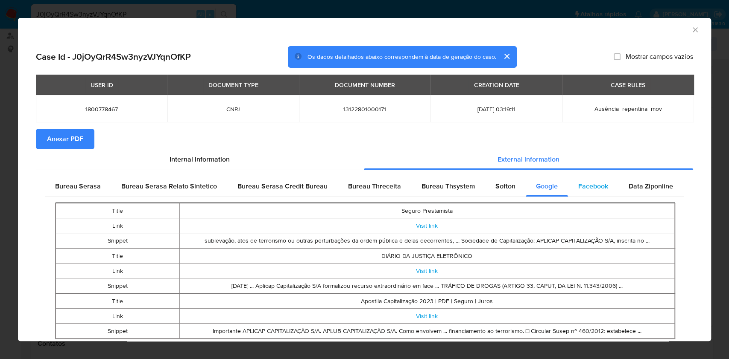
click at [592, 196] on div "Facebook" at bounding box center [593, 186] width 50 height 20
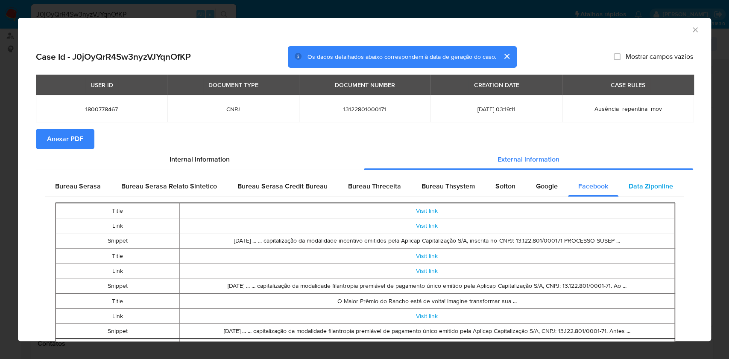
click at [655, 181] on span "Data Ziponline" at bounding box center [650, 186] width 44 height 10
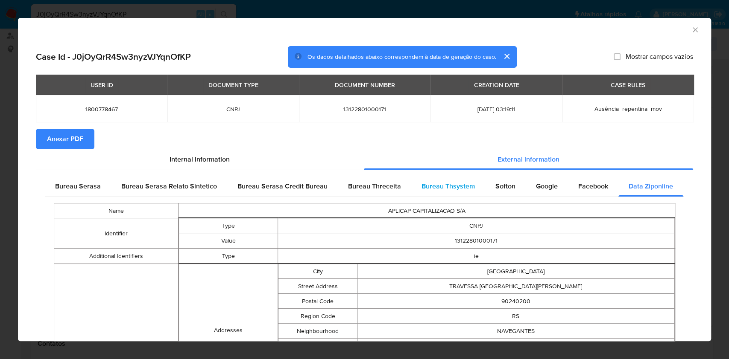
click at [443, 186] on span "Bureau Thsystem" at bounding box center [447, 186] width 53 height 10
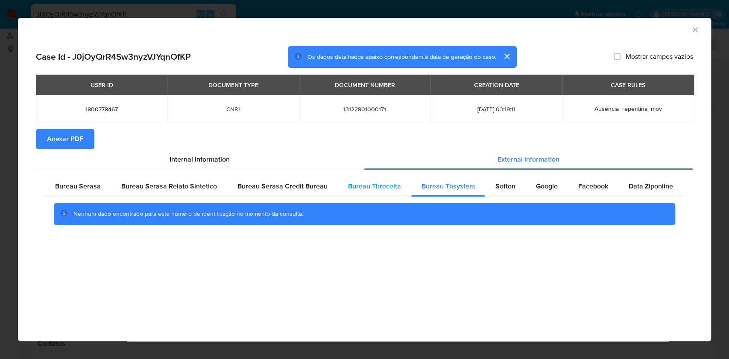
click at [368, 178] on div "Bureau Threceita" at bounding box center [374, 186] width 73 height 20
click at [695, 32] on icon "Fechar a janela" at bounding box center [695, 30] width 9 height 9
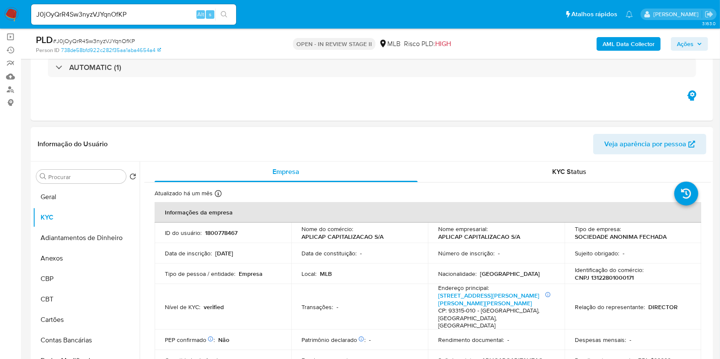
scroll to position [114, 0]
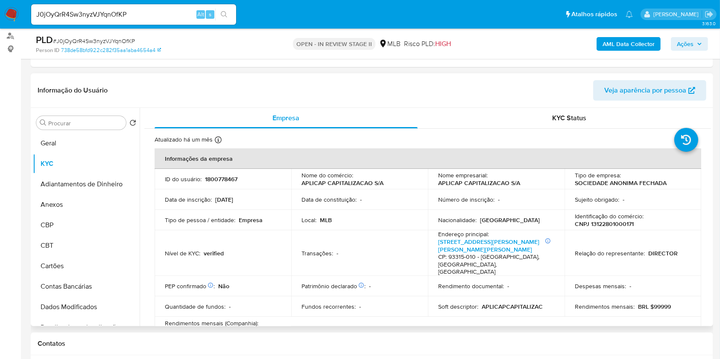
click at [610, 223] on p "CNPJ 13122801000171" at bounding box center [604, 224] width 59 height 8
copy p "13122801000171"
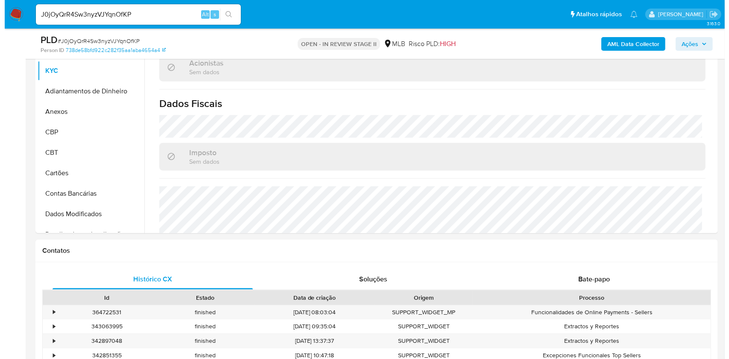
scroll to position [398, 0]
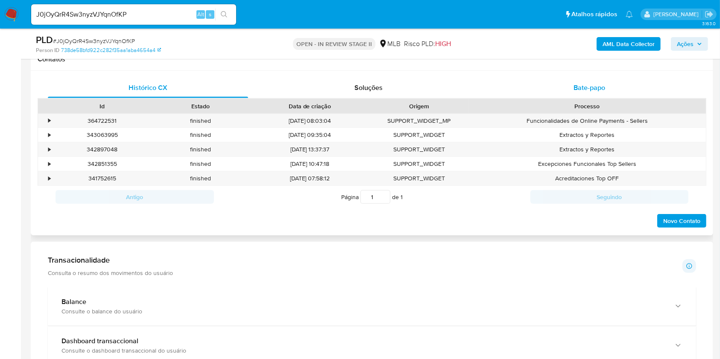
click at [584, 83] on span "Bate-papo" at bounding box center [589, 88] width 32 height 10
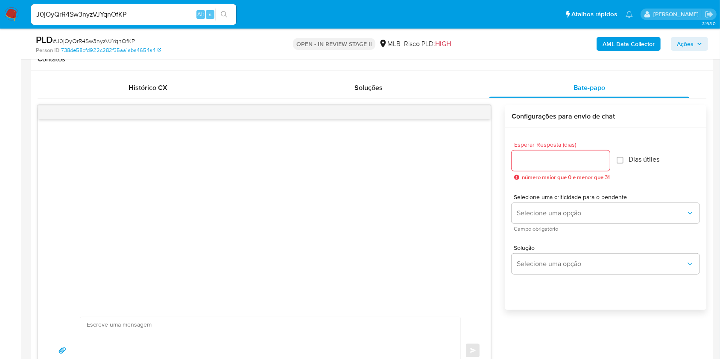
click at [550, 153] on div at bounding box center [560, 161] width 98 height 20
click at [564, 158] on input "Esperar Resposta (dias)" at bounding box center [560, 160] width 98 height 11
type input "2"
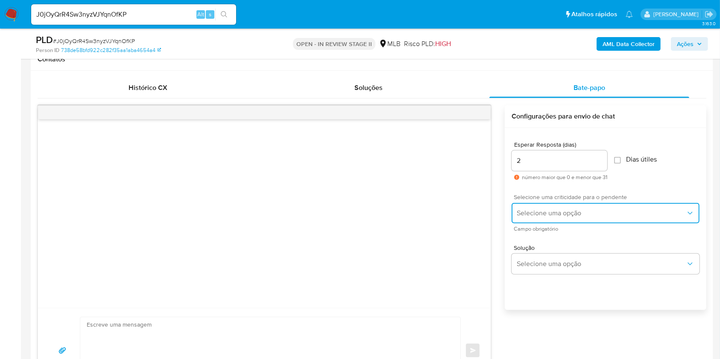
click at [560, 220] on button "Selecione uma opção" at bounding box center [605, 213] width 188 height 20
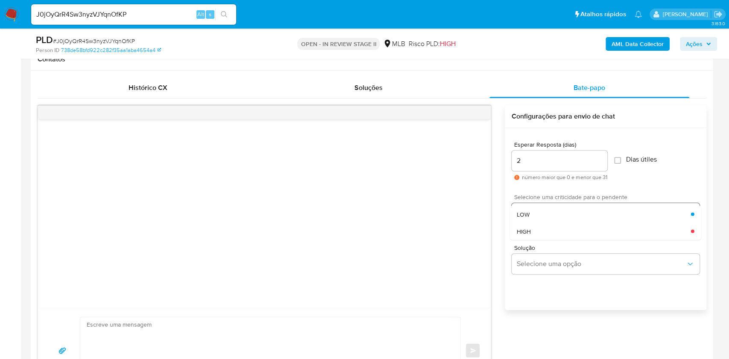
click at [564, 216] on div "LOW" at bounding box center [604, 214] width 174 height 17
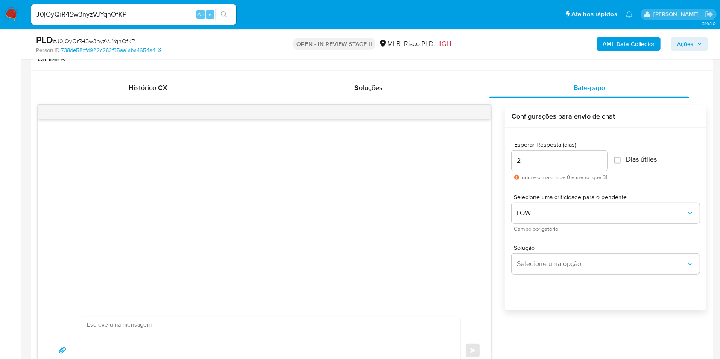
click at [590, 276] on div "Solução Selecione uma opção" at bounding box center [605, 261] width 188 height 47
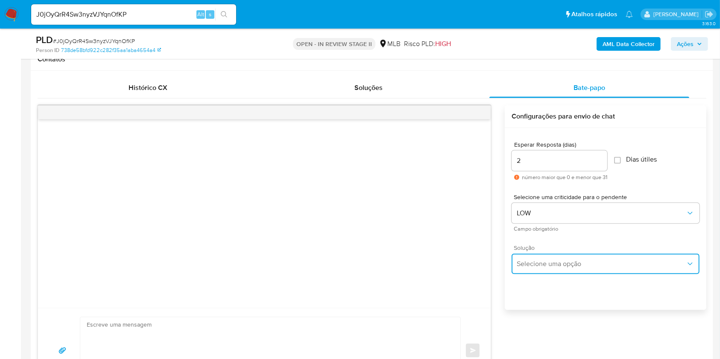
click at [593, 269] on button "Selecione uma opção" at bounding box center [605, 264] width 188 height 20
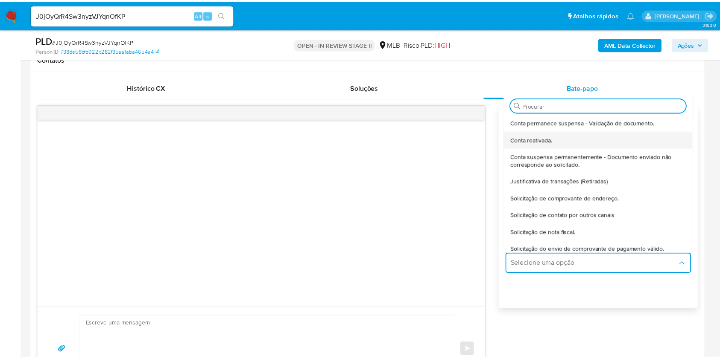
scroll to position [57, 0]
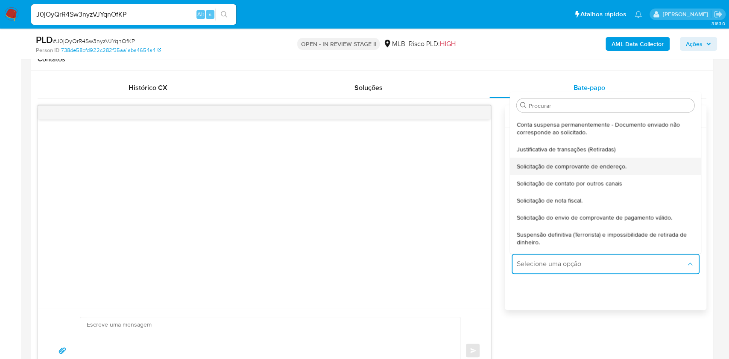
click at [592, 160] on div "Solicitação de comprovante de endereço." at bounding box center [606, 166] width 178 height 17
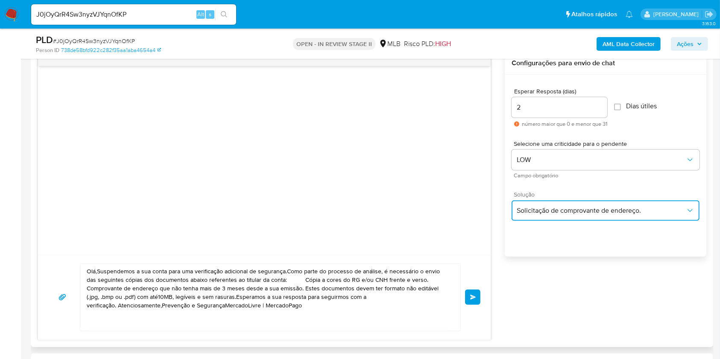
scroll to position [512, 0]
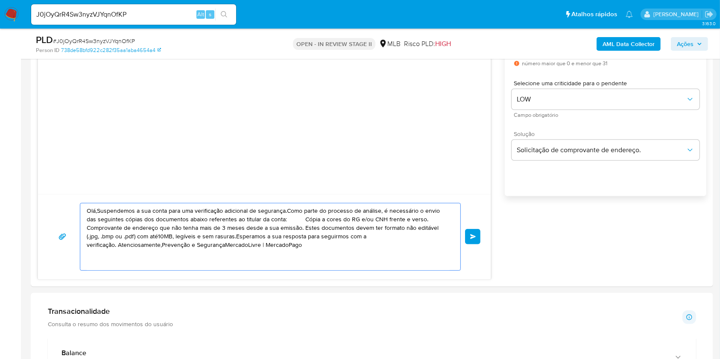
drag, startPoint x: 303, startPoint y: 251, endPoint x: 73, endPoint y: 210, distance: 233.3
click at [73, 210] on div "Olá,Suspendemos a sua conta para uma verificação adicional de segurança.Como pa…" at bounding box center [264, 237] width 432 height 68
paste textarea "! Estamos realizando uma verificação adicional de segurança em contas de usuári…"
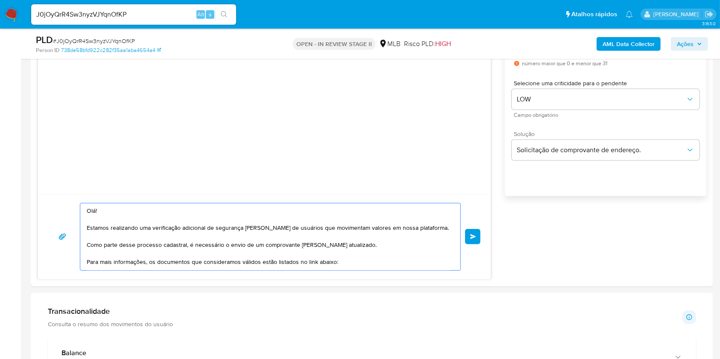
scroll to position [136, 0]
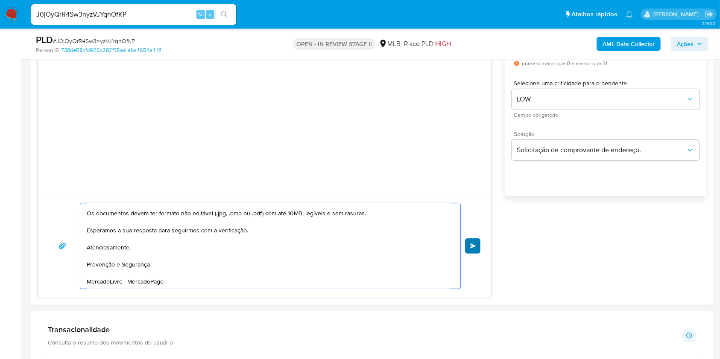
type textarea "Olá! Estamos realizando uma verificação adicional de segurança em contas de usu…"
click at [479, 252] on button "common.send" at bounding box center [472, 246] width 15 height 15
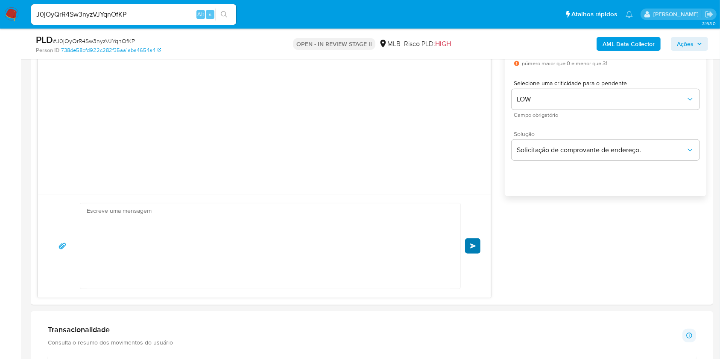
scroll to position [93, 0]
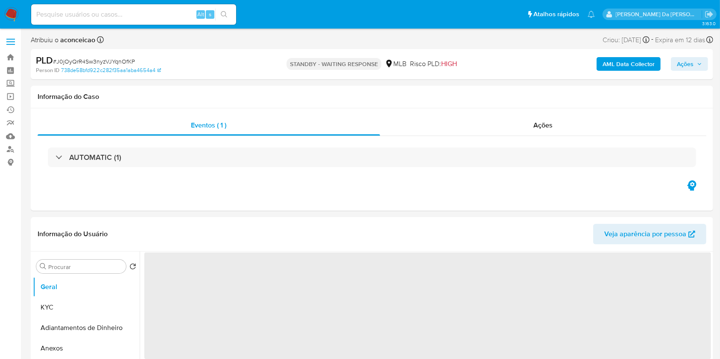
select select "10"
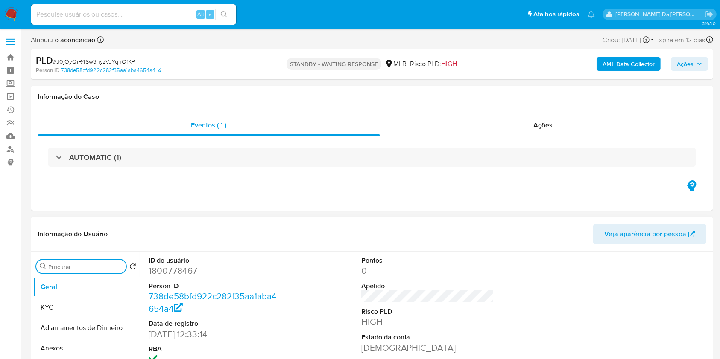
click at [98, 265] on input "Procurar" at bounding box center [85, 267] width 74 height 8
type input "RES"
click at [92, 328] on button "Restrições Novo Mundo" at bounding box center [83, 328] width 100 height 20
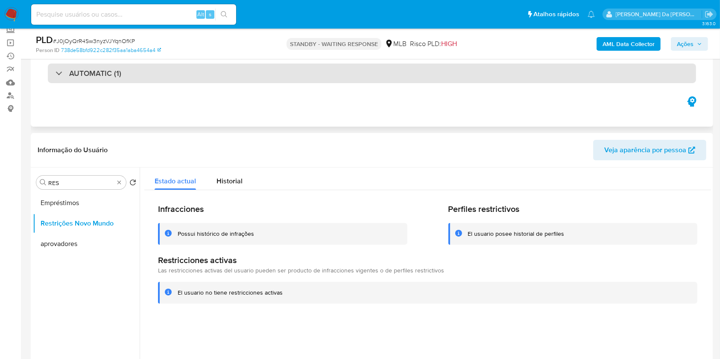
scroll to position [114, 0]
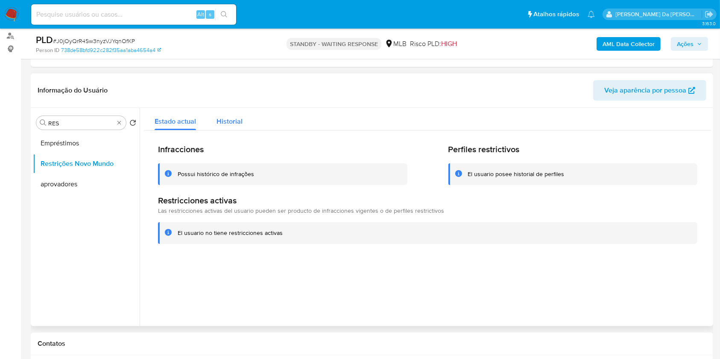
click at [228, 117] on span "Historial" at bounding box center [229, 122] width 26 height 10
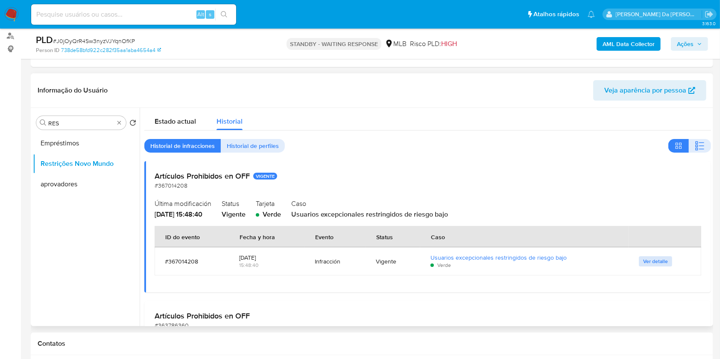
click at [658, 259] on span "Ver detalle" at bounding box center [655, 261] width 25 height 9
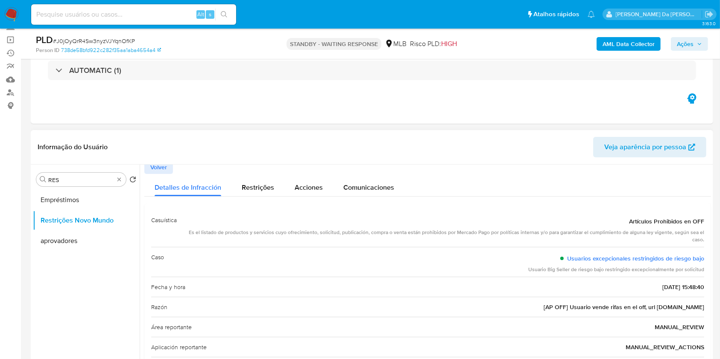
scroll to position [0, 0]
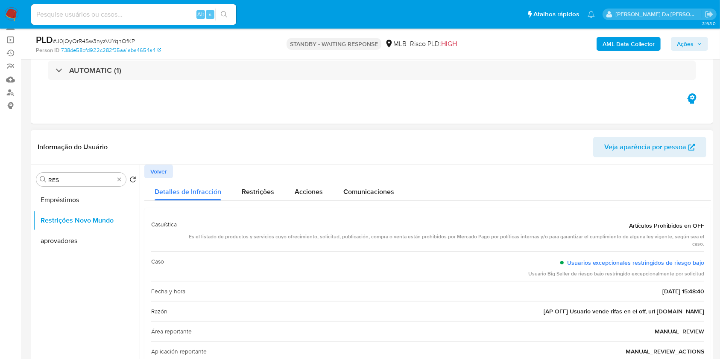
drag, startPoint x: 554, startPoint y: 260, endPoint x: 700, endPoint y: 273, distance: 147.0
click at [701, 273] on div "Casuística Artículos Prohibidos en OFF Es el listado de productos y servicios c…" at bounding box center [427, 328] width 567 height 240
drag, startPoint x: 627, startPoint y: 225, endPoint x: 700, endPoint y: 273, distance: 86.9
click at [700, 273] on div "Casuística Artículos Prohibidos en OFF Es el listado de productos y servicios c…" at bounding box center [427, 328] width 553 height 227
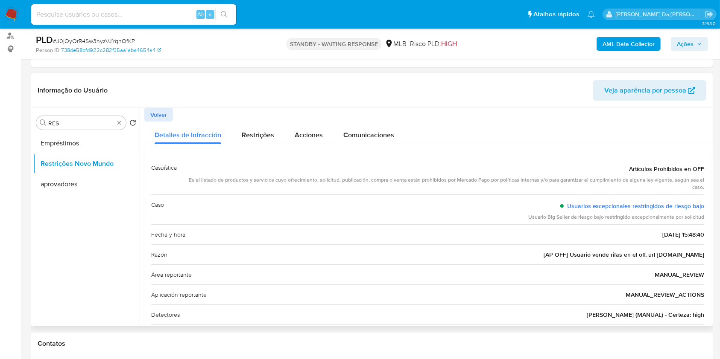
click at [422, 136] on div "Detalles de Infracción Restrições Acciones Comunicaciones" at bounding box center [427, 133] width 567 height 23
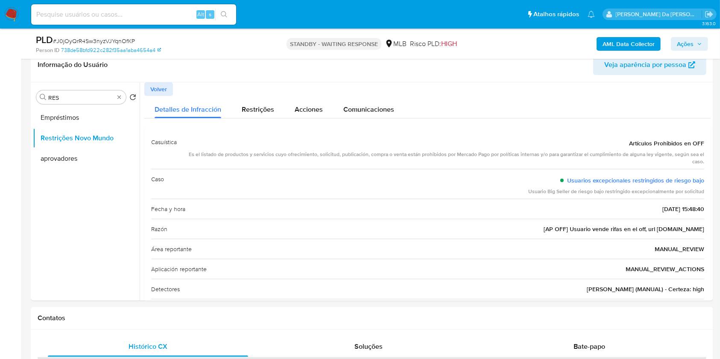
scroll to position [150, 0]
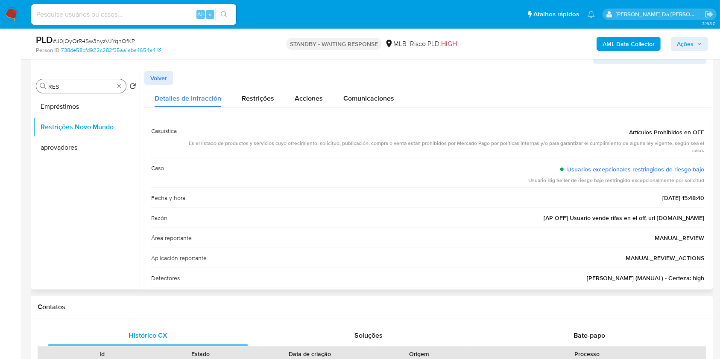
click at [117, 90] on div "Procurar RES" at bounding box center [81, 86] width 90 height 14
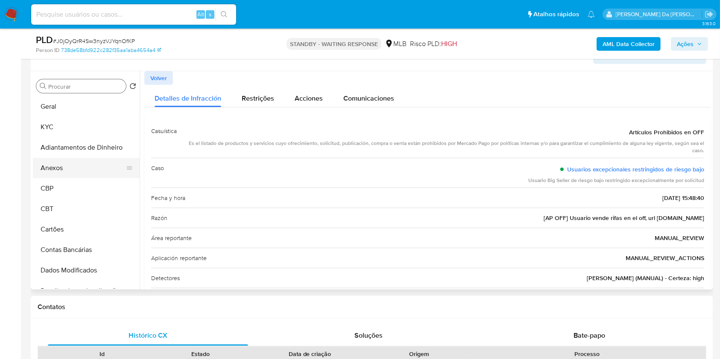
click at [96, 164] on button "Anexos" at bounding box center [83, 168] width 100 height 20
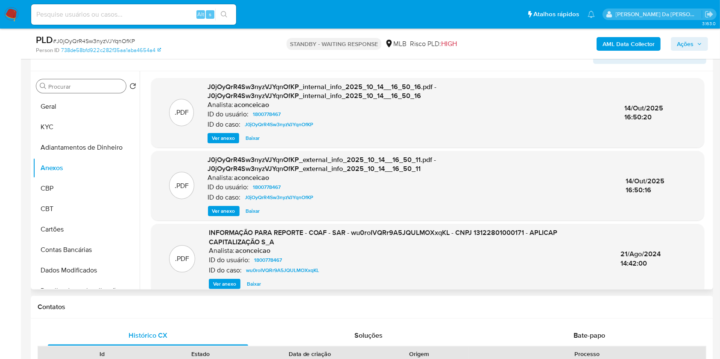
click at [417, 229] on span "INFORMAÇÃO PARA REPORTE - COAF - SAR - wu0roIVQRr9A5JQULMOXxqKL - CNPJ 13122801…" at bounding box center [383, 237] width 348 height 19
copy span "wu0roIVQRr9A5JQULMOXxqKL"
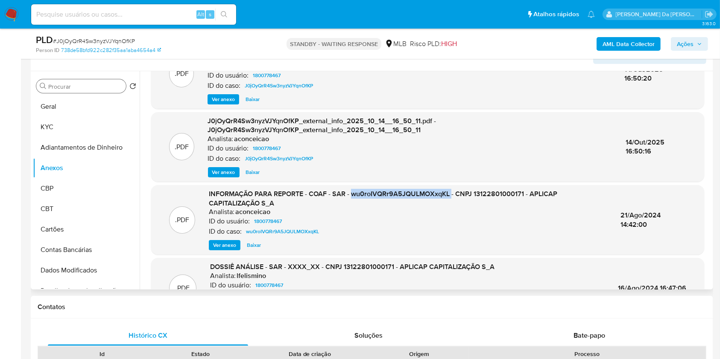
scroll to position [57, 0]
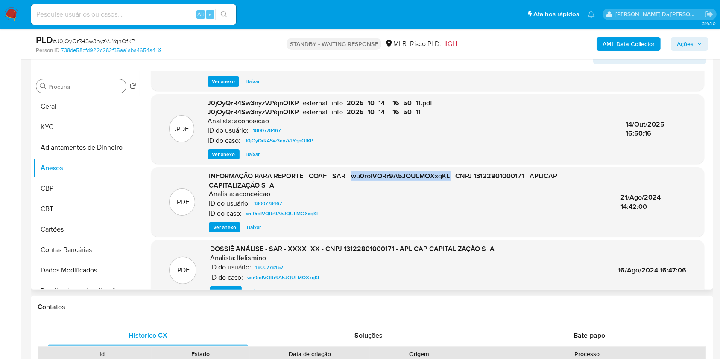
click at [220, 229] on span "Ver anexo" at bounding box center [224, 227] width 23 height 9
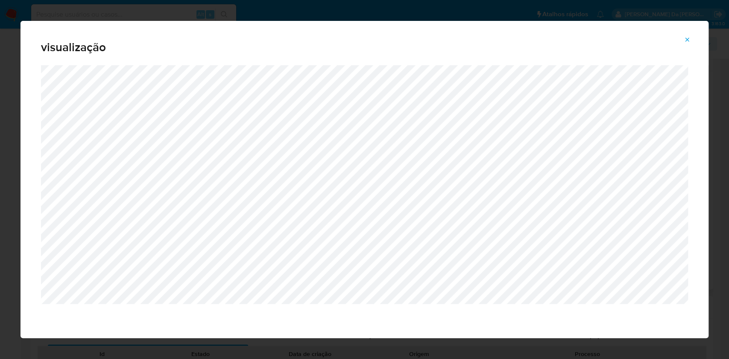
click at [688, 41] on icon "Attachment preview" at bounding box center [687, 39] width 7 height 7
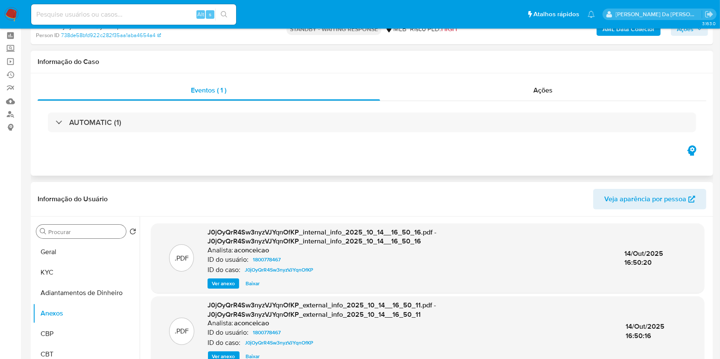
scroll to position [0, 0]
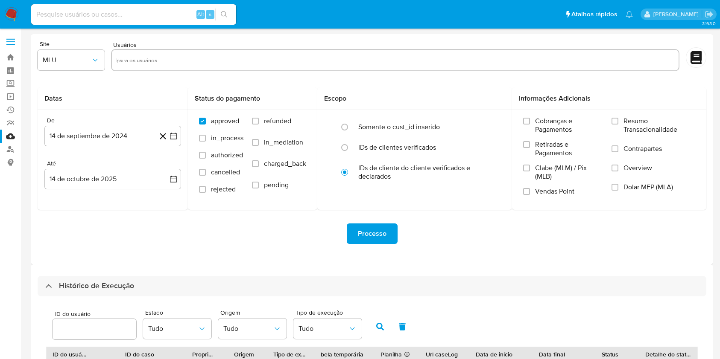
select select "50"
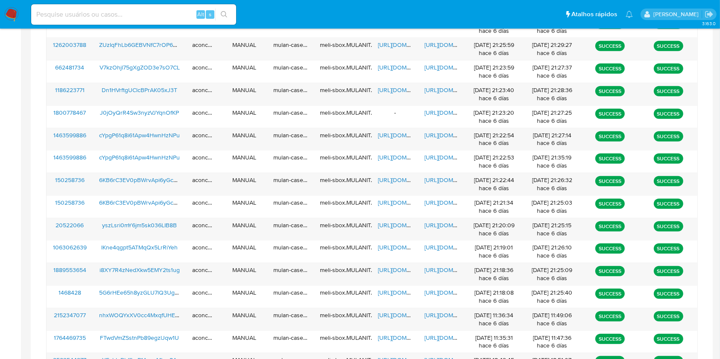
scroll to position [190, 0]
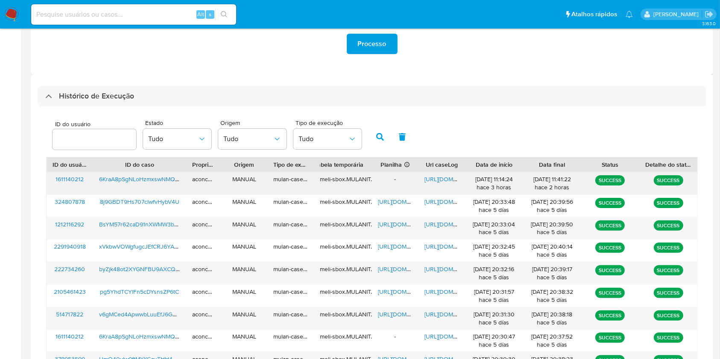
click at [446, 180] on span "[URL][DOMAIN_NAME]" at bounding box center [453, 179] width 59 height 9
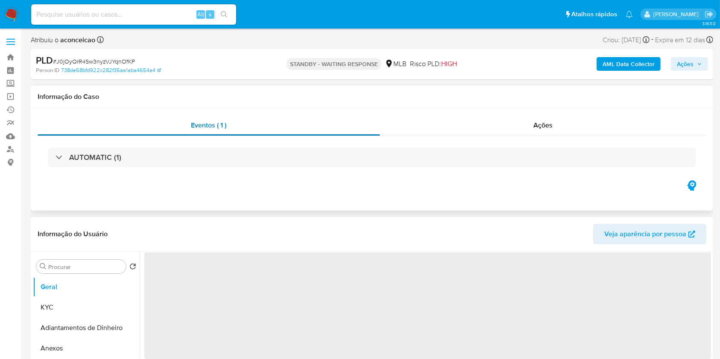
select select "10"
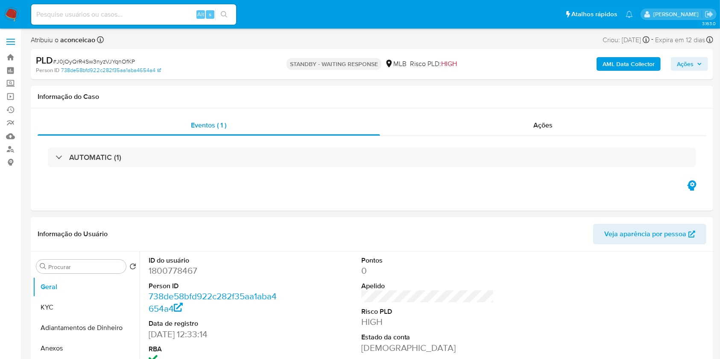
click at [94, 58] on span "# J0jOyQrR4Sw3nyzVJYqnOfKP" at bounding box center [94, 61] width 82 height 9
copy span "J0jOyQrR4Sw3nyzVJYqnOfKP"
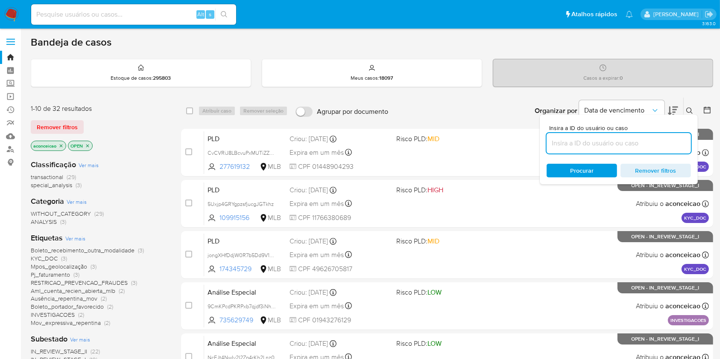
click at [669, 149] on div at bounding box center [618, 143] width 144 height 20
click at [668, 147] on input at bounding box center [618, 143] width 144 height 11
paste input "J0jOyQrR4Sw3nyzVJYqnOfKP"
type input "J0jOyQrR4Sw3nyzVJYqnOfKP"
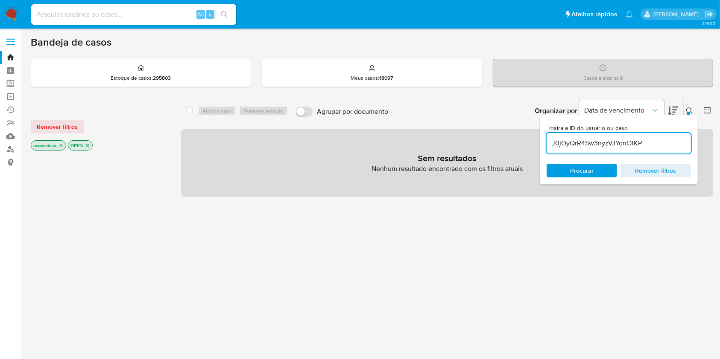
click at [63, 143] on icon "close-filter" at bounding box center [60, 145] width 5 height 5
click at [51, 144] on icon "close-filter" at bounding box center [50, 145] width 3 height 3
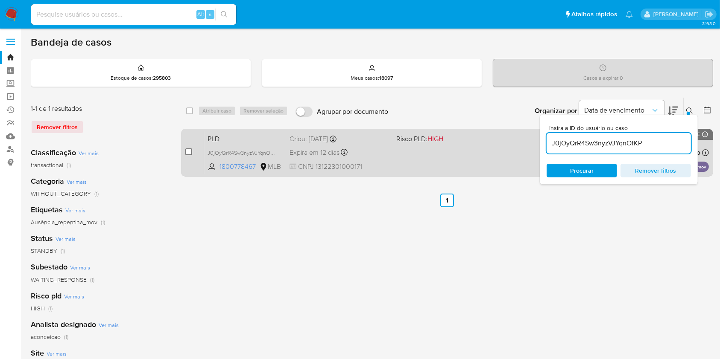
click at [186, 152] on input "checkbox" at bounding box center [188, 152] width 7 height 7
checkbox input "true"
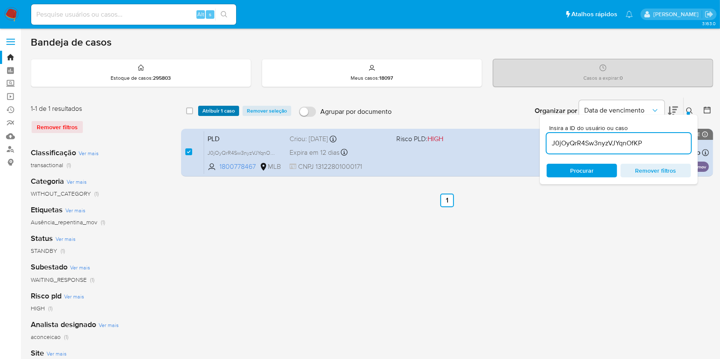
click at [213, 111] on span "Atribuir 1 caso" at bounding box center [218, 111] width 32 height 9
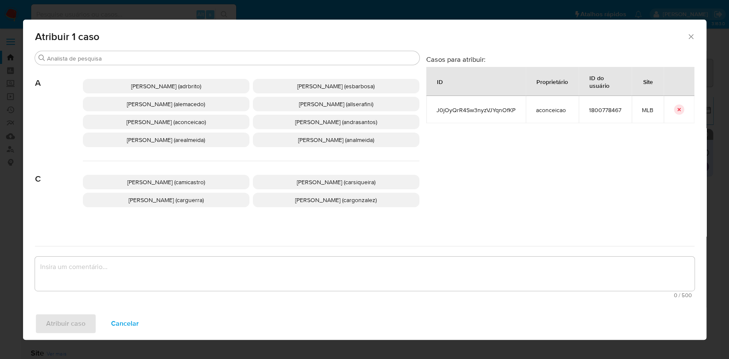
click at [205, 123] on span "Ana Cristina Da Conceicao (aconceicao)" at bounding box center [165, 122] width 79 height 9
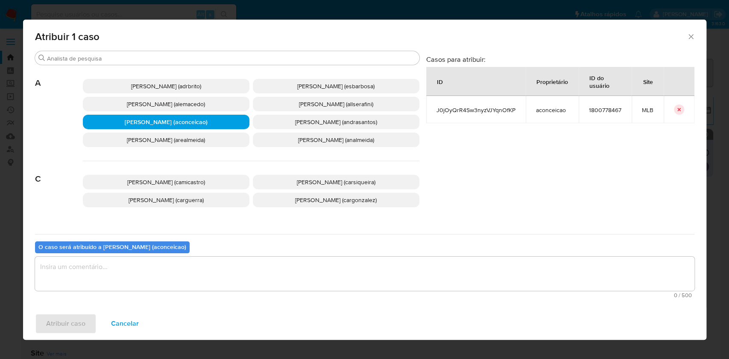
click at [301, 275] on textarea "assign-modal" at bounding box center [364, 274] width 659 height 34
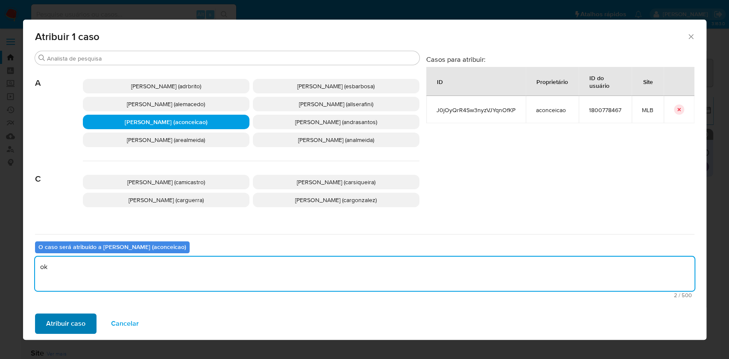
type textarea "ok"
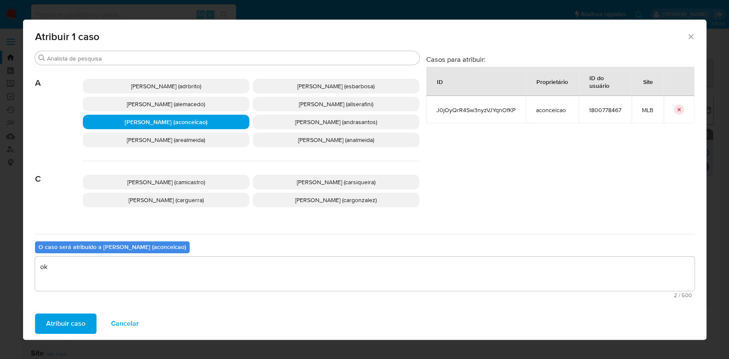
click at [54, 322] on span "Atribuir caso" at bounding box center [65, 324] width 39 height 19
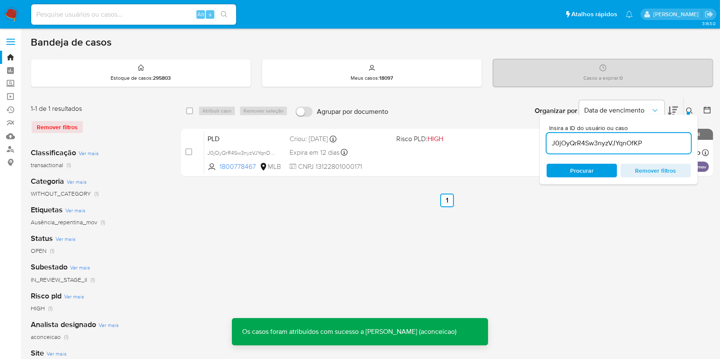
click at [665, 144] on input "J0jOyQrR4Sw3nyzVJYqnOfKP" at bounding box center [618, 143] width 144 height 11
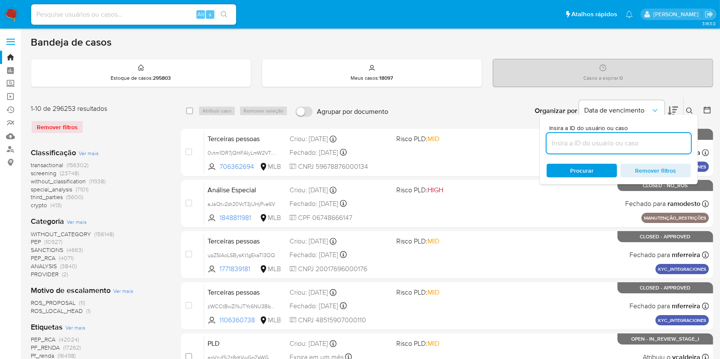
click at [638, 138] on input at bounding box center [618, 143] width 144 height 11
paste input "J0jOyQrR4Sw3nyzVJYqnOfKP"
type input "J0jOyQrR4Sw3nyzVJYqnOfKP"
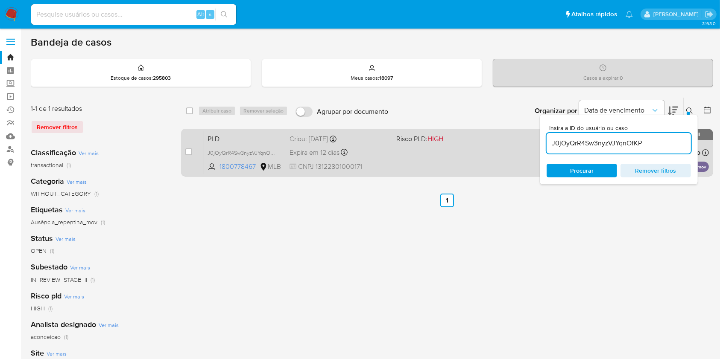
click at [511, 147] on div "PLD J0jOyQrR4Sw3nyzVJYqnOfKP 1800778467 MLB Risco PLD: HIGH Criou: 12/09/2025 C…" at bounding box center [456, 152] width 505 height 43
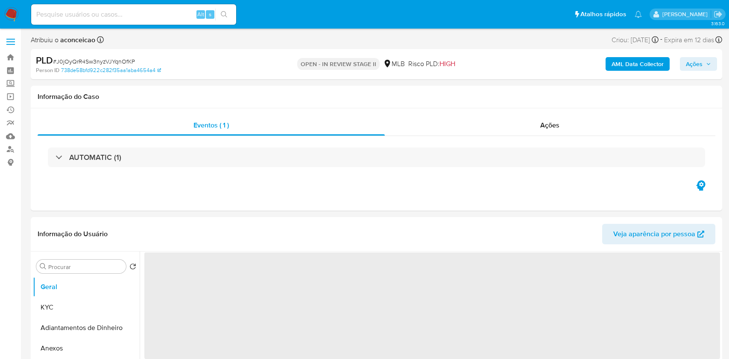
select select "10"
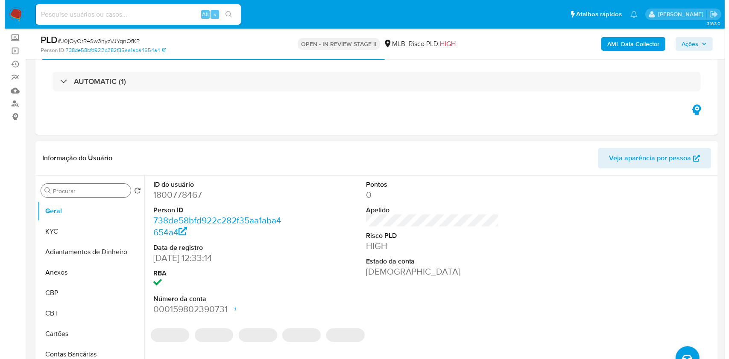
scroll to position [57, 0]
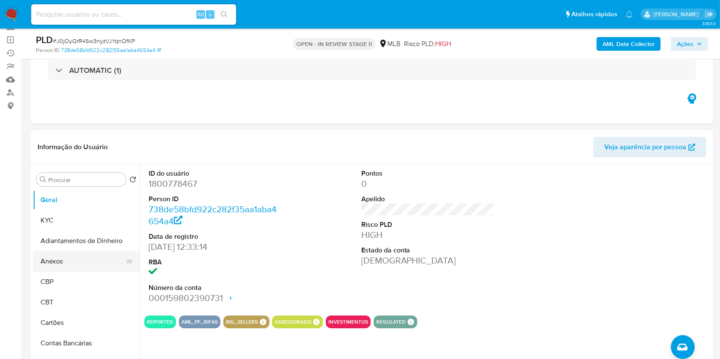
click at [102, 264] on button "Anexos" at bounding box center [83, 261] width 100 height 20
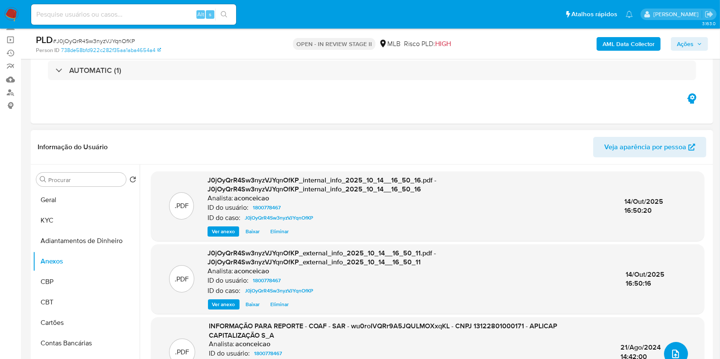
click at [675, 345] on button "upload-file" at bounding box center [676, 354] width 24 height 24
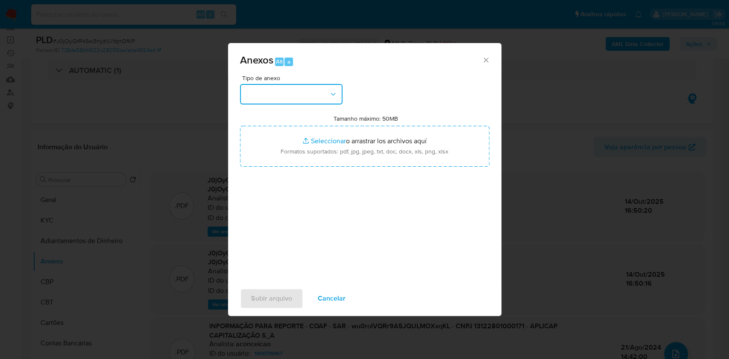
click at [314, 96] on button "button" at bounding box center [291, 94] width 102 height 20
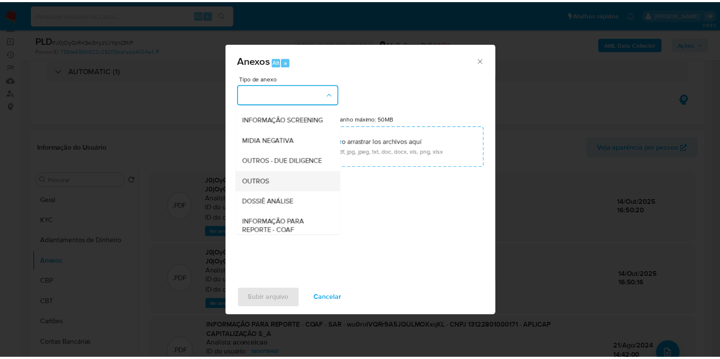
scroll to position [131, 0]
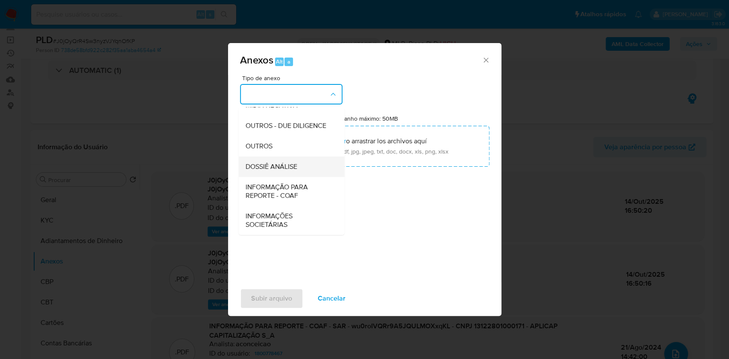
click at [277, 168] on span "DOSSIÊ ANÁLISE" at bounding box center [271, 167] width 52 height 9
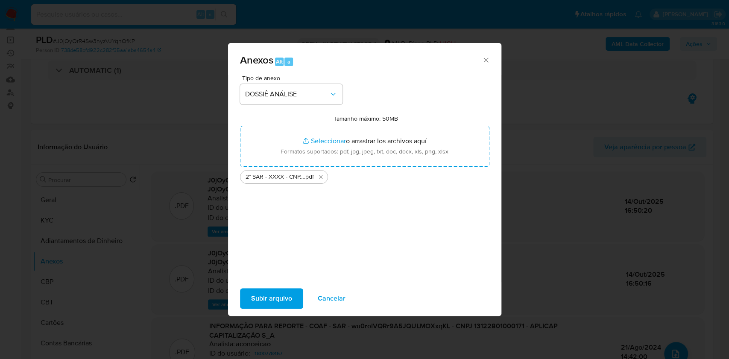
click at [292, 297] on button "Subir arquivo" at bounding box center [271, 299] width 63 height 20
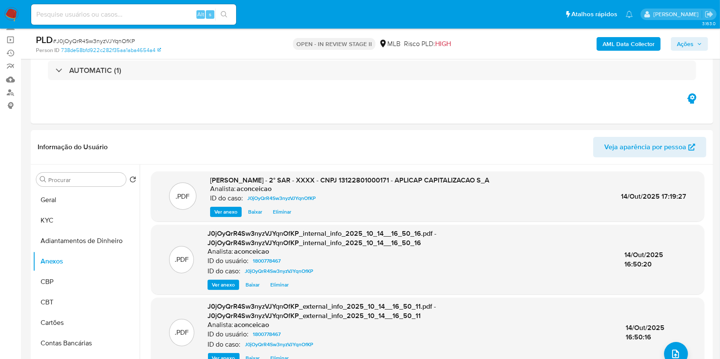
click at [687, 46] on span "Ações" at bounding box center [685, 44] width 17 height 14
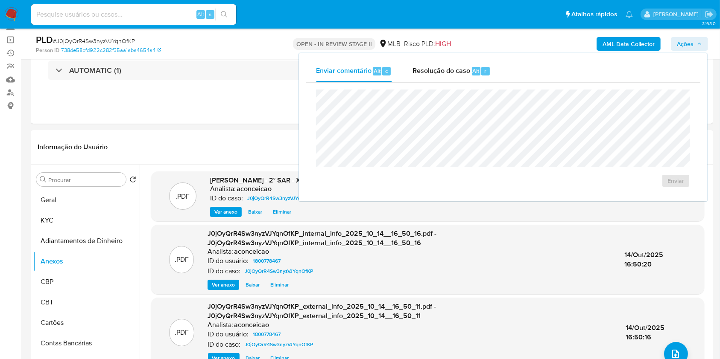
click at [505, 70] on div "Enviar comentário Alt c Resolução do caso Alt r" at bounding box center [503, 71] width 394 height 22
click at [480, 76] on div "Resolução do caso Alt r" at bounding box center [451, 71] width 78 height 22
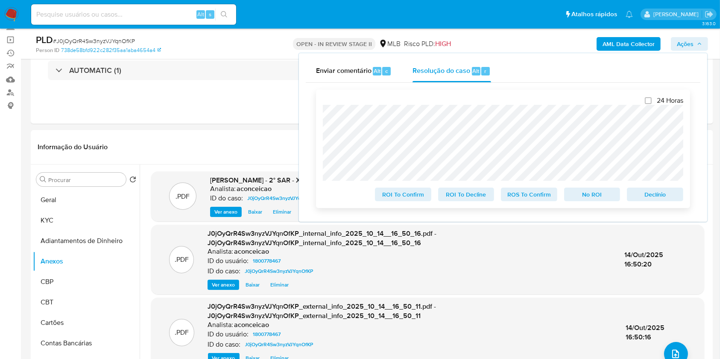
click at [539, 200] on span "ROS To Confirm" at bounding box center [529, 195] width 44 height 12
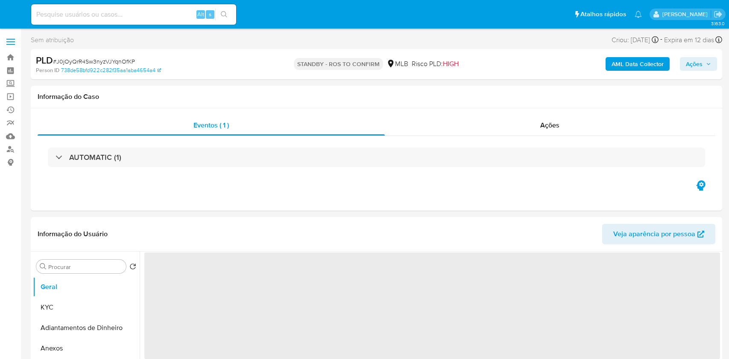
select select "10"
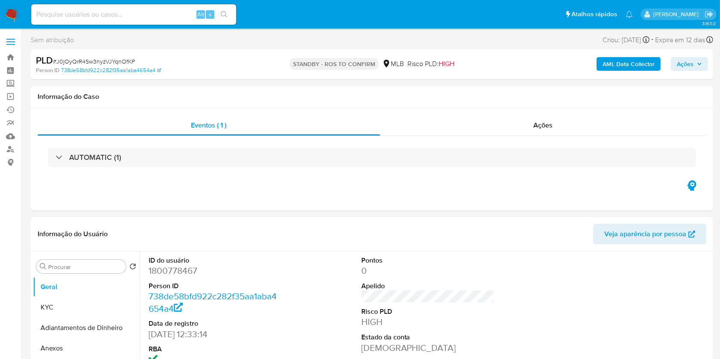
click at [116, 13] on input at bounding box center [133, 14] width 205 height 11
paste input "6KraA8pSgNLoHzmxswNMQy45"
type input "6KraA8pSgNLoHzmxswNMQy45"
click at [227, 15] on icon "search-icon" at bounding box center [224, 14] width 7 height 7
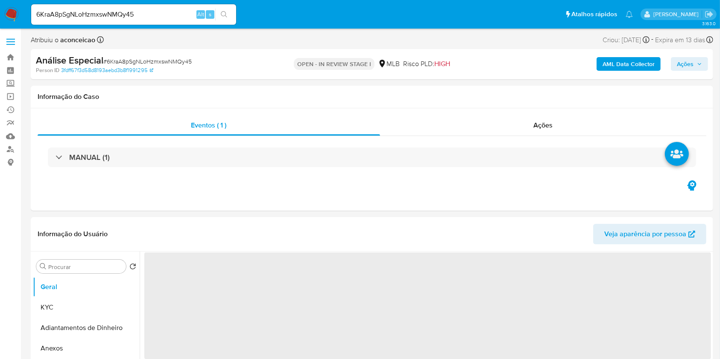
select select "10"
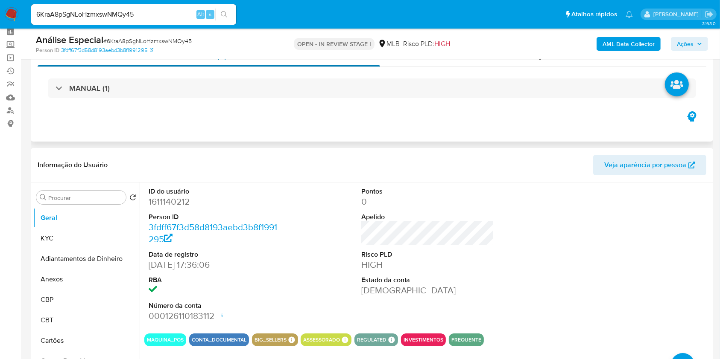
scroll to position [57, 0]
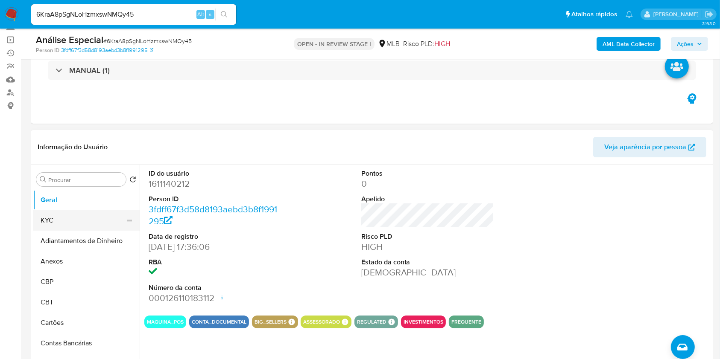
click at [96, 222] on button "KYC" at bounding box center [83, 220] width 100 height 20
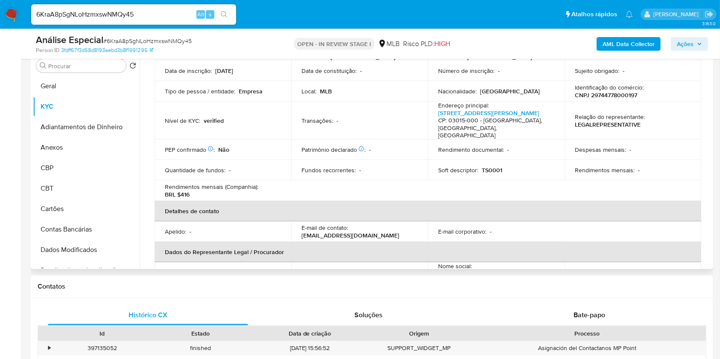
scroll to position [171, 0]
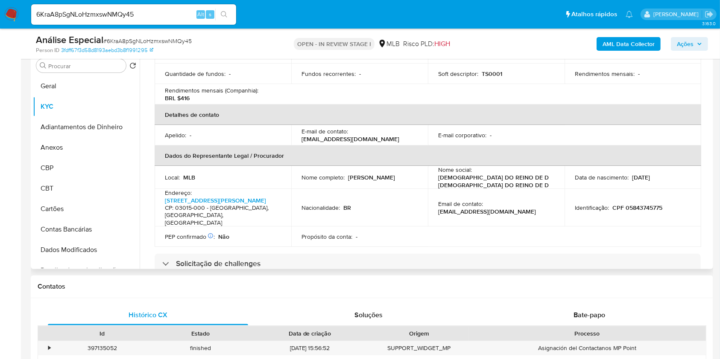
click at [362, 174] on p "Leandro Maquinez Ferreira" at bounding box center [371, 178] width 47 height 8
click at [368, 174] on p "Leandro Maquinez Ferreira" at bounding box center [371, 178] width 47 height 8
copy p "Leandro Maquinez Ferreira"
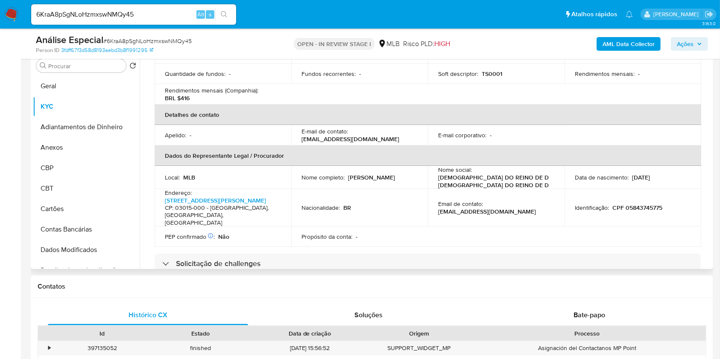
drag, startPoint x: 381, startPoint y: 168, endPoint x: 298, endPoint y: 172, distance: 83.8
click at [298, 172] on td "Nome completo : Leandro Maquinez Ferreira" at bounding box center [359, 177] width 137 height 23
click at [366, 204] on div "Nacionalidade : BR" at bounding box center [359, 208] width 116 height 8
click at [652, 204] on p "CPF 05843745775" at bounding box center [637, 208] width 50 height 8
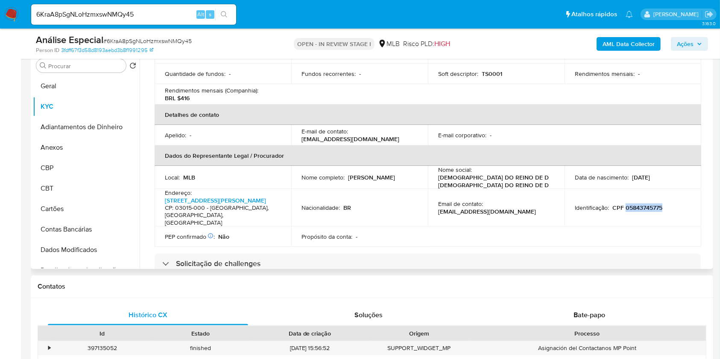
copy p "05843745775"
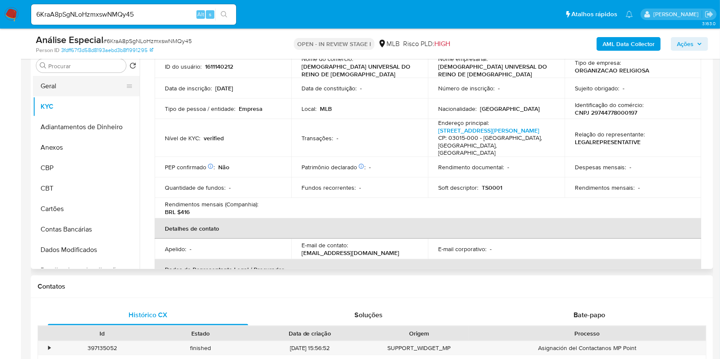
click at [59, 79] on button "Geral" at bounding box center [83, 86] width 100 height 20
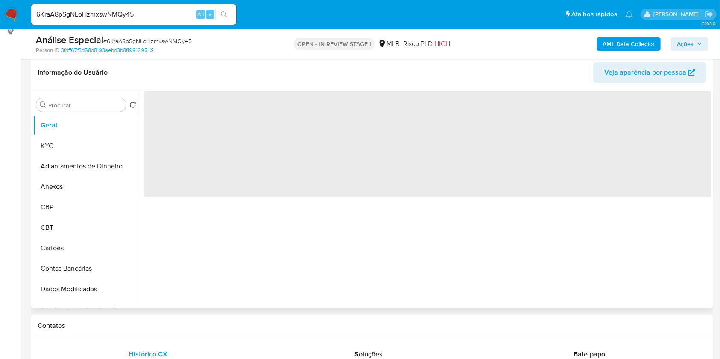
scroll to position [114, 0]
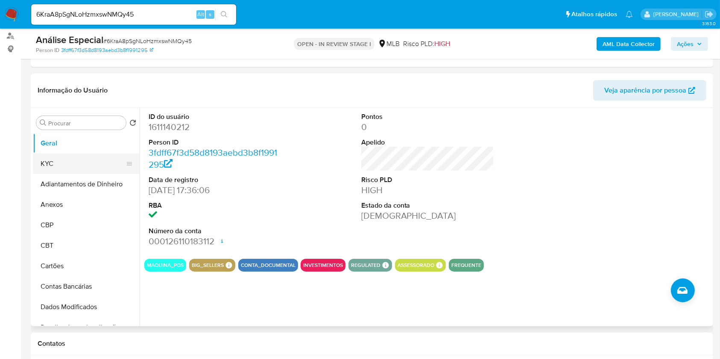
click at [88, 159] on button "KYC" at bounding box center [83, 164] width 100 height 20
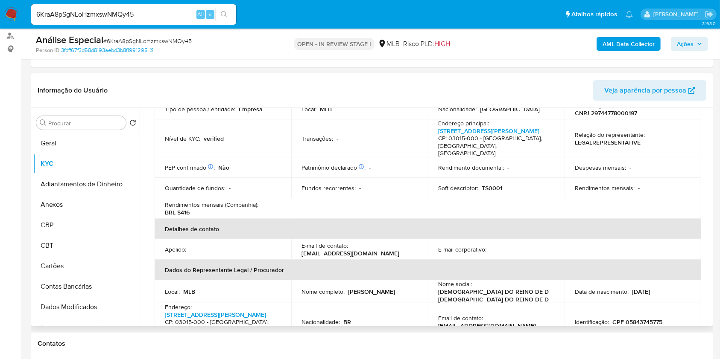
click at [348, 288] on p "Leandro Maquinez Ferreira" at bounding box center [371, 292] width 47 height 8
copy div "Nome completo : Leandro Maquinez Ferreira"
click at [348, 288] on p "Leandro Maquinez Ferreira" at bounding box center [371, 292] width 47 height 8
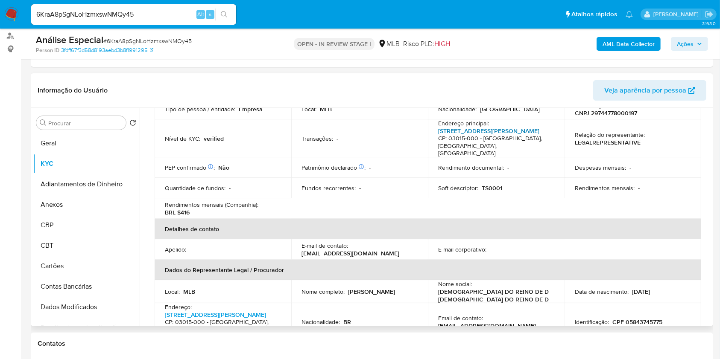
click at [492, 127] on link "Av Celso Garcia 499, Brás" at bounding box center [488, 131] width 101 height 9
click at [103, 120] on input "Procurar" at bounding box center [85, 124] width 74 height 8
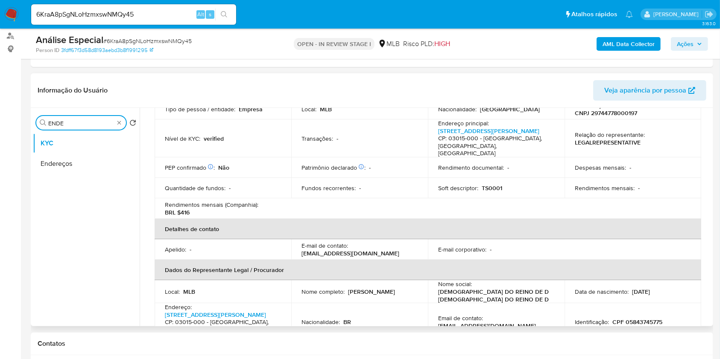
type input "ENDE"
click at [96, 175] on ul "KYC Endereços" at bounding box center [86, 229] width 107 height 193
click at [92, 168] on button "Endereços" at bounding box center [83, 164] width 100 height 20
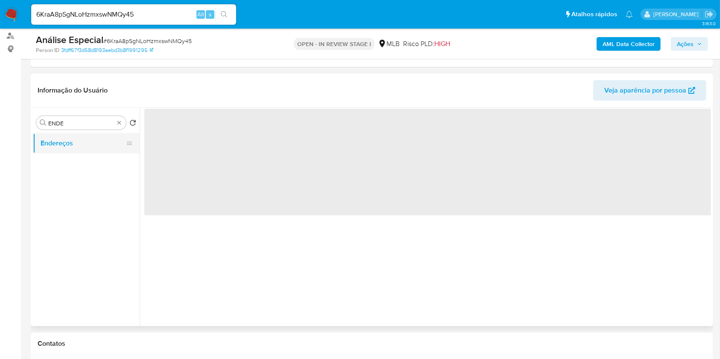
scroll to position [0, 0]
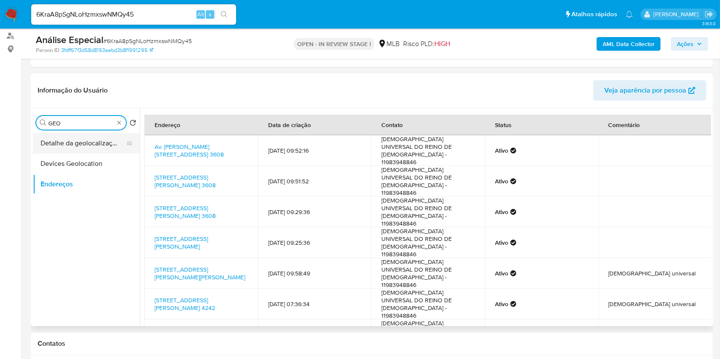
type input "GEO"
click at [106, 148] on button "Detalhe da geolocalização" at bounding box center [83, 143] width 100 height 20
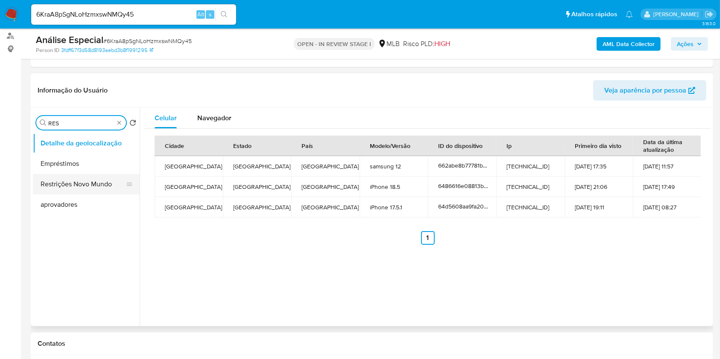
type input "RES"
click at [94, 187] on button "Restrições Novo Mundo" at bounding box center [83, 184] width 100 height 20
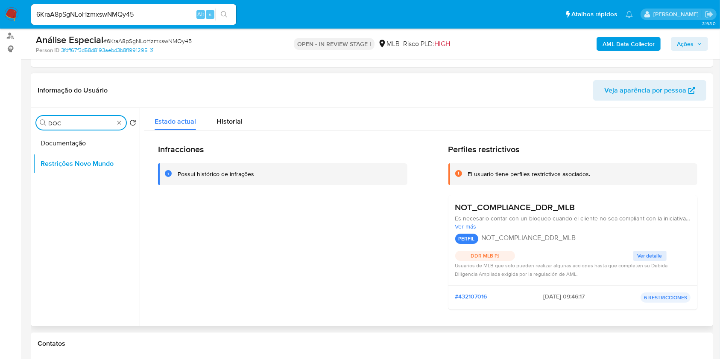
type input "DOC"
click at [108, 131] on div "Procurar DOC Retornar ao pedido padrão Documentação Restrições Novo Mundo" at bounding box center [86, 217] width 107 height 217
click at [106, 136] on button "Documentação" at bounding box center [83, 143] width 100 height 20
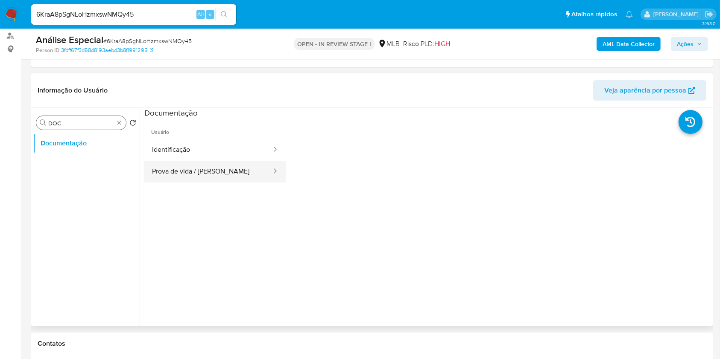
click at [266, 163] on div at bounding box center [273, 172] width 14 height 22
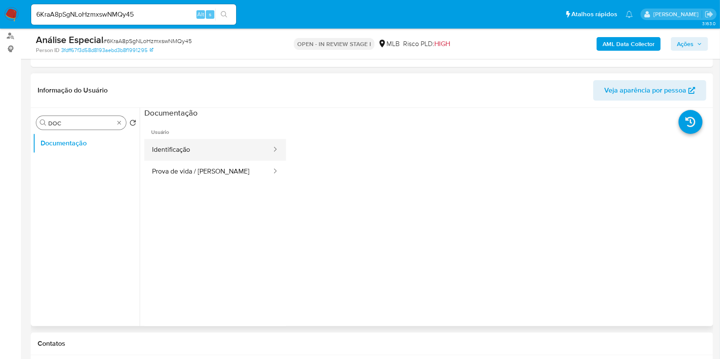
click at [244, 149] on button "Identificação" at bounding box center [208, 150] width 128 height 22
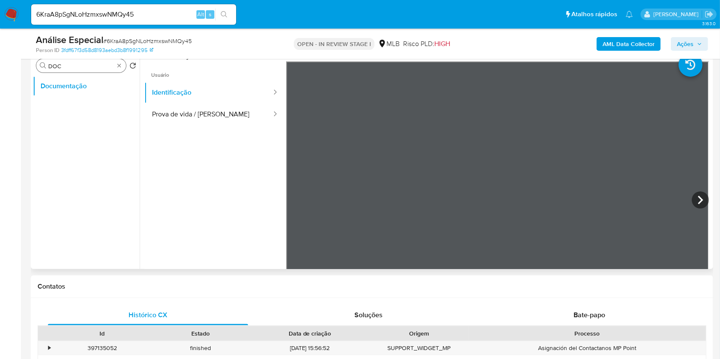
scroll to position [114, 0]
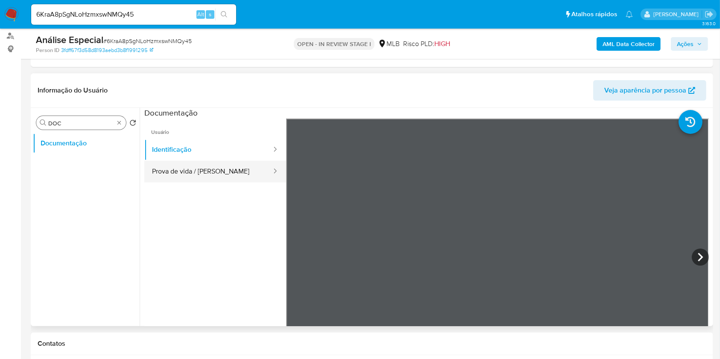
click at [204, 171] on button "Prova de vida / Selfie" at bounding box center [208, 172] width 128 height 22
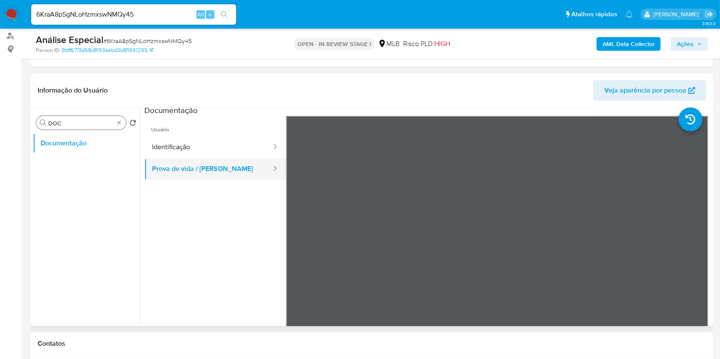
scroll to position [0, 0]
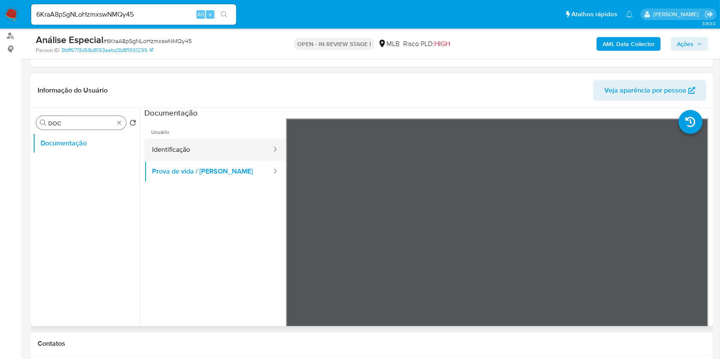
click at [228, 145] on button "Identificação" at bounding box center [208, 150] width 128 height 22
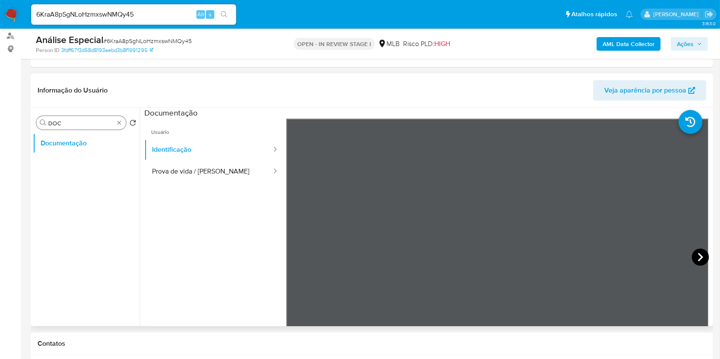
click at [698, 256] on icon at bounding box center [700, 257] width 5 height 9
drag, startPoint x: 115, startPoint y: 122, endPoint x: 120, endPoint y: 124, distance: 5.2
click at [115, 122] on div "Procurar DOC" at bounding box center [81, 123] width 90 height 14
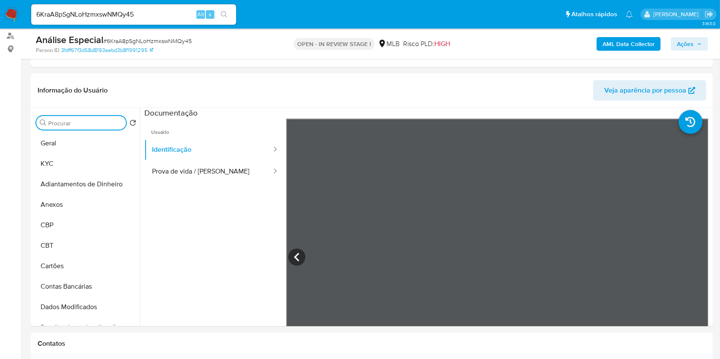
click at [652, 41] on b "AML Data Collector" at bounding box center [628, 44] width 52 height 14
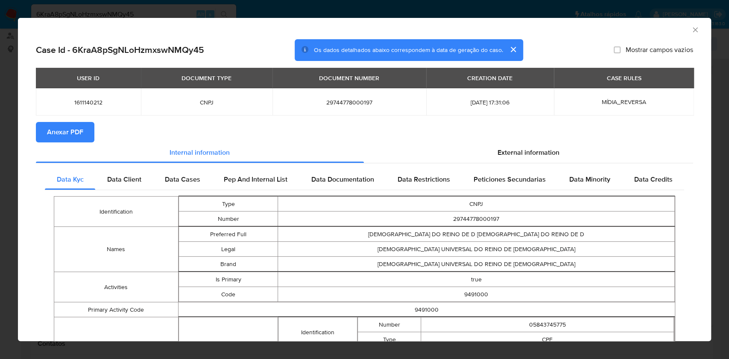
click at [55, 127] on span "Anexar PDF" at bounding box center [65, 132] width 36 height 19
click at [691, 29] on icon "Fechar a janela" at bounding box center [695, 30] width 9 height 9
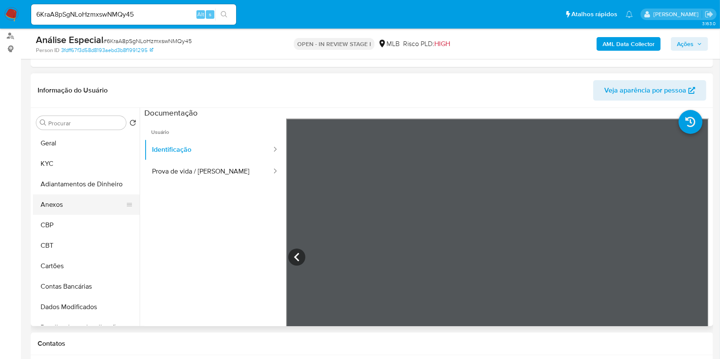
click at [79, 211] on button "Anexos" at bounding box center [83, 205] width 100 height 20
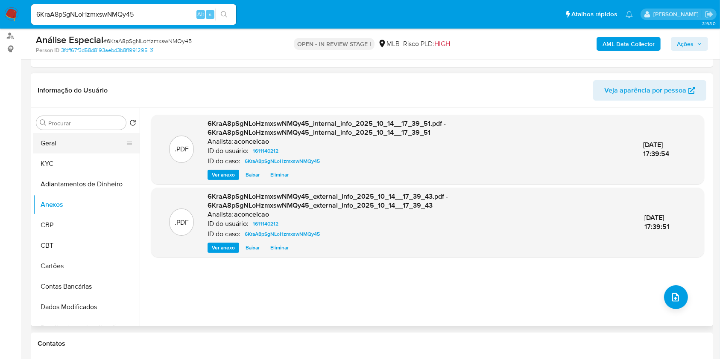
click at [79, 142] on button "Geral" at bounding box center [83, 143] width 100 height 20
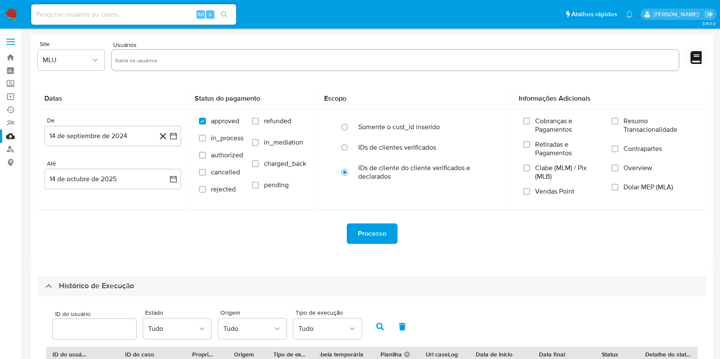
select select "50"
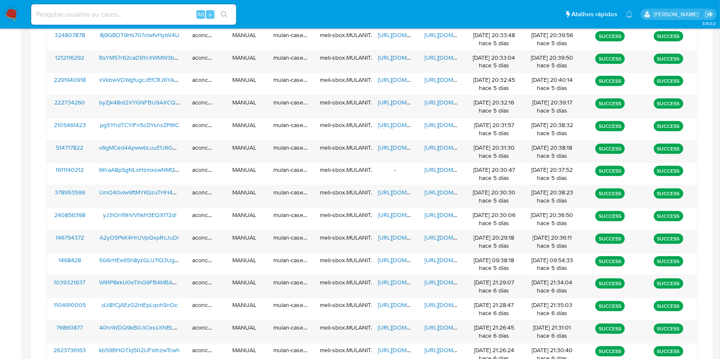
scroll to position [458, 0]
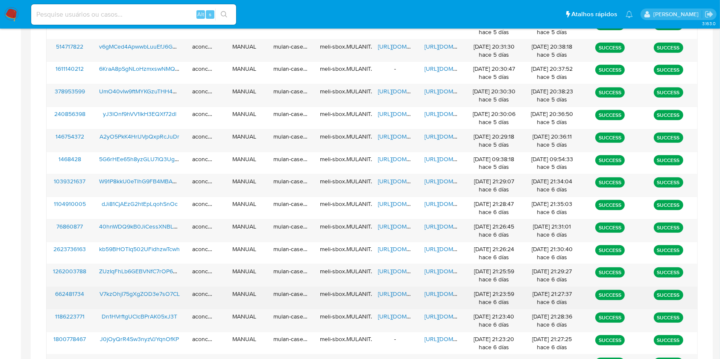
click at [438, 294] on span "[URL][DOMAIN_NAME]" at bounding box center [453, 294] width 59 height 9
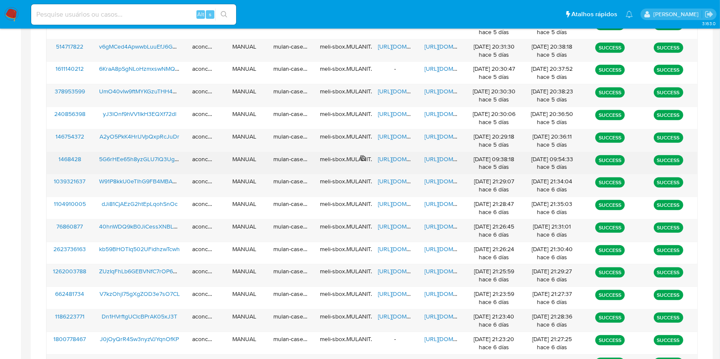
scroll to position [117, 0]
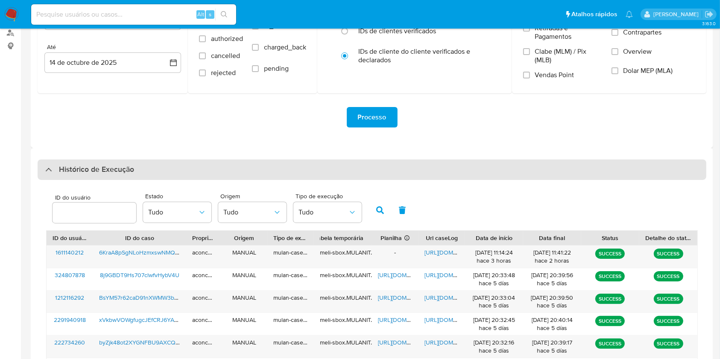
click at [312, 171] on div "Histórico de Execução" at bounding box center [372, 170] width 669 height 20
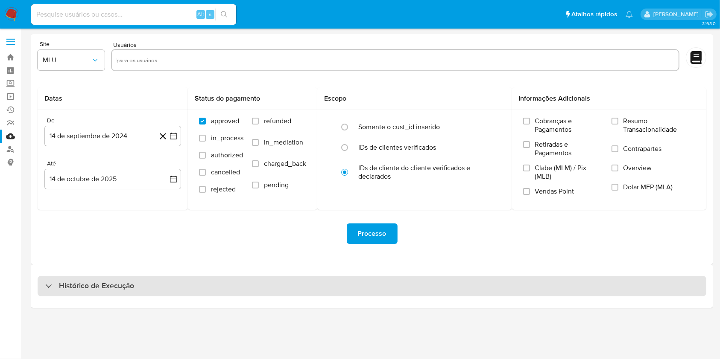
scroll to position [0, 0]
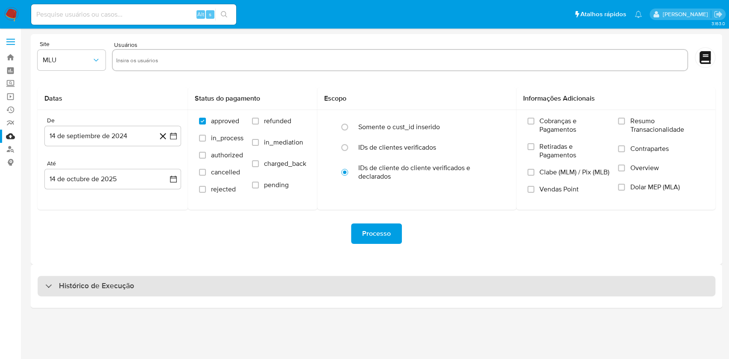
click at [335, 286] on div "Histórico de Execução" at bounding box center [377, 286] width 678 height 20
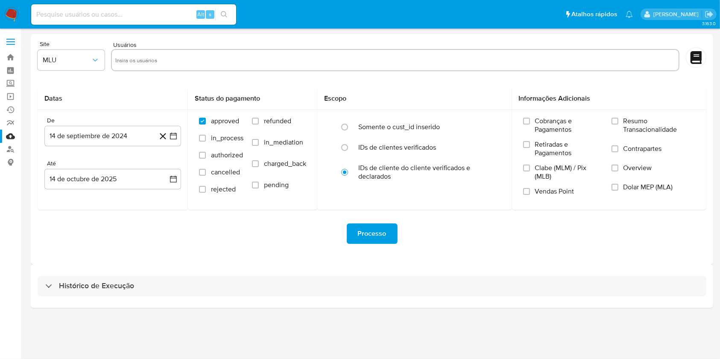
select select "10"
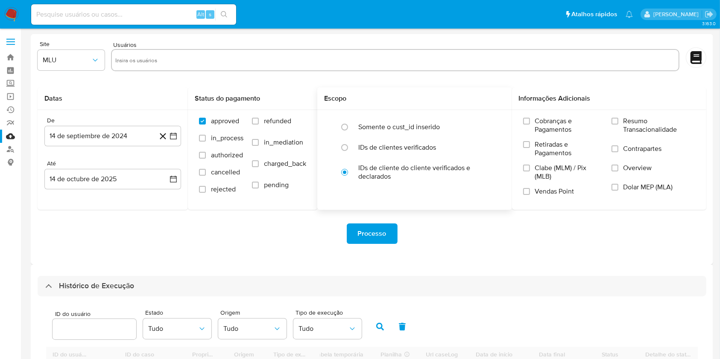
scroll to position [171, 0]
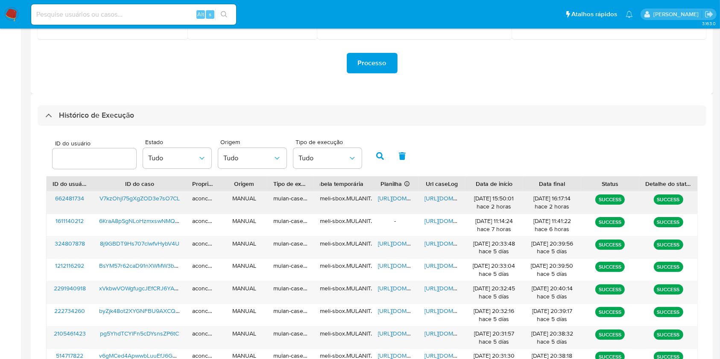
click at [444, 198] on span "[URL][DOMAIN_NAME]" at bounding box center [453, 198] width 59 height 9
click at [398, 196] on span "[URL][DOMAIN_NAME]" at bounding box center [407, 198] width 59 height 9
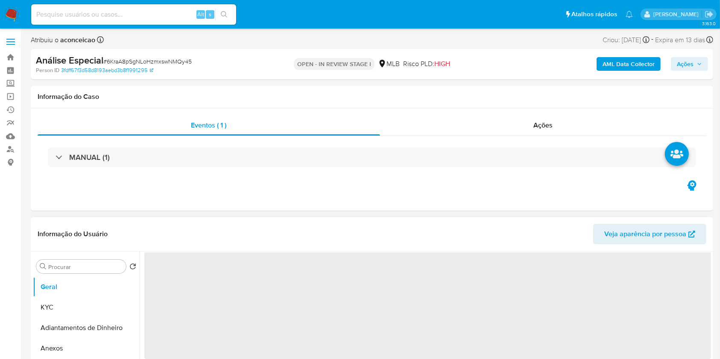
select select "10"
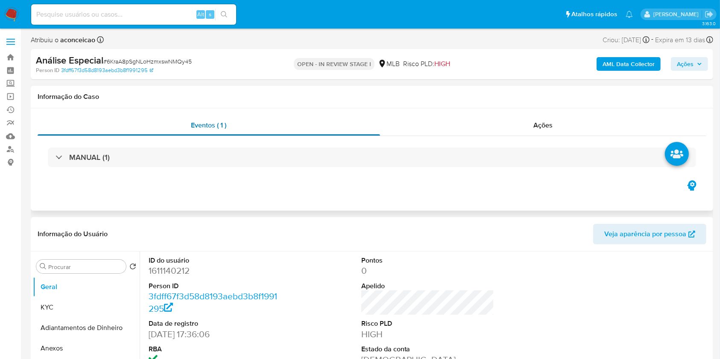
scroll to position [114, 0]
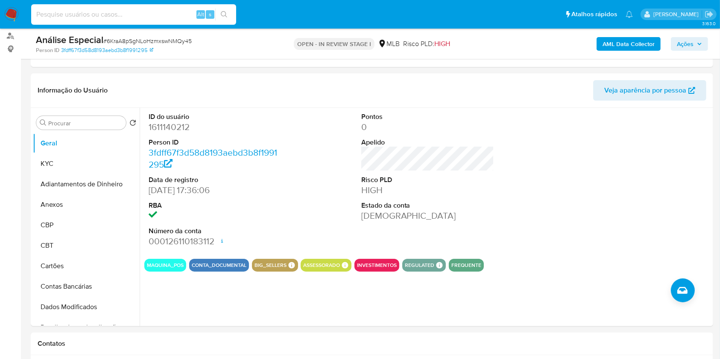
click at [154, 14] on input at bounding box center [133, 14] width 205 height 11
paste input "V7kzOhjl75gXgZOD3e7sO7CL"
type input "V7kzOhjl75gXgZOD3e7sO7CL"
click at [229, 18] on button "search-icon" at bounding box center [224, 15] width 18 height 12
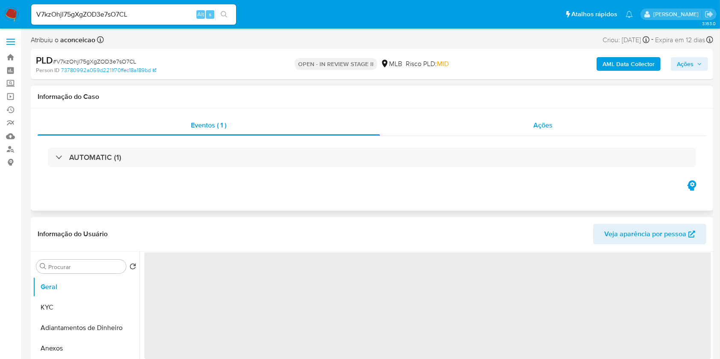
select select "10"
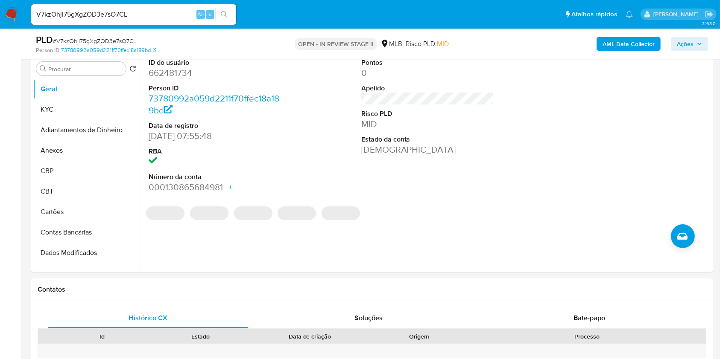
scroll to position [171, 0]
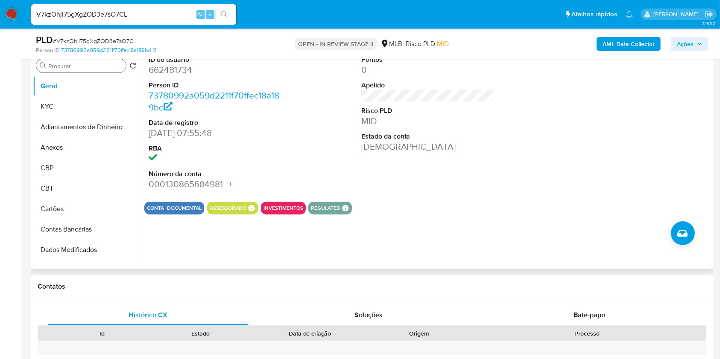
click at [87, 66] on input "Procurar" at bounding box center [85, 66] width 74 height 8
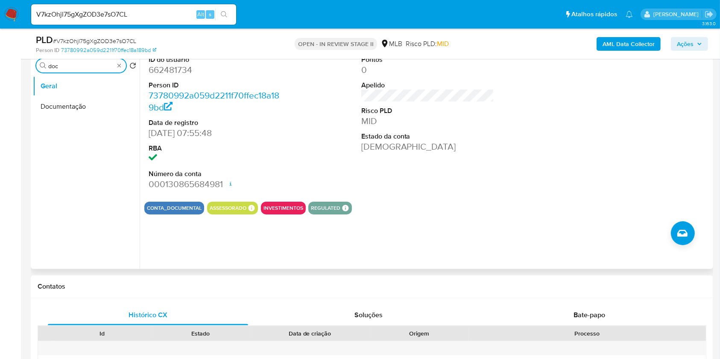
type input "doc"
click at [107, 130] on ul "Geral Documentação" at bounding box center [86, 172] width 107 height 193
click at [93, 106] on button "Documentação" at bounding box center [83, 106] width 100 height 20
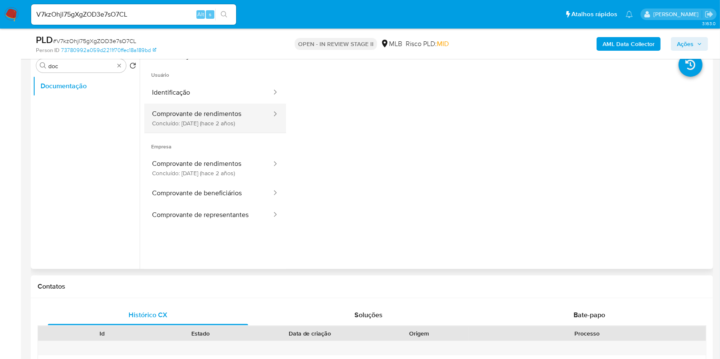
click at [219, 114] on button "Comprovante de rendimentos Concluído: [DATE] (hace 2 años)" at bounding box center [208, 118] width 128 height 29
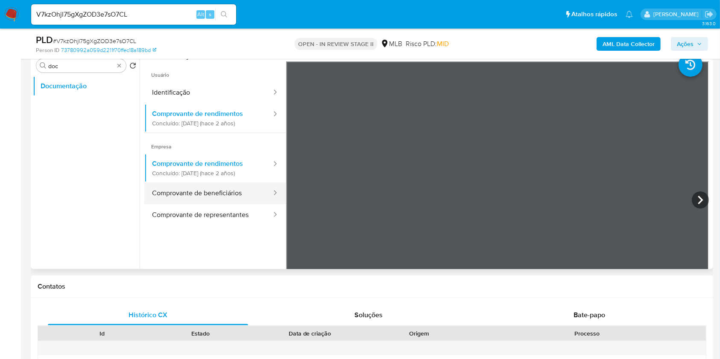
click at [232, 193] on button "Comprovante de beneficiários" at bounding box center [208, 194] width 128 height 22
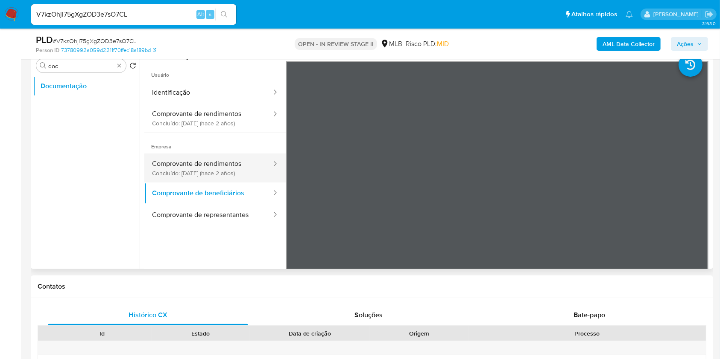
click at [217, 167] on button "Comprovante de rendimentos Concluído: [DATE] (hace 2 años)" at bounding box center [208, 168] width 128 height 29
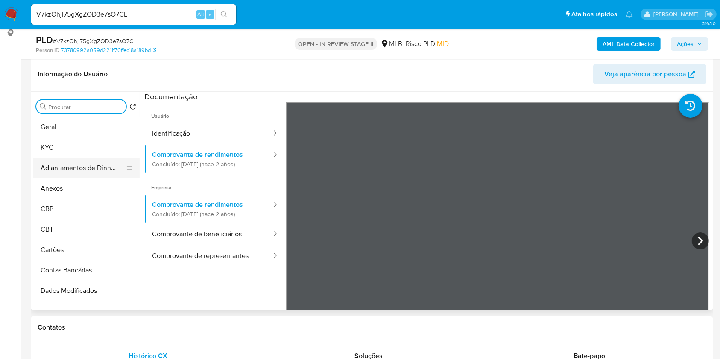
scroll to position [114, 0]
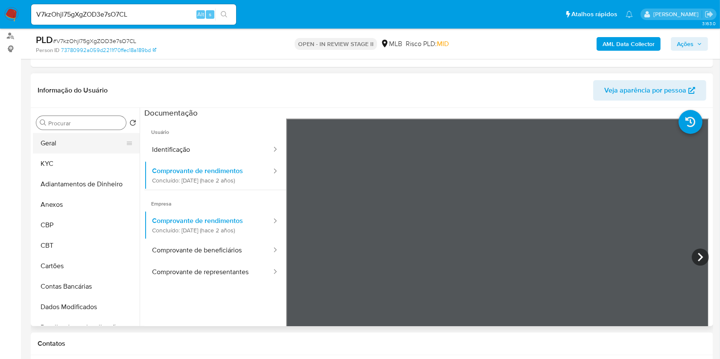
click at [92, 144] on button "Geral" at bounding box center [83, 143] width 100 height 20
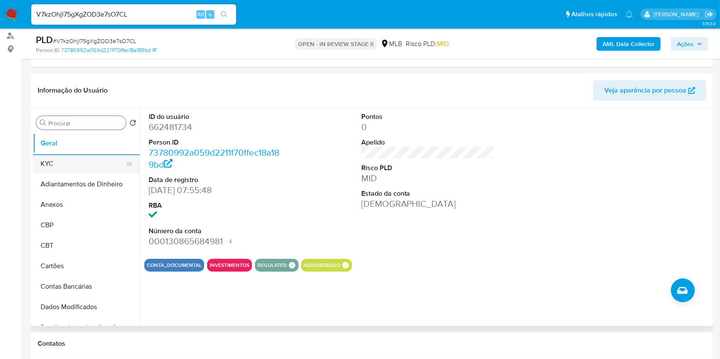
click at [89, 163] on button "KYC" at bounding box center [83, 164] width 100 height 20
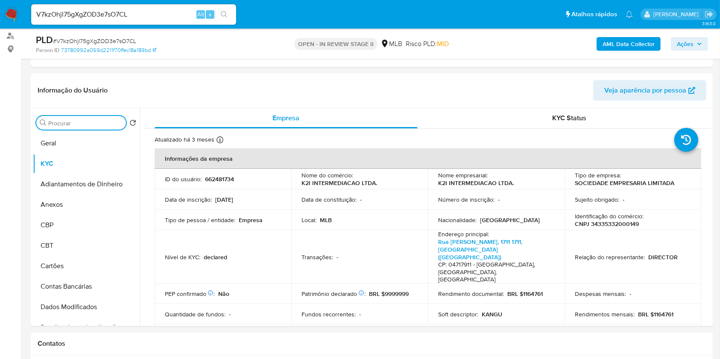
click at [96, 125] on input "Procurar" at bounding box center [85, 124] width 74 height 8
click at [82, 123] on input "emde" at bounding box center [81, 124] width 66 height 8
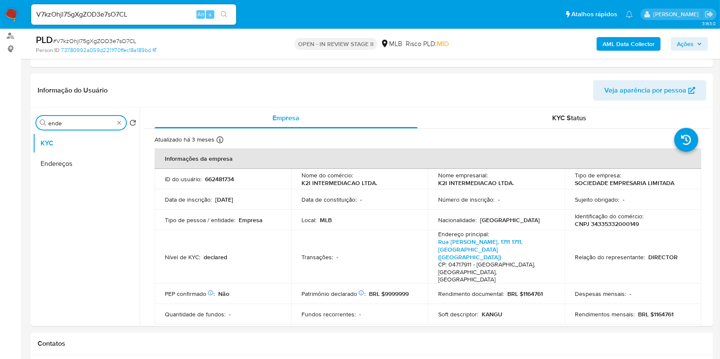
type input "ende"
click at [84, 181] on ul "KYC Endereços" at bounding box center [86, 229] width 107 height 193
click at [81, 169] on button "Endereços" at bounding box center [83, 164] width 100 height 20
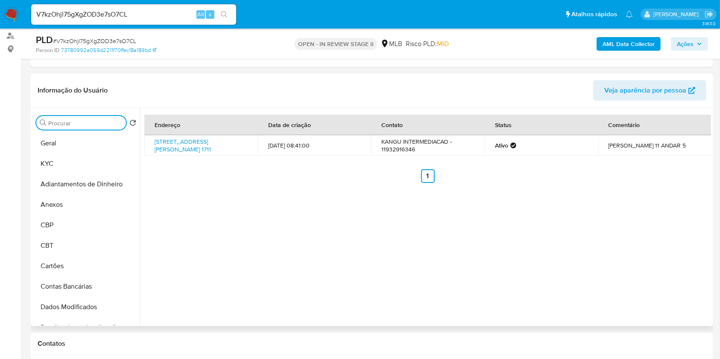
click at [115, 123] on input "Procurar" at bounding box center [85, 124] width 74 height 8
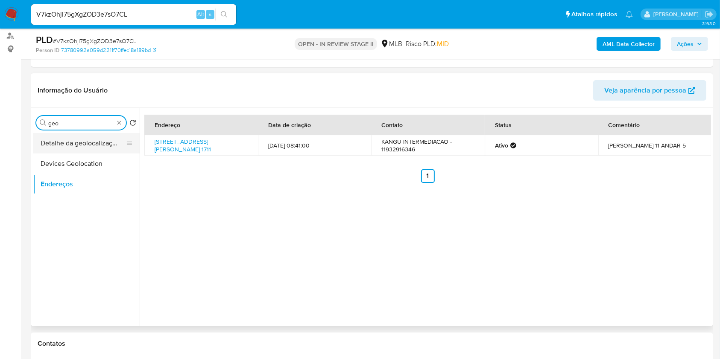
type input "geo"
click at [82, 145] on button "Detalhe da geolocalização" at bounding box center [83, 143] width 100 height 20
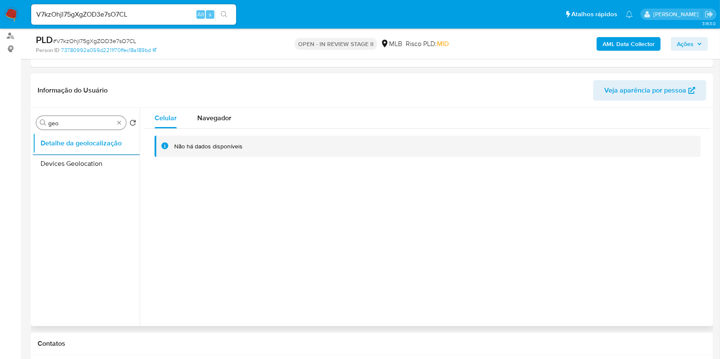
click at [120, 118] on div "Procurar geo" at bounding box center [81, 123] width 90 height 14
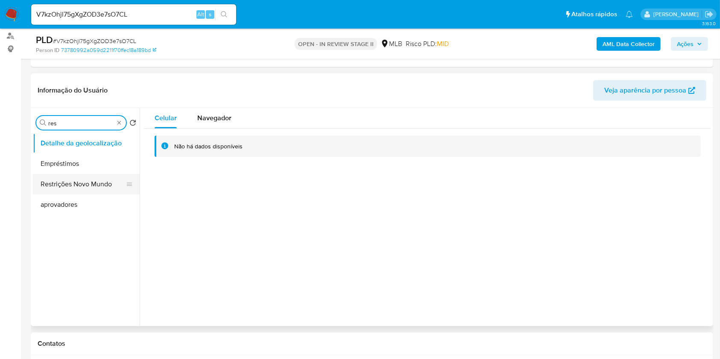
type input "res"
click at [95, 175] on button "Restrições Novo Mundo" at bounding box center [83, 184] width 100 height 20
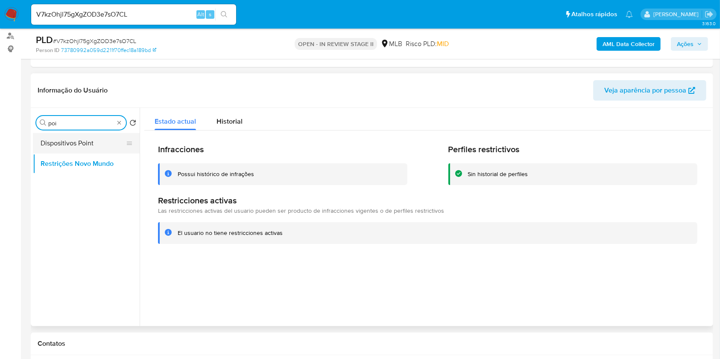
type input "poi"
click at [100, 143] on button "Dispositivos Point" at bounding box center [83, 143] width 100 height 20
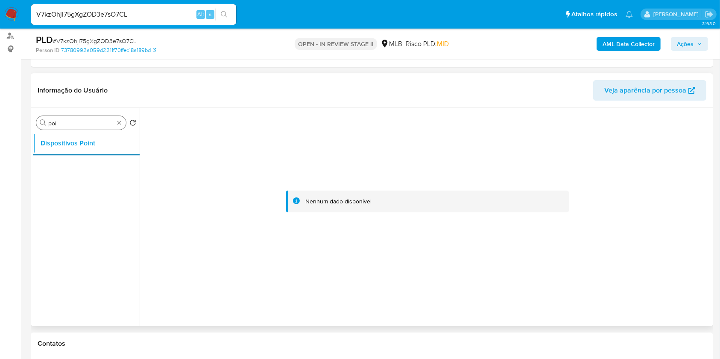
click at [122, 127] on div "Procurar poi" at bounding box center [81, 123] width 90 height 14
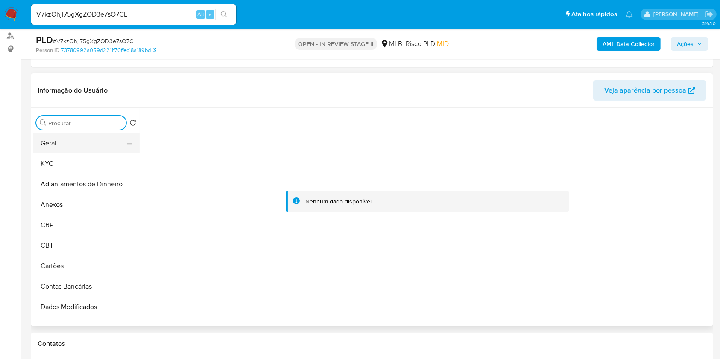
drag, startPoint x: 120, startPoint y: 125, endPoint x: 102, endPoint y: 136, distance: 20.1
click at [82, 170] on button "KYC" at bounding box center [83, 164] width 100 height 20
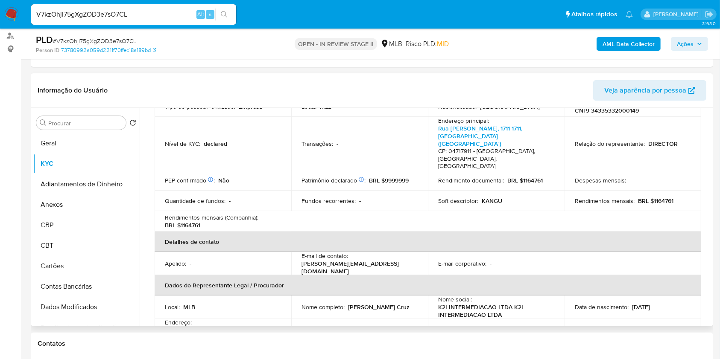
click at [249, 326] on link "Rua [PERSON_NAME], 1711 1711, [GEOGRAPHIC_DATA] ([GEOGRAPHIC_DATA])" at bounding box center [207, 338] width 84 height 24
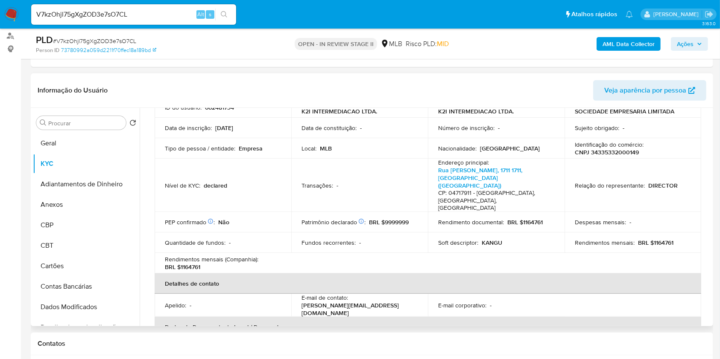
scroll to position [0, 0]
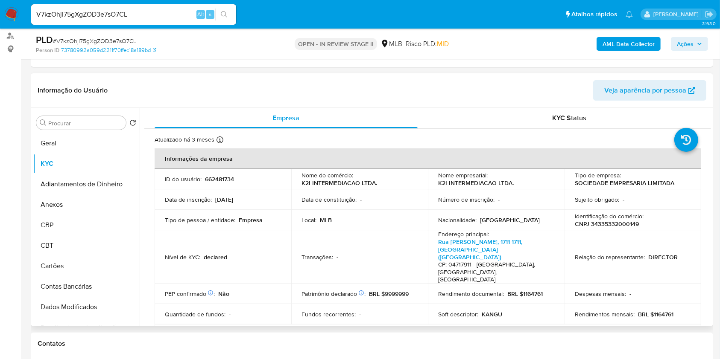
click at [624, 223] on p "CNPJ 34335332000149" at bounding box center [607, 224] width 64 height 8
copy p "34335332000149"
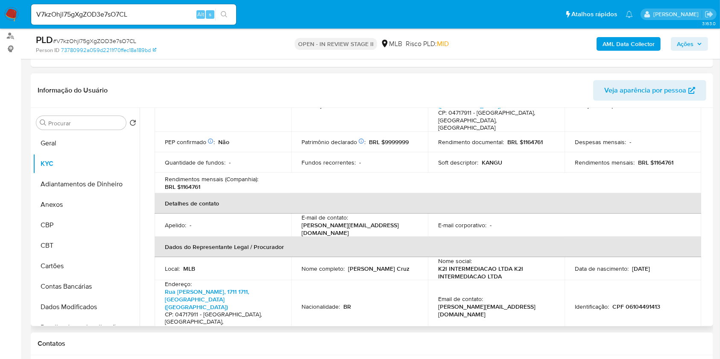
scroll to position [171, 0]
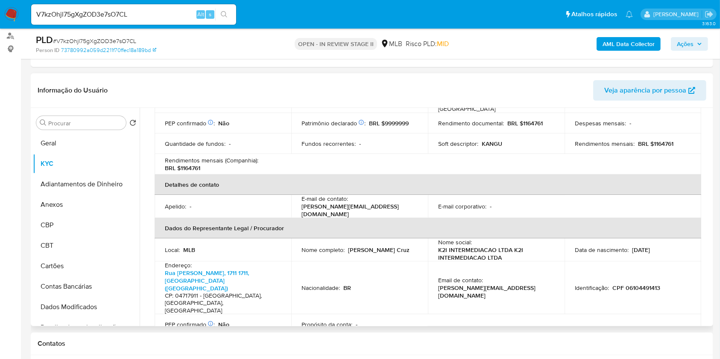
click at [354, 246] on p "[PERSON_NAME] Cruz" at bounding box center [378, 250] width 61 height 8
copy p "Guarnieri"
click at [354, 246] on p "[PERSON_NAME] Cruz" at bounding box center [378, 250] width 61 height 8
copy div "Nome completo : [PERSON_NAME]"
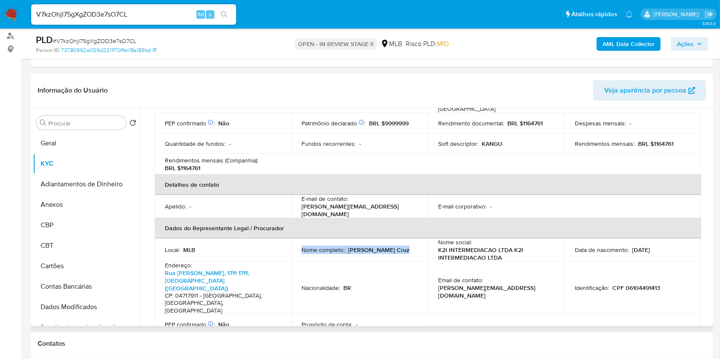
click at [393, 246] on div "Nome completo : [PERSON_NAME]" at bounding box center [359, 250] width 116 height 8
copy p "[PERSON_NAME] Cruz"
drag, startPoint x: 391, startPoint y: 226, endPoint x: 297, endPoint y: 231, distance: 94.0
click at [297, 239] on td "Nome completo : [PERSON_NAME]" at bounding box center [359, 250] width 137 height 23
click at [356, 218] on th "Dados do Representante Legal / Procurador" at bounding box center [428, 228] width 546 height 20
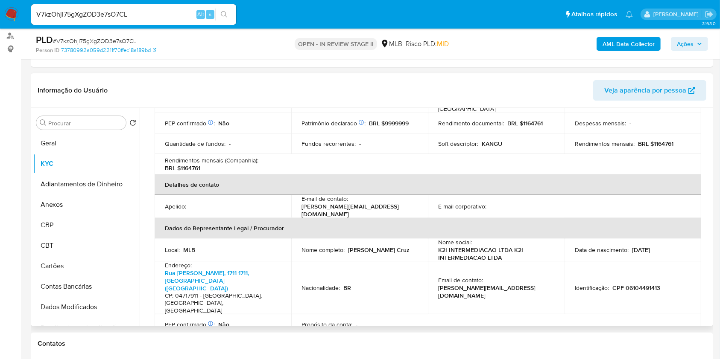
click at [656, 284] on p "CPF 06104491413" at bounding box center [636, 288] width 48 height 8
click at [654, 284] on p "CPF 06104491413" at bounding box center [636, 288] width 48 height 8
copy p "06104491413"
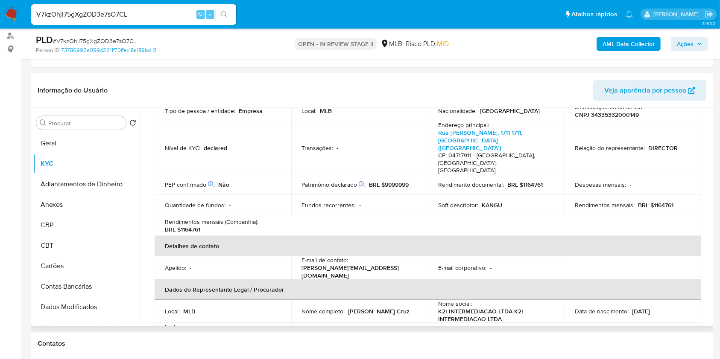
scroll to position [0, 0]
